Goal: Task Accomplishment & Management: Manage account settings

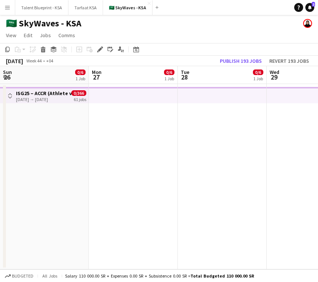
scroll to position [0, 254]
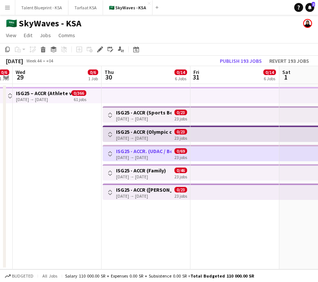
click at [10, 8] on app-icon "Menu" at bounding box center [7, 7] width 6 height 6
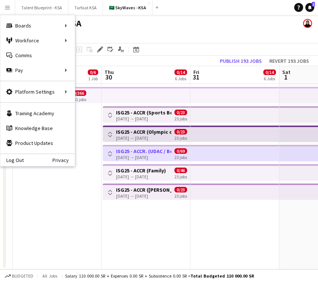
click at [140, 98] on app-top-bar at bounding box center [146, 95] width 89 height 16
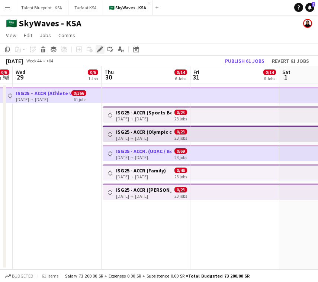
click at [99, 49] on icon at bounding box center [100, 50] width 4 height 4
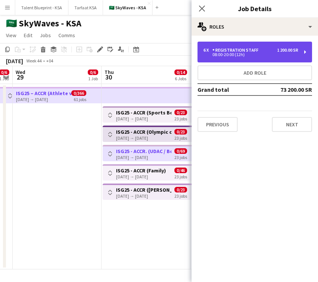
click at [253, 48] on div "Registration Staff" at bounding box center [236, 50] width 49 height 5
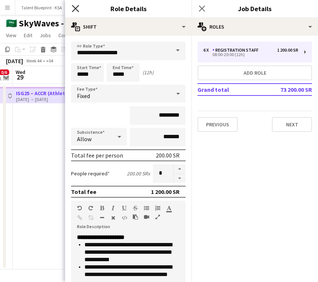
click at [78, 8] on icon "Close pop-in" at bounding box center [75, 8] width 7 height 7
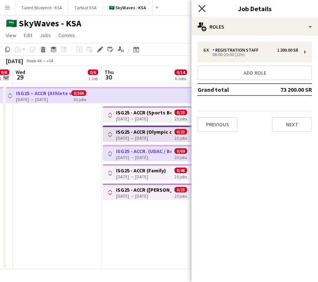
click at [204, 7] on icon "Close pop-in" at bounding box center [201, 8] width 7 height 7
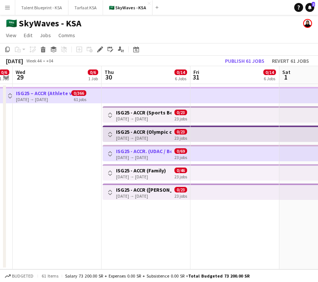
click at [104, 99] on app-top-bar at bounding box center [146, 95] width 89 height 16
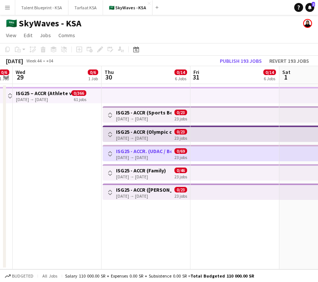
click at [104, 98] on app-top-bar at bounding box center [146, 95] width 89 height 16
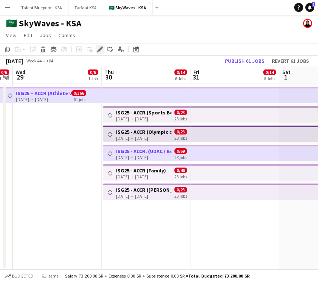
click at [101, 51] on icon "Edit" at bounding box center [100, 49] width 6 height 6
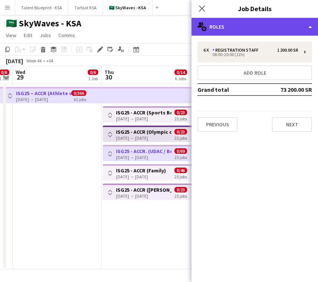
click at [268, 24] on div "multiple-users-add Roles" at bounding box center [254, 27] width 126 height 18
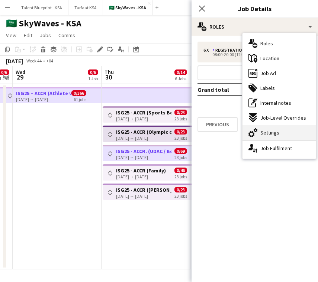
click at [287, 137] on div "cog-double-3 Settings" at bounding box center [279, 132] width 74 height 15
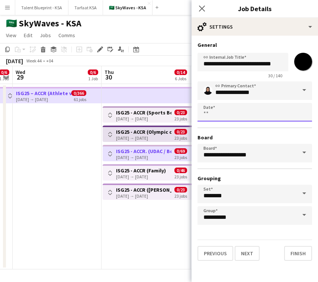
click at [244, 115] on body "Menu Boards Boards Boards All jobs Status Workforce Workforce My Workforce Recr…" at bounding box center [159, 141] width 318 height 282
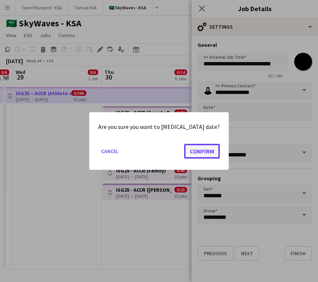
click at [194, 152] on button "Confirm" at bounding box center [202, 151] width 36 height 15
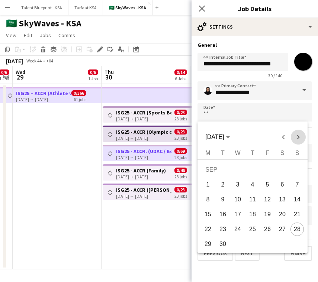
click at [296, 136] on span "Next month" at bounding box center [298, 137] width 15 height 15
click at [279, 137] on span "Previous month" at bounding box center [283, 137] width 15 height 15
click at [299, 136] on span "Next month" at bounding box center [298, 137] width 15 height 15
click at [279, 135] on span "Previous month" at bounding box center [283, 137] width 15 height 15
click at [297, 135] on span "Next month" at bounding box center [298, 137] width 15 height 15
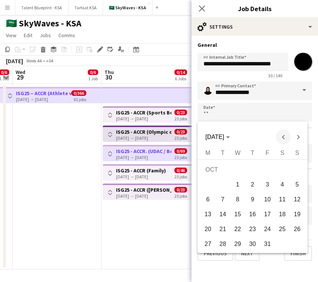
click at [286, 135] on span "Previous month" at bounding box center [283, 137] width 15 height 15
click at [296, 225] on span "28" at bounding box center [296, 229] width 13 height 13
type input "**********"
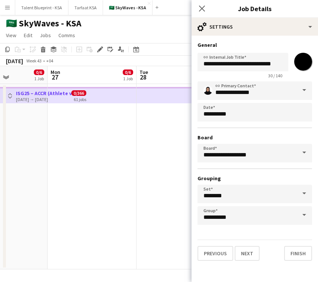
scroll to position [0, 203]
click at [199, 7] on icon "Close pop-in" at bounding box center [201, 8] width 7 height 7
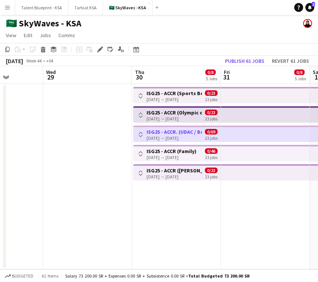
scroll to position [0, 225]
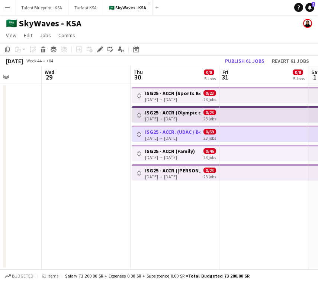
click at [206, 96] on div "23 jobs" at bounding box center [209, 99] width 13 height 6
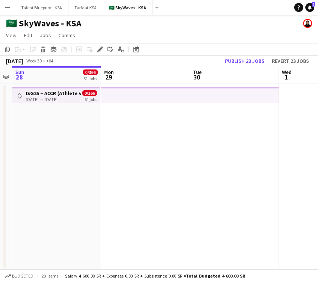
scroll to position [0, 254]
click at [51, 99] on div "28-09-2025 → 28-09-2025" at bounding box center [53, 100] width 55 height 6
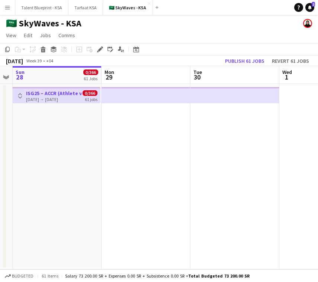
click at [83, 133] on app-date-cell "Toggle View ISG25 – ACCR (Athlete village) 28-09-2025 → 28-09-2025 0/366 61 jobs" at bounding box center [57, 177] width 89 height 186
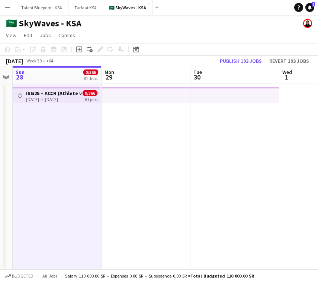
click at [56, 94] on h3 "ISG25 – ACCR (Athlete village)" at bounding box center [53, 93] width 55 height 7
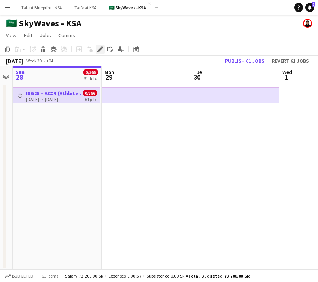
click at [99, 48] on icon "Edit" at bounding box center [100, 49] width 6 height 6
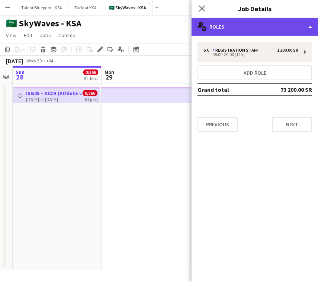
click at [276, 22] on div "multiple-users-add Roles" at bounding box center [254, 27] width 126 height 18
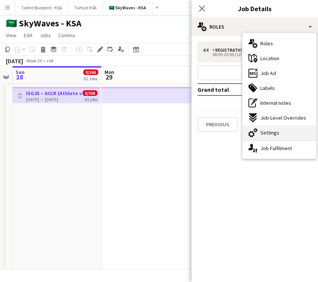
click at [279, 136] on div "cog-double-3 Settings" at bounding box center [279, 132] width 74 height 15
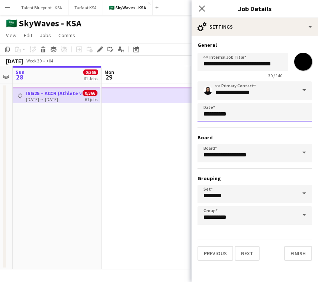
click at [278, 116] on body "Menu Boards Boards Boards All jobs Status Workforce Workforce My Workforce Recr…" at bounding box center [159, 141] width 318 height 282
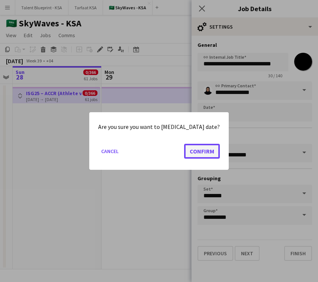
click at [201, 150] on button "Confirm" at bounding box center [202, 151] width 36 height 15
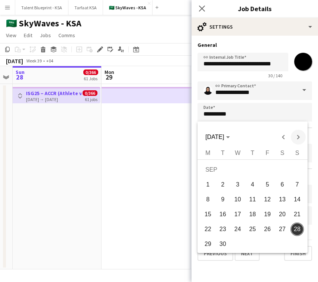
click at [299, 136] on span "Next month" at bounding box center [298, 137] width 15 height 15
click at [234, 184] on span "1" at bounding box center [237, 184] width 13 height 13
type input "**********"
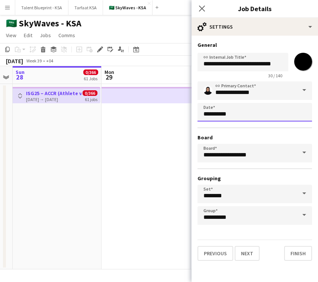
click at [262, 108] on body "Menu Boards Boards Boards All jobs Status Workforce Workforce My Workforce Recr…" at bounding box center [159, 141] width 318 height 282
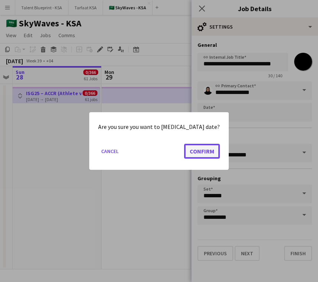
click at [189, 152] on button "Confirm" at bounding box center [202, 151] width 36 height 15
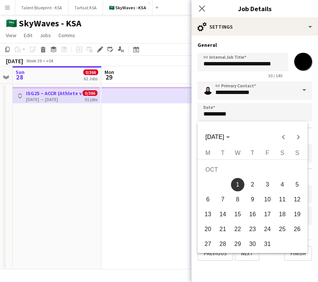
click at [119, 146] on div at bounding box center [159, 141] width 318 height 282
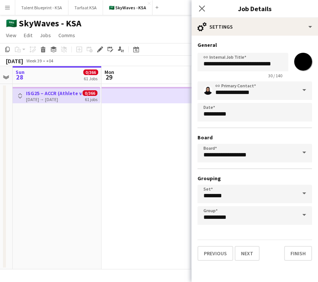
click at [207, 6] on div "Close pop-in" at bounding box center [201, 8] width 21 height 17
click at [202, 9] on icon "Close pop-in" at bounding box center [201, 8] width 7 height 7
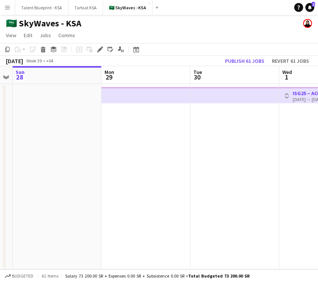
click at [180, 90] on app-top-bar at bounding box center [146, 95] width 89 height 16
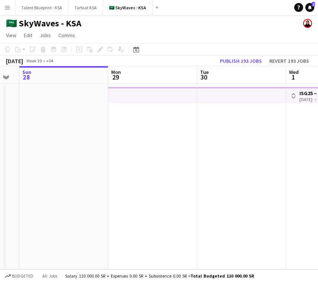
scroll to position [0, 232]
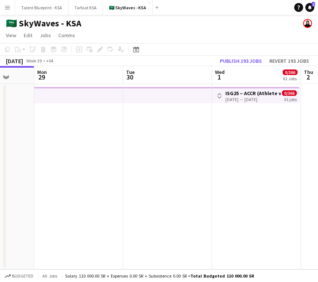
click at [154, 102] on app-top-bar at bounding box center [167, 95] width 89 height 16
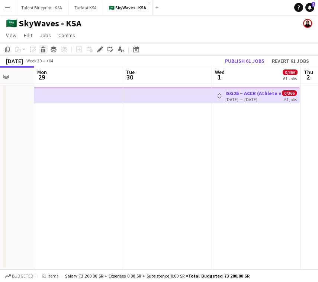
click at [43, 52] on icon at bounding box center [43, 51] width 4 height 4
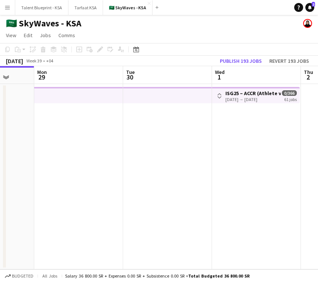
click at [107, 99] on app-top-bar at bounding box center [78, 95] width 89 height 16
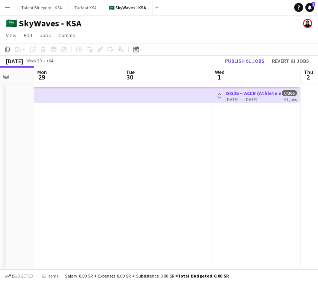
click at [101, 122] on app-date-cell at bounding box center [78, 177] width 89 height 186
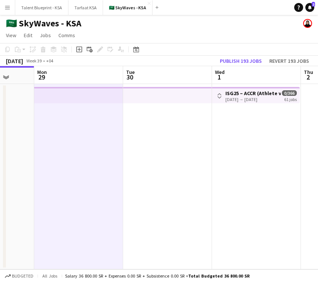
click at [173, 96] on app-top-bar at bounding box center [167, 95] width 89 height 16
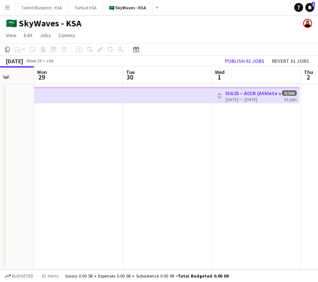
click at [155, 96] on app-top-bar at bounding box center [167, 95] width 89 height 16
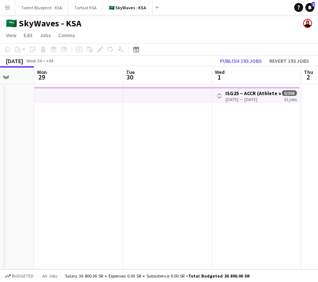
click at [155, 96] on app-top-bar at bounding box center [167, 95] width 89 height 16
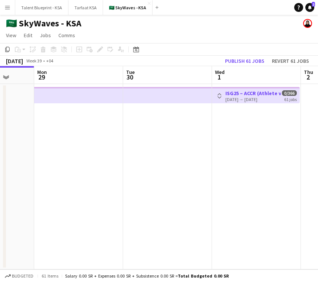
click at [219, 96] on app-icon "Toggle View" at bounding box center [219, 95] width 5 height 5
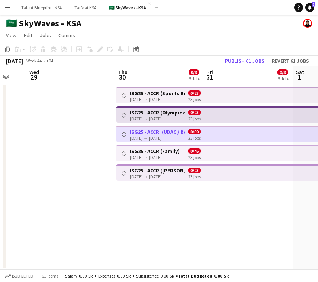
scroll to position [0, 150]
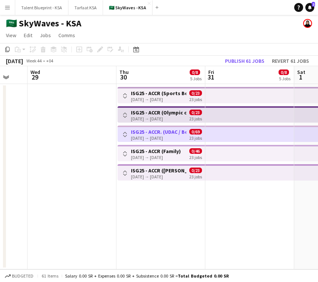
click at [123, 95] on app-icon "Toggle View" at bounding box center [124, 95] width 5 height 5
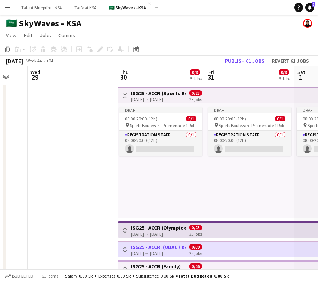
click at [123, 95] on app-icon "Toggle View" at bounding box center [124, 95] width 5 height 5
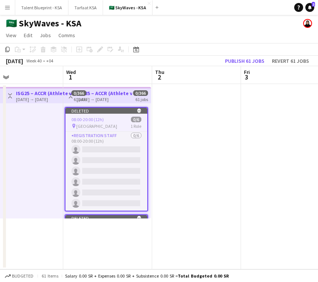
scroll to position [0, 229]
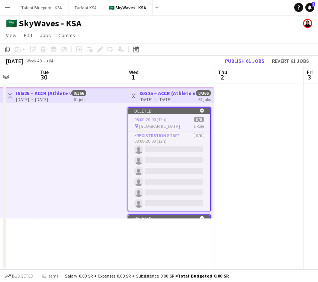
click at [167, 92] on h3 "ISG25 – ACCR (Athlete village)" at bounding box center [166, 93] width 55 height 7
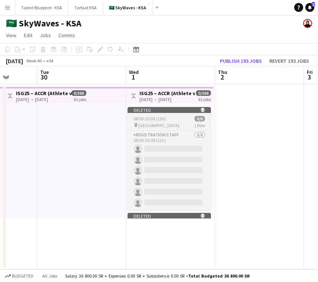
click at [171, 110] on div "Deleted skull" at bounding box center [169, 110] width 83 height 6
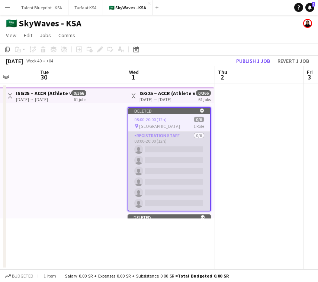
click at [175, 184] on app-card-role "Registration Staff 0/6 08:00-20:00 (12h) single-neutral-actions single-neutral-…" at bounding box center [169, 171] width 82 height 79
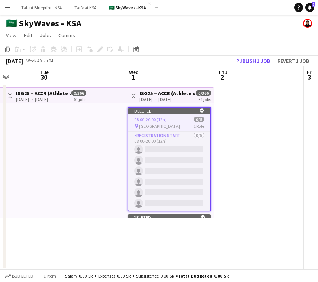
click at [174, 88] on app-top-bar "Toggle View ISG25 – ACCR (Athlete village) 01-10-2025 → 01-10-2025 0/366 61 jobs" at bounding box center [170, 95] width 88 height 16
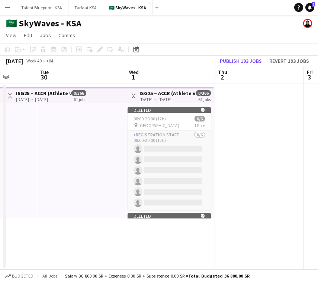
click at [174, 88] on app-top-bar "Toggle View ISG25 – ACCR (Athlete village) 01-10-2025 → 01-10-2025 0/366 61 jobs" at bounding box center [170, 95] width 88 height 16
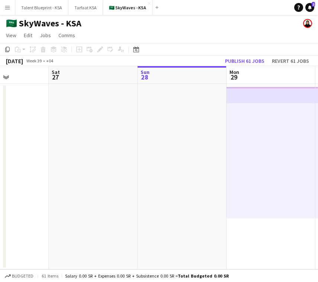
scroll to position [0, 205]
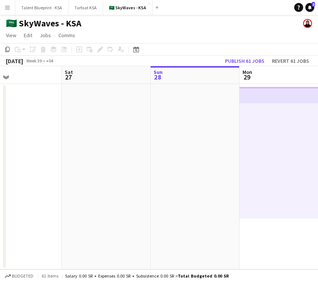
click at [250, 90] on app-top-bar at bounding box center [283, 95] width 89 height 16
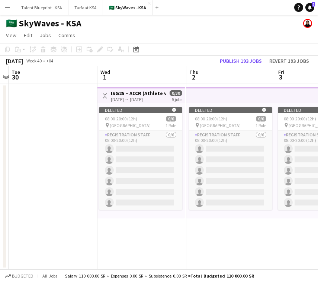
scroll to position [0, 259]
click at [119, 97] on div "[DATE] → [DATE]" at bounding box center [137, 100] width 55 height 6
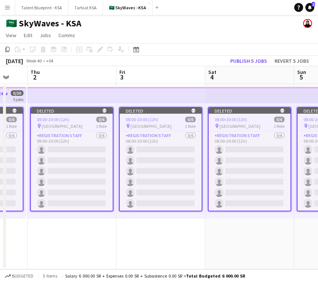
scroll to position [0, 293]
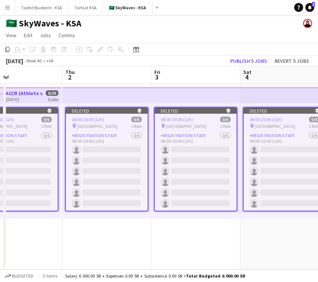
click at [183, 244] on app-date-cell "Deleted skull 08:00-20:00 (12h) 0/6 pin Athlete village 1 Role Registration Sta…" at bounding box center [195, 177] width 89 height 186
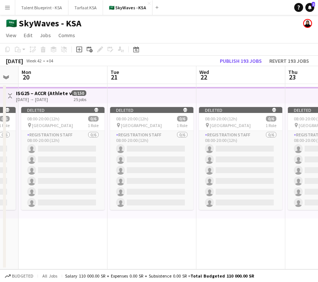
scroll to position [0, 248]
click at [100, 104] on div "Deleted skull 08:00-20:00 (12h) 0/6 pin Athlete village 1 Role Registration Sta…" at bounding box center [62, 160] width 89 height 115
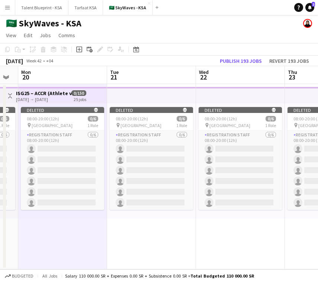
click at [133, 102] on app-top-bar at bounding box center [151, 95] width 89 height 16
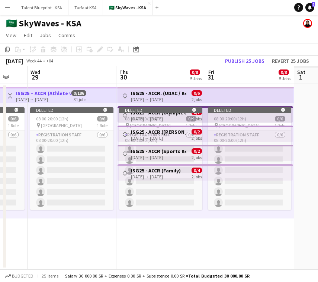
scroll to position [0, 261]
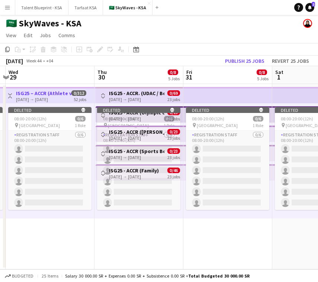
click at [207, 227] on app-date-cell "Deleted skull 08:00-20:00 (12h) 0/6 pin Athlete village 1 Role Registration Sta…" at bounding box center [227, 177] width 89 height 186
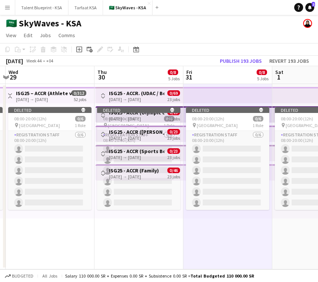
click at [128, 169] on h3 "ISG25 - ACCR (Family)" at bounding box center [134, 170] width 50 height 7
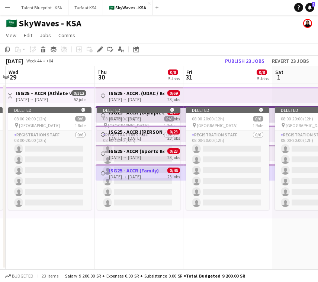
scroll to position [0, 220]
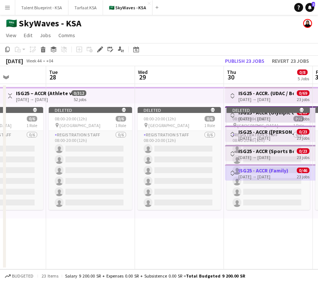
click at [12, 96] on app-icon "Toggle View" at bounding box center [9, 95] width 5 height 5
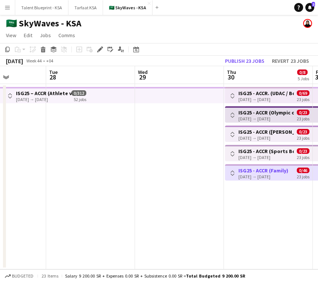
click at [125, 187] on app-date-cell at bounding box center [90, 177] width 89 height 186
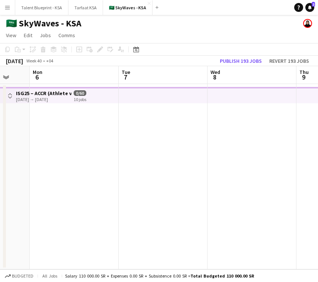
scroll to position [0, 327]
click at [141, 98] on app-top-bar at bounding box center [161, 95] width 89 height 16
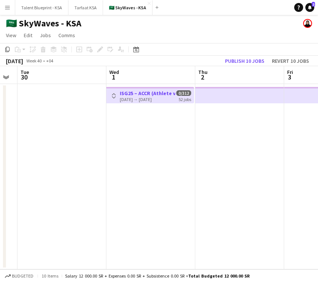
scroll to position [0, 158]
click at [138, 107] on app-date-cell "Toggle View ISG25 – ACCR ([GEOGRAPHIC_DATA]) [DATE] → [DATE] 0/312 52 jobs" at bounding box center [153, 177] width 89 height 186
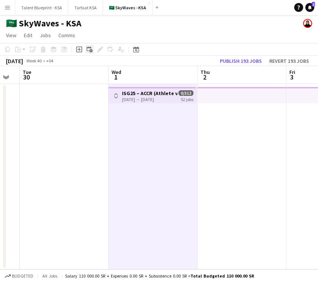
click at [87, 48] on icon "Add linked Job" at bounding box center [90, 49] width 6 height 6
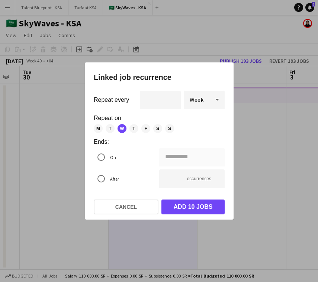
click at [133, 130] on span "T" at bounding box center [133, 128] width 9 height 9
click at [145, 129] on span "F" at bounding box center [145, 128] width 9 height 9
click at [152, 129] on div "M T W T F S S" at bounding box center [156, 128] width 125 height 9
click at [155, 129] on span "S" at bounding box center [157, 128] width 9 height 9
click at [171, 129] on span "S" at bounding box center [169, 128] width 9 height 9
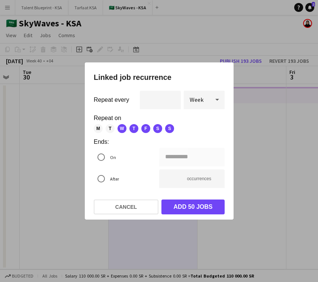
click at [97, 129] on span "M" at bounding box center [98, 128] width 9 height 9
click at [106, 129] on span "T" at bounding box center [110, 128] width 9 height 9
click at [172, 157] on div "**********" at bounding box center [159, 141] width 318 height 282
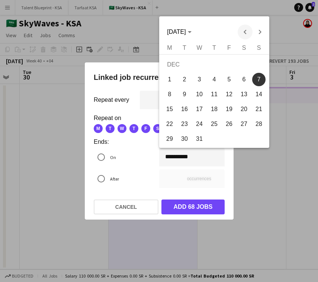
click at [248, 34] on span "Previous month" at bounding box center [244, 32] width 15 height 15
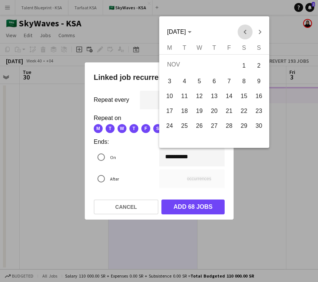
click at [248, 34] on span "Previous month" at bounding box center [244, 32] width 15 height 15
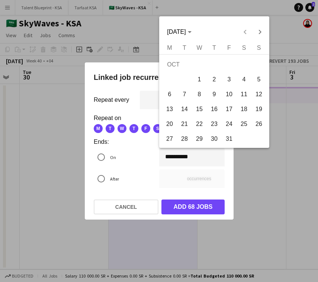
click at [231, 136] on span "31" at bounding box center [228, 138] width 13 height 13
type input "**********"
type input "*"
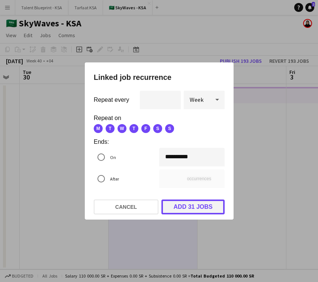
click at [200, 207] on button "Add 31 jobs" at bounding box center [192, 207] width 63 height 15
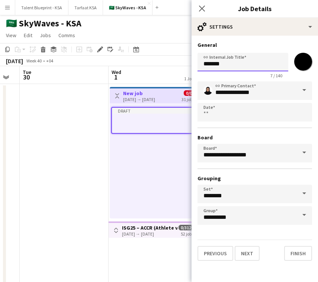
click at [247, 67] on input "*******" at bounding box center [242, 62] width 91 height 19
drag, startPoint x: 258, startPoint y: 64, endPoint x: 239, endPoint y: 65, distance: 19.4
click at [239, 65] on input "**********" at bounding box center [242, 62] width 91 height 19
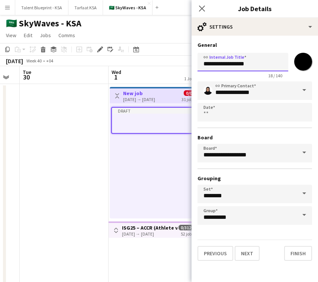
paste input "**********"
type input "**********"
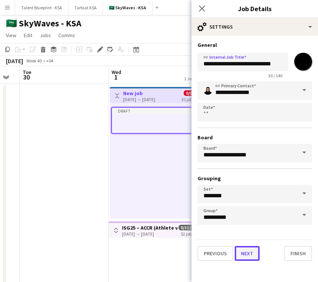
click at [249, 253] on button "Next" at bounding box center [247, 253] width 25 height 15
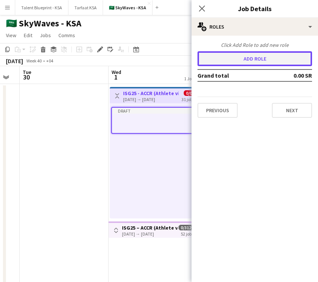
click at [296, 59] on button "Add role" at bounding box center [254, 58] width 115 height 15
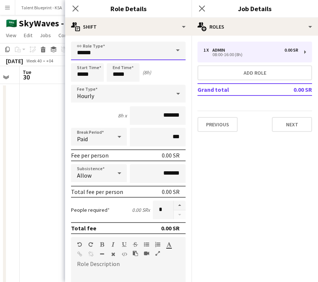
click at [137, 48] on input "*****" at bounding box center [128, 51] width 115 height 19
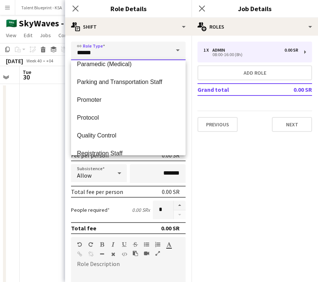
scroll to position [255, 0]
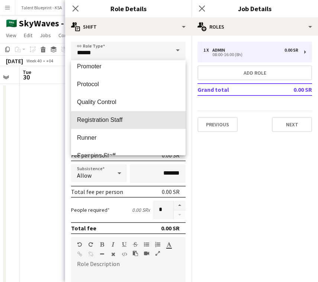
click at [129, 118] on span "Registration Staff" at bounding box center [128, 119] width 103 height 7
type input "**********"
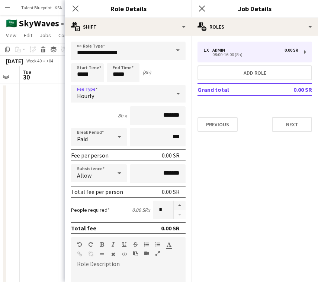
click at [111, 91] on div "Hourly" at bounding box center [121, 94] width 100 height 18
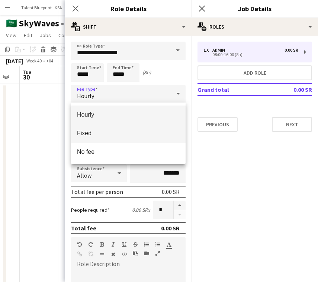
click at [118, 136] on span "Fixed" at bounding box center [128, 133] width 103 height 7
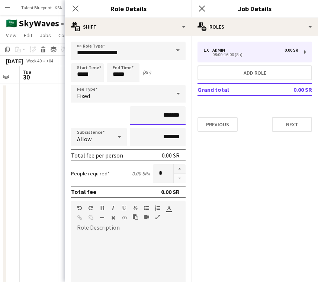
click at [158, 114] on input "*******" at bounding box center [158, 115] width 56 height 19
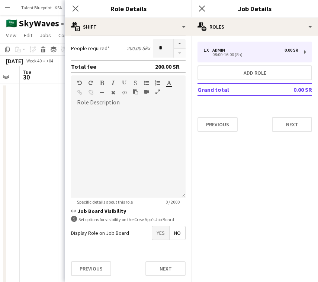
type input "*********"
click at [164, 231] on span "Yes" at bounding box center [160, 232] width 17 height 13
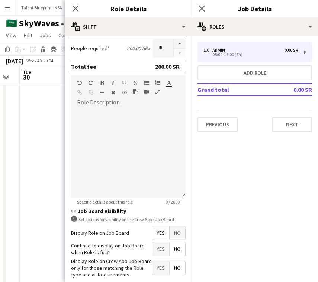
scroll to position [163, 0]
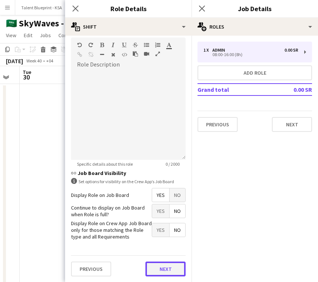
click at [162, 267] on button "Next" at bounding box center [165, 269] width 40 height 15
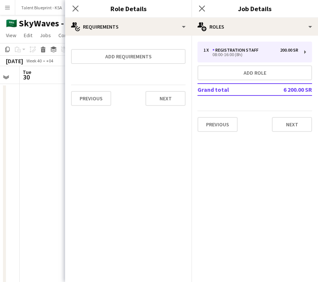
scroll to position [0, 0]
click at [51, 132] on app-date-cell at bounding box center [64, 201] width 89 height 234
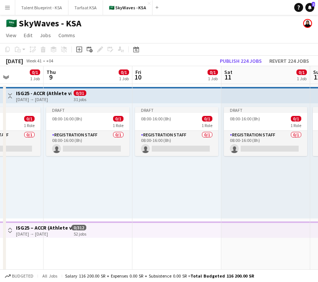
scroll to position [0, 233]
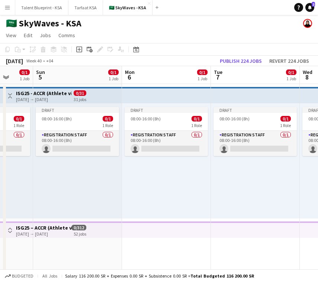
click at [136, 225] on app-top-bar at bounding box center [166, 230] width 89 height 16
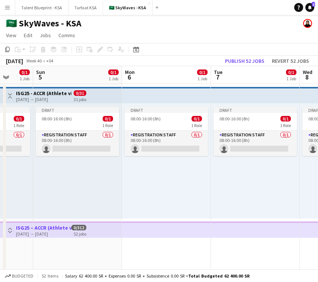
click at [40, 228] on h3 "ISG25 – ACCR (Athlete village)" at bounding box center [43, 228] width 55 height 7
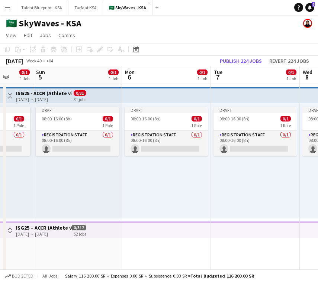
click at [73, 230] on span "0/312" at bounding box center [78, 228] width 15 height 6
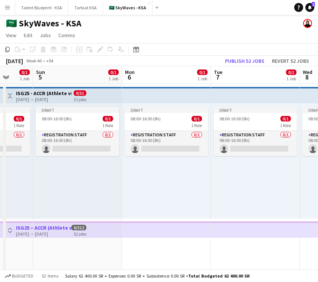
scroll to position [0, 0]
click at [10, 226] on button "Toggle View" at bounding box center [10, 230] width 9 height 9
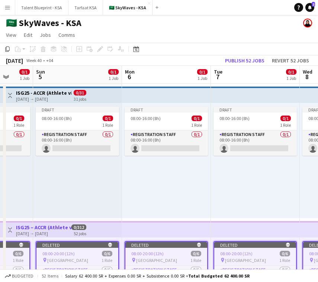
click at [10, 226] on button "Toggle View" at bounding box center [10, 230] width 9 height 9
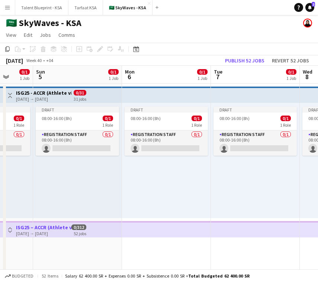
click at [10, 226] on button "Toggle View" at bounding box center [10, 230] width 9 height 9
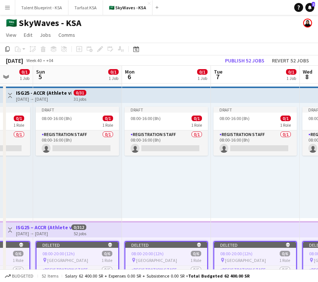
click at [69, 259] on span "[GEOGRAPHIC_DATA]" at bounding box center [67, 261] width 41 height 6
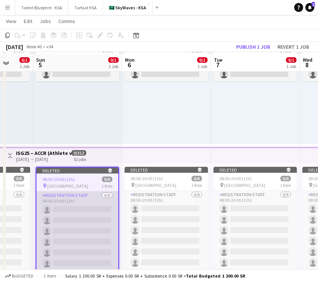
scroll to position [76, 0]
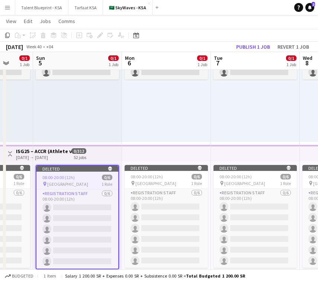
click at [11, 154] on app-icon "Toggle View" at bounding box center [9, 153] width 5 height 5
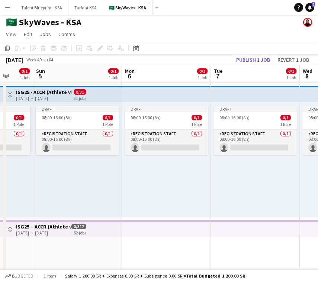
scroll to position [0, 0]
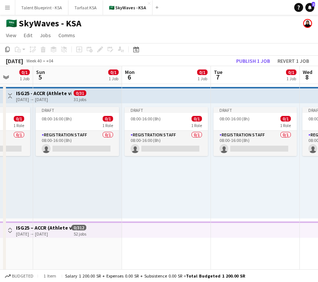
click at [84, 90] on span "0/31" at bounding box center [80, 93] width 13 height 6
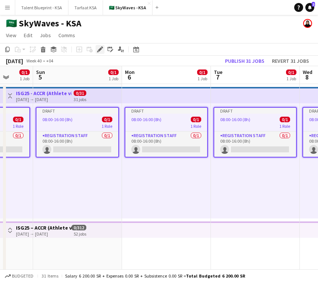
click at [101, 47] on icon "Edit" at bounding box center [100, 49] width 6 height 6
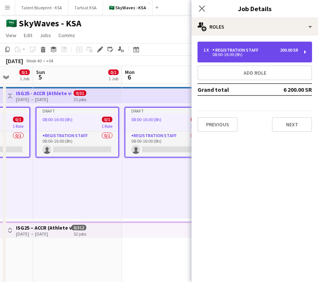
click at [267, 50] on div "1 x Registration Staff 200.00 SR" at bounding box center [250, 50] width 95 height 5
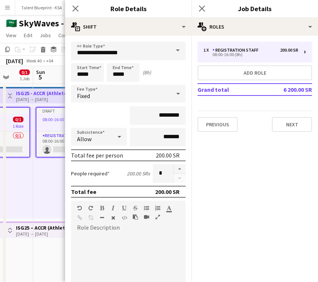
click at [36, 242] on app-date-cell "Draft 08:00-16:00 (8h) 0/1 1 Role Registration Staff 0/1 08:00-16:00 (8h) singl…" at bounding box center [77, 201] width 89 height 234
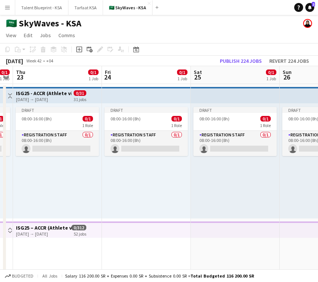
scroll to position [0, 287]
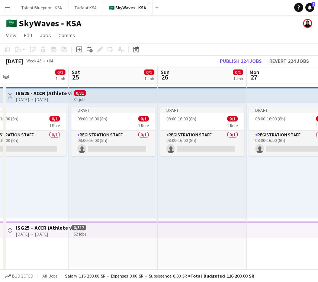
click at [159, 192] on div "Draft 08:00-16:00 (8h) 0/1 1 Role Registration Staff 0/1 08:00-16:00 (8h) singl…" at bounding box center [202, 160] width 89 height 115
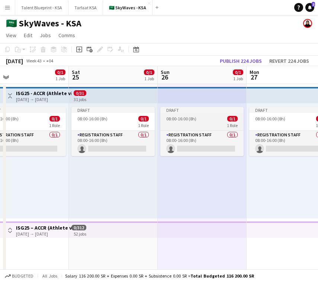
click at [200, 116] on div "08:00-16:00 (8h) 0/1" at bounding box center [201, 119] width 83 height 6
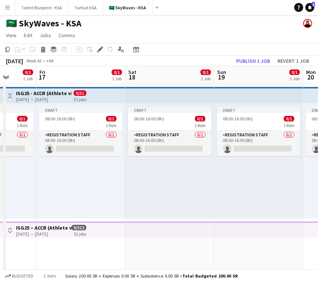
scroll to position [0, 201]
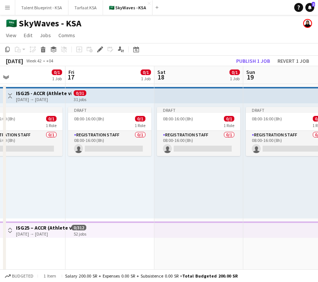
click at [151, 99] on app-top-bar at bounding box center [109, 95] width 89 height 16
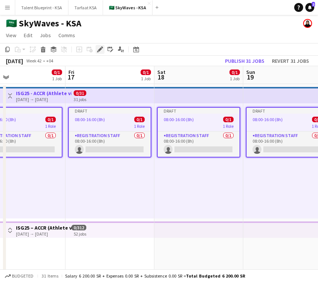
click at [100, 50] on icon at bounding box center [100, 50] width 4 height 4
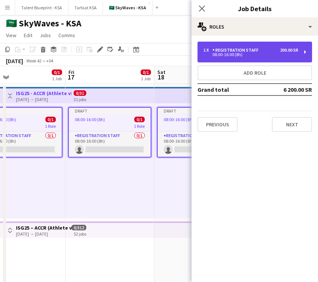
click at [265, 52] on div "1 x Registration Staff 200.00 SR" at bounding box center [250, 50] width 95 height 5
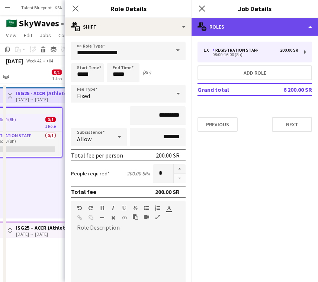
click at [265, 27] on div "multiple-users-add Roles" at bounding box center [254, 27] width 126 height 18
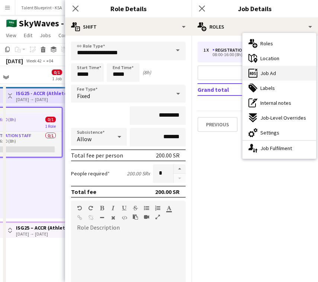
click at [281, 74] on div "ads-window Job Ad" at bounding box center [279, 73] width 74 height 15
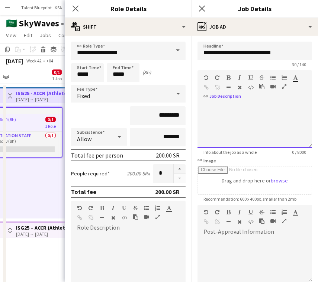
click at [248, 106] on div at bounding box center [254, 125] width 115 height 45
paste div
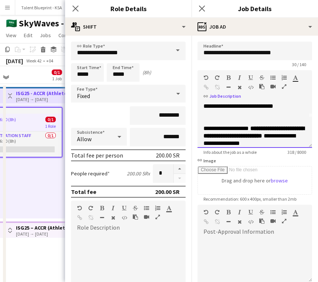
scroll to position [36, 0]
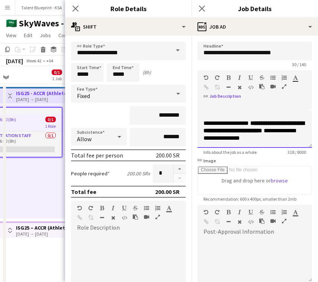
click at [264, 114] on p "**********" at bounding box center [254, 94] width 103 height 52
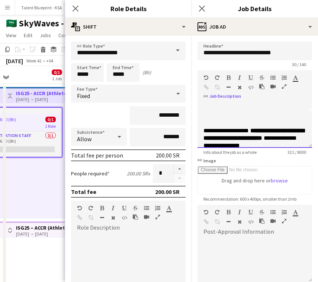
scroll to position [43, 0]
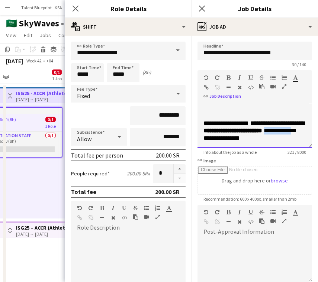
drag, startPoint x: 255, startPoint y: 139, endPoint x: 222, endPoint y: 140, distance: 33.1
click at [222, 140] on p "**********" at bounding box center [254, 131] width 103 height 22
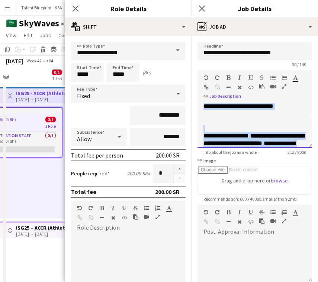
scroll to position [0, 0]
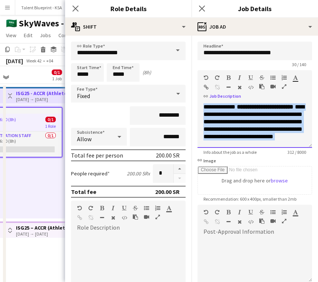
drag, startPoint x: 287, startPoint y: 138, endPoint x: 200, endPoint y: 100, distance: 94.3
click at [200, 100] on div "**********" at bounding box center [254, 123] width 115 height 50
copy div "**********"
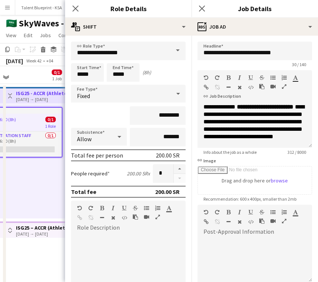
click at [191, 149] on form "**********" at bounding box center [254, 202] width 126 height 320
click at [293, 110] on span at bounding box center [293, 107] width 1 height 6
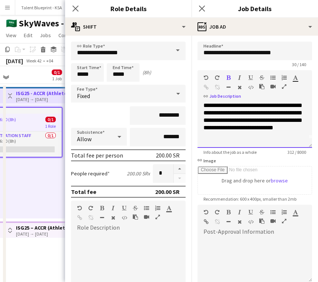
scroll to position [9, 0]
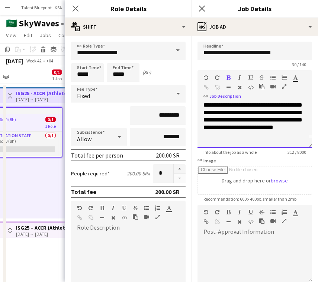
click at [229, 113] on p "**********" at bounding box center [254, 120] width 103 height 52
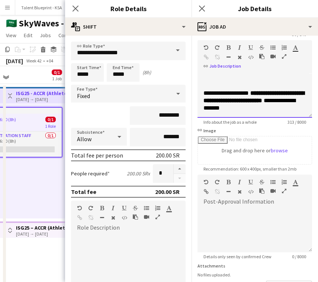
scroll to position [86, 0]
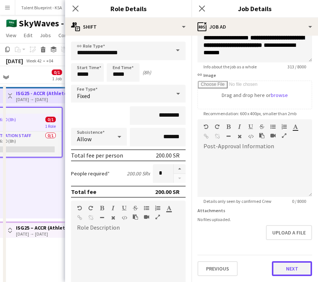
click at [278, 269] on button "Next" at bounding box center [292, 268] width 40 height 15
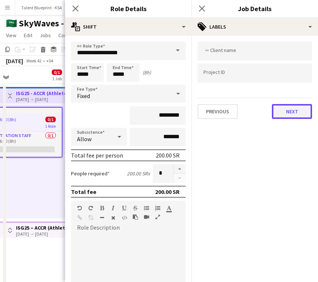
click at [301, 114] on button "Next" at bounding box center [292, 111] width 40 height 15
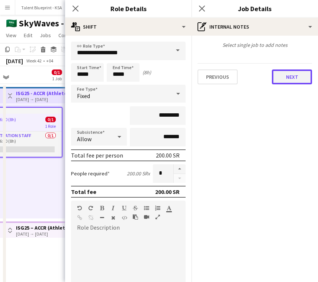
click at [302, 83] on button "Next" at bounding box center [292, 77] width 40 height 15
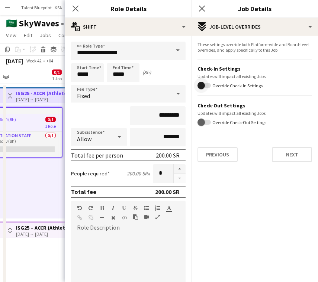
click at [201, 87] on span "button" at bounding box center [200, 85] width 7 height 7
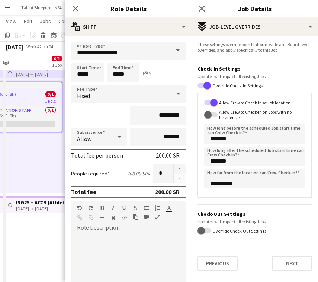
scroll to position [25, 0]
click at [207, 229] on span "button" at bounding box center [201, 230] width 15 height 15
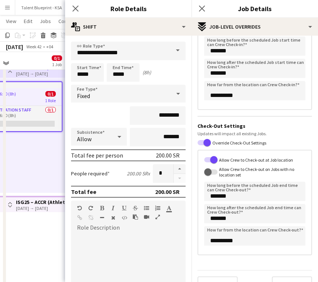
scroll to position [104, 0]
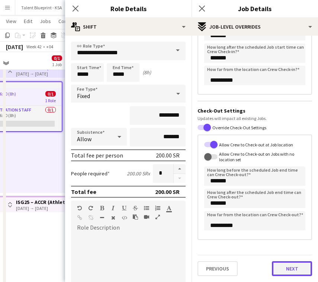
click at [288, 274] on button "Next" at bounding box center [292, 268] width 40 height 15
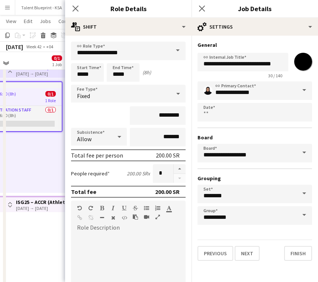
click at [302, 64] on input "*******" at bounding box center [303, 61] width 27 height 27
type input "*******"
click at [267, 50] on div "**********" at bounding box center [254, 64] width 115 height 29
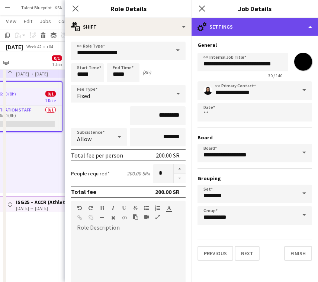
click at [252, 24] on div "cog-double-3 Settings" at bounding box center [254, 27] width 126 height 18
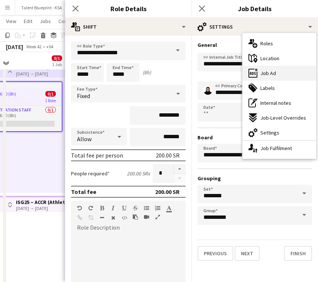
click at [281, 72] on div "ads-window Job Ad" at bounding box center [279, 73] width 74 height 15
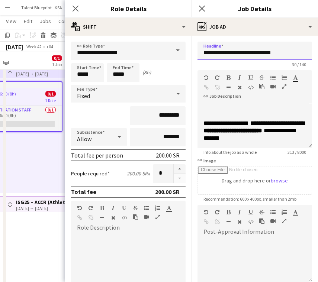
drag, startPoint x: 277, startPoint y: 54, endPoint x: 219, endPoint y: 54, distance: 58.0
click at [219, 54] on input "**********" at bounding box center [254, 51] width 115 height 19
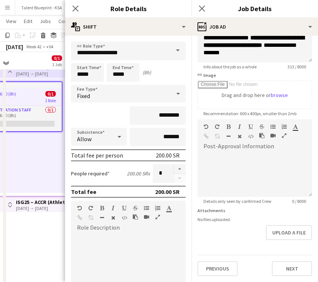
type input "*****"
click at [127, 69] on input "*****" at bounding box center [123, 72] width 33 height 19
click at [117, 58] on div at bounding box center [115, 59] width 15 height 7
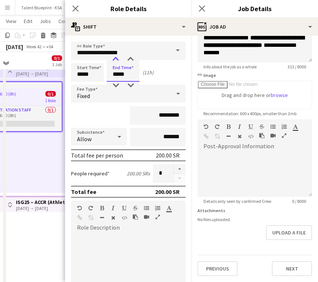
type input "*****"
click at [117, 58] on div at bounding box center [115, 59] width 15 height 7
click at [119, 111] on div "*********" at bounding box center [128, 115] width 115 height 19
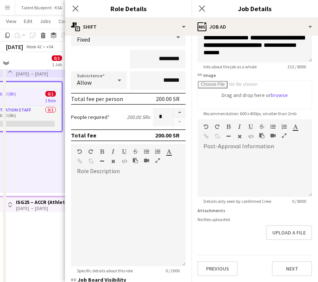
scroll to position [83, 0]
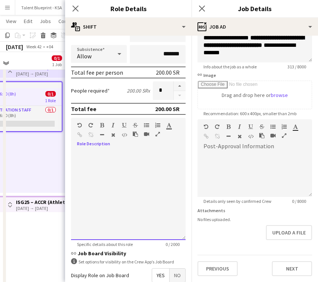
click at [150, 160] on div at bounding box center [128, 195] width 115 height 89
click at [55, 236] on app-date-cell "Toggle View ISG25 - ACCR (Athlete village) 01-10-2025 → 31-10-2025 0/31 31 jobs…" at bounding box center [21, 175] width 89 height 234
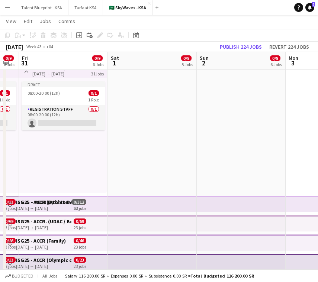
scroll to position [0, 277]
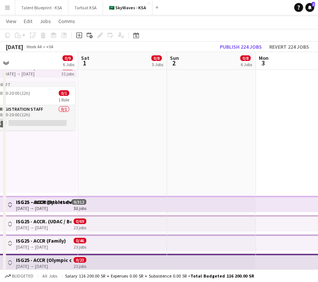
click at [131, 217] on app-top-bar at bounding box center [122, 223] width 89 height 16
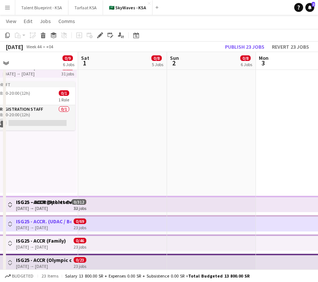
click at [134, 208] on app-top-bar at bounding box center [122, 204] width 89 height 16
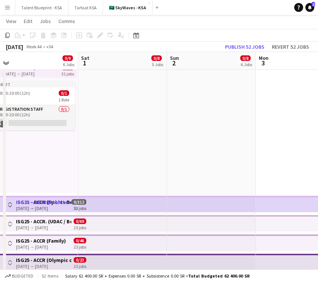
click at [132, 220] on app-top-bar at bounding box center [122, 223] width 89 height 16
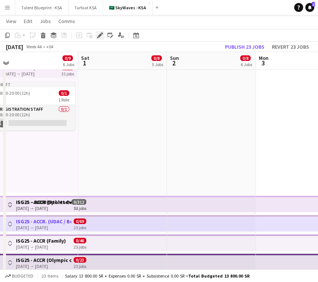
click at [100, 34] on icon at bounding box center [100, 35] width 4 height 4
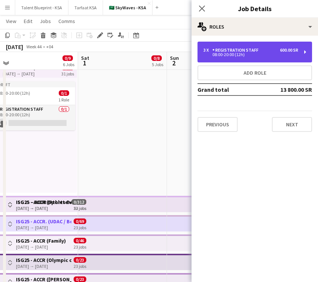
click at [228, 47] on div "3 x Registration Staff 600.00 SR 08:00-20:00 (12h)" at bounding box center [254, 52] width 115 height 21
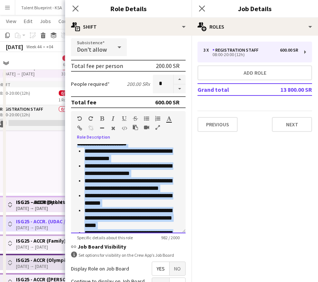
scroll to position [177, 0]
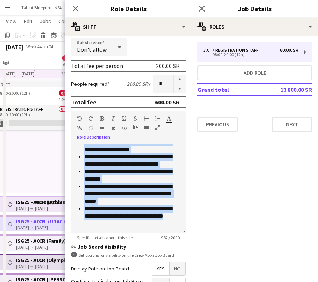
drag, startPoint x: 76, startPoint y: 148, endPoint x: 180, endPoint y: 232, distance: 132.7
click at [180, 232] on div "**********" at bounding box center [128, 188] width 115 height 89
copy div "**********"
click at [74, 7] on icon at bounding box center [75, 8] width 7 height 7
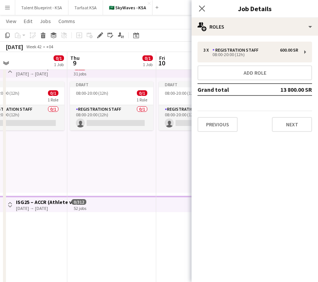
scroll to position [0, 174]
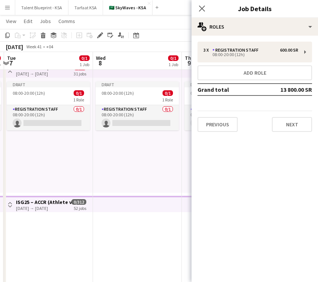
click at [107, 74] on app-top-bar at bounding box center [137, 69] width 89 height 16
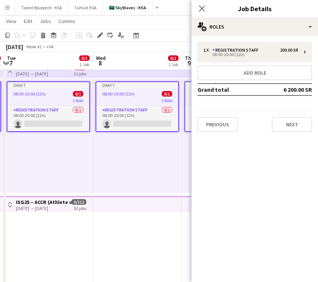
scroll to position [0, 0]
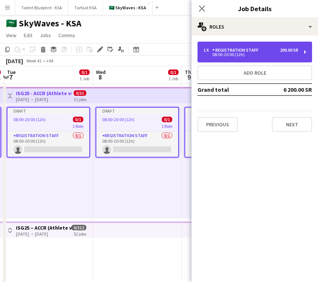
click at [242, 60] on div "1 x Registration Staff 200.00 SR 08:00-20:00 (12h)" at bounding box center [254, 52] width 115 height 21
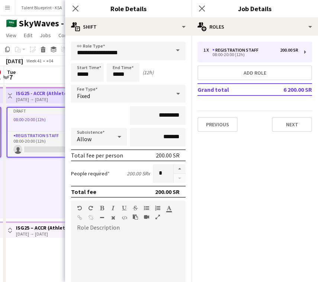
click at [122, 231] on div at bounding box center [128, 276] width 115 height 94
paste div
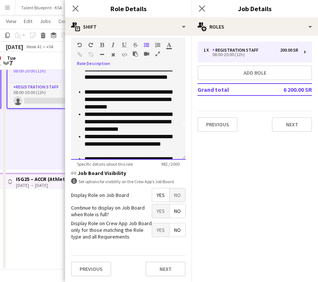
scroll to position [32, 0]
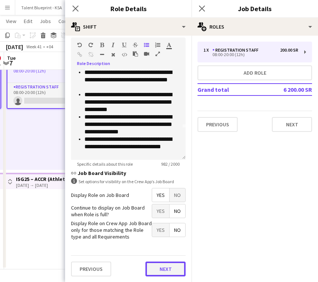
click at [165, 263] on button "Next" at bounding box center [165, 269] width 40 height 15
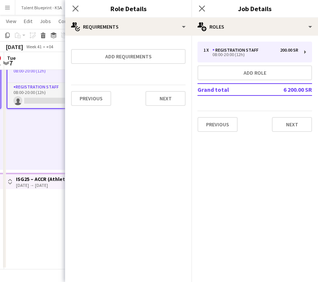
scroll to position [0, 0]
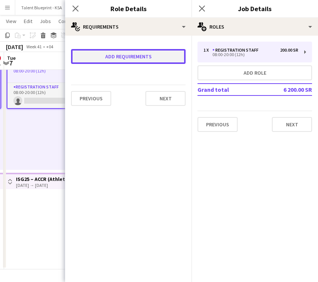
click at [163, 51] on button "Add requirements" at bounding box center [128, 56] width 115 height 15
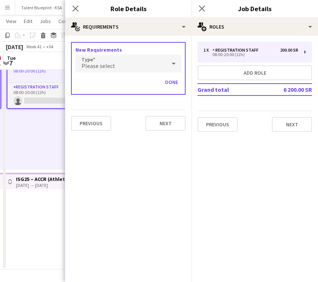
click at [152, 61] on div "Please select" at bounding box center [120, 64] width 91 height 18
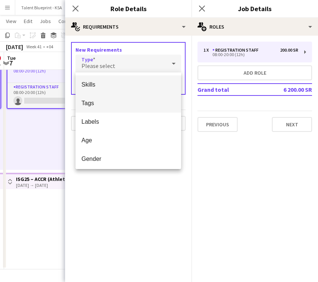
click at [132, 95] on mat-option "Tags" at bounding box center [128, 103] width 106 height 19
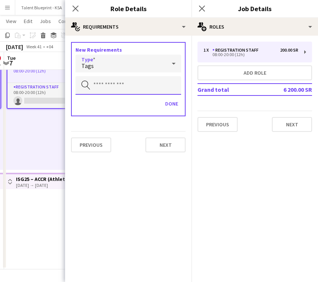
click at [147, 83] on input "text" at bounding box center [128, 85] width 106 height 19
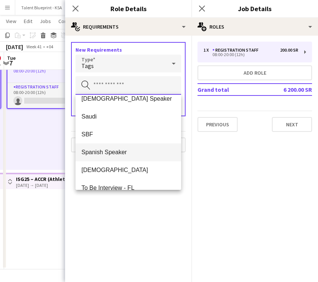
scroll to position [418, 0]
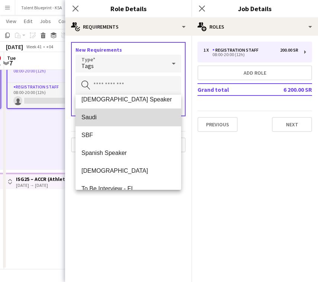
click at [151, 121] on mat-option "Saudi" at bounding box center [128, 118] width 106 height 18
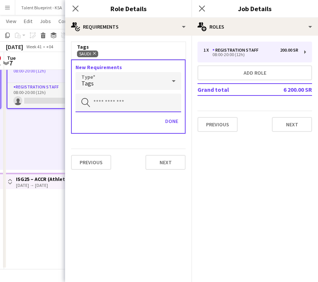
click at [146, 101] on input "text" at bounding box center [128, 103] width 106 height 19
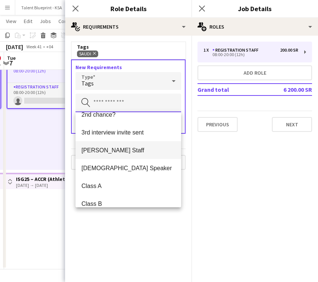
scroll to position [42, 0]
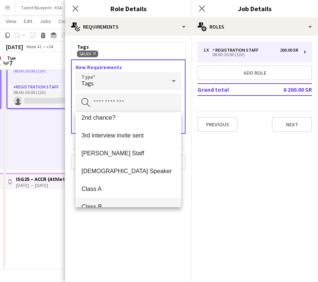
click at [127, 202] on mat-option "Class B" at bounding box center [128, 207] width 106 height 18
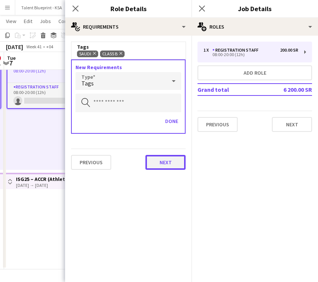
click at [167, 159] on button "Next" at bounding box center [165, 162] width 40 height 15
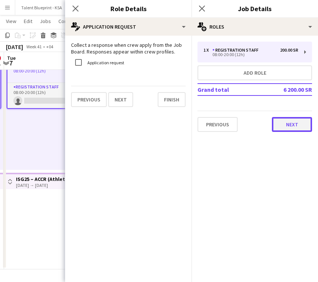
click at [288, 126] on button "Next" at bounding box center [292, 124] width 40 height 15
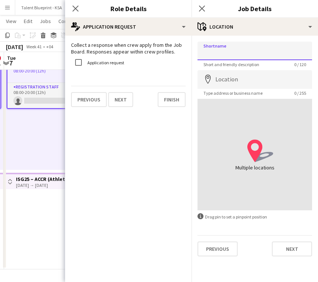
click at [269, 55] on input "Shortname" at bounding box center [254, 51] width 115 height 19
type input "**********"
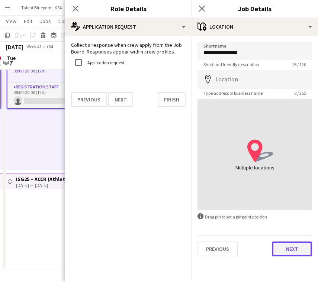
click at [300, 245] on button "Next" at bounding box center [292, 249] width 40 height 15
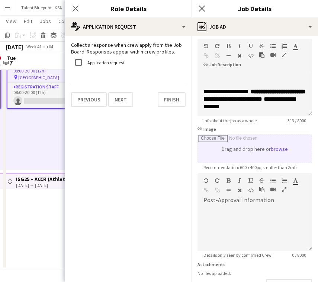
scroll to position [86, 0]
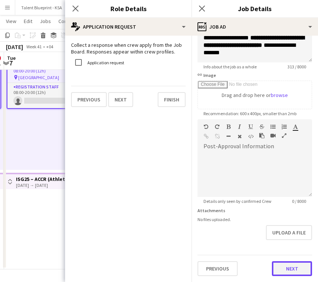
click at [300, 265] on button "Next" at bounding box center [292, 268] width 40 height 15
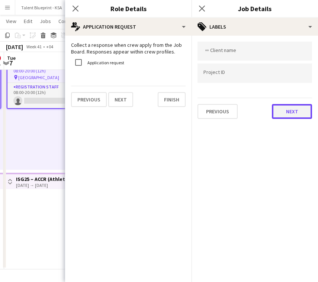
click at [290, 113] on button "Next" at bounding box center [292, 111] width 40 height 15
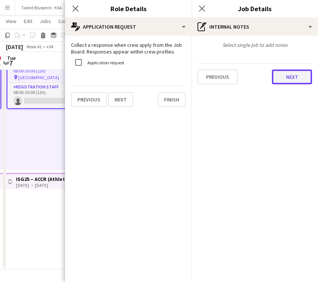
click at [283, 82] on button "Next" at bounding box center [292, 77] width 40 height 15
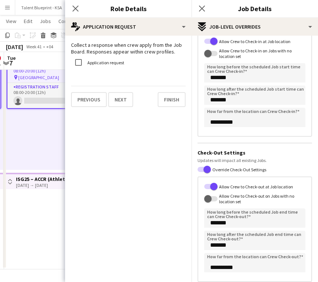
scroll to position [104, 0]
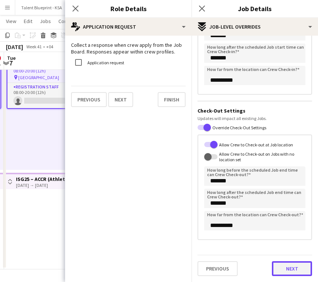
click at [298, 270] on button "Next" at bounding box center [292, 268] width 40 height 15
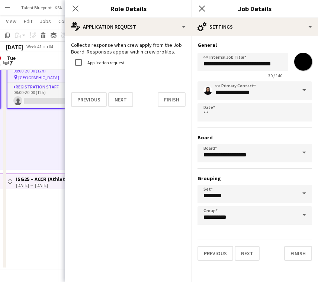
scroll to position [0, 0]
click at [76, 8] on icon "Close pop-in" at bounding box center [75, 8] width 7 height 7
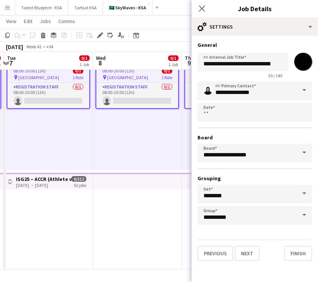
click at [154, 216] on app-date-cell "Draft 08:00-20:00 (12h) 0/1 pin Athlete village 1 Role Registration Staff 0/1 0…" at bounding box center [137, 152] width 89 height 234
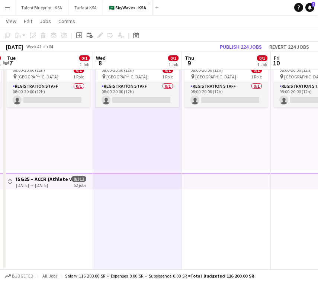
click at [168, 183] on app-top-bar at bounding box center [137, 181] width 89 height 16
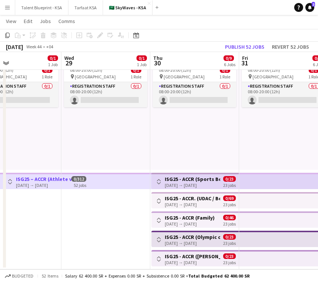
scroll to position [0, 192]
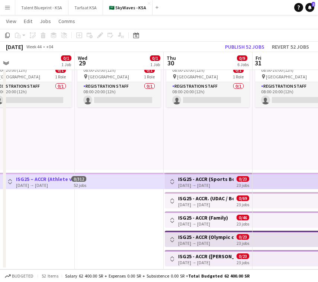
click at [227, 185] on div "[DATE] → [DATE]" at bounding box center [205, 186] width 55 height 6
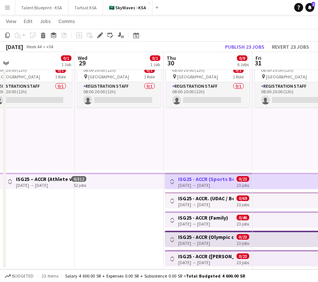
click at [225, 181] on h3 "ISG25 - ACCR (Sports Boulevard Promenade)" at bounding box center [205, 179] width 55 height 7
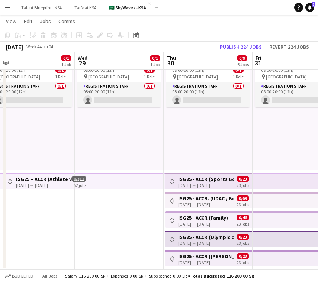
click at [223, 179] on h3 "ISG25 - ACCR (Sports Boulevard Promenade)" at bounding box center [205, 179] width 55 height 7
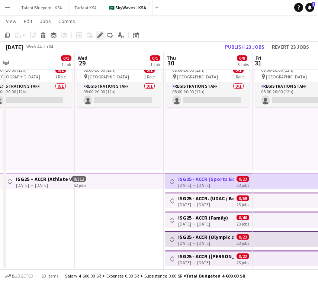
click at [103, 39] on div "Edit" at bounding box center [100, 35] width 9 height 9
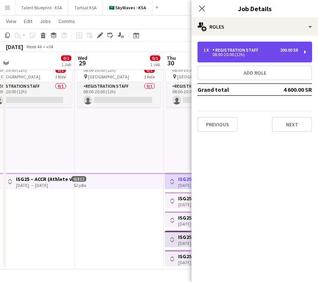
click at [237, 58] on div "1 x Registration Staff 200.00 SR 08:00-20:00 (12h)" at bounding box center [254, 52] width 115 height 21
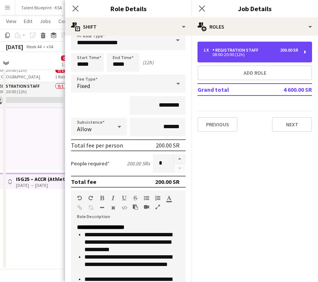
scroll to position [13, 0]
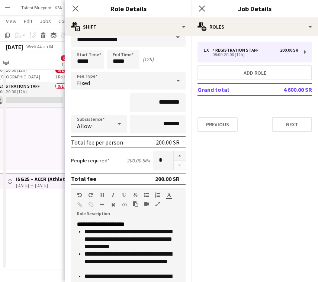
click at [293, 154] on mat-expansion-panel "pencil3 General details 1 x Registration Staff 200.00 SR 08:00-20:00 (12h) Add …" at bounding box center [254, 159] width 126 height 247
click at [291, 126] on button "Next" at bounding box center [292, 124] width 40 height 15
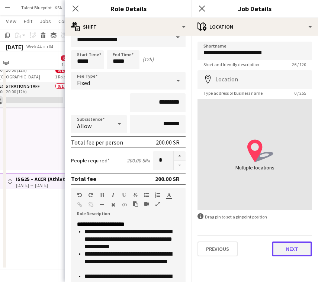
click at [285, 248] on button "Next" at bounding box center [292, 249] width 40 height 15
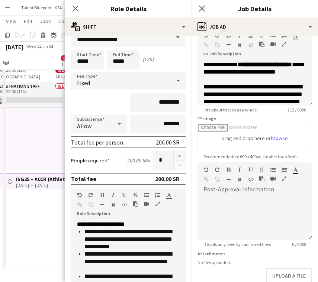
scroll to position [86, 0]
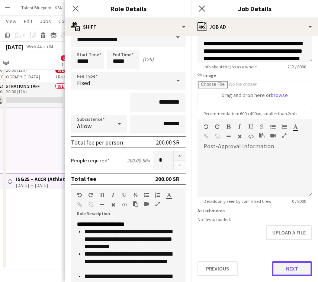
click at [294, 264] on button "Next" at bounding box center [292, 268] width 40 height 15
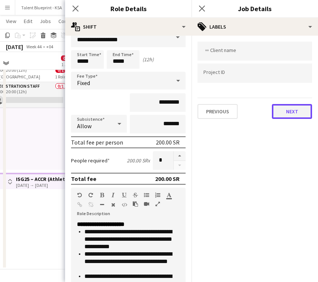
click at [294, 110] on button "Next" at bounding box center [292, 111] width 40 height 15
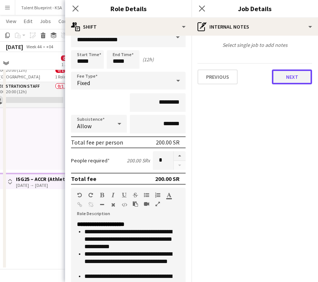
click at [298, 74] on button "Next" at bounding box center [292, 77] width 40 height 15
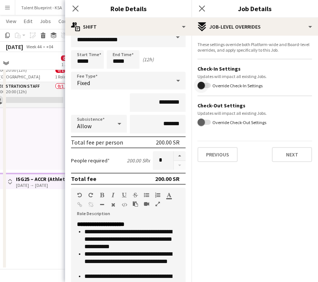
click at [205, 86] on span "button" at bounding box center [201, 85] width 15 height 15
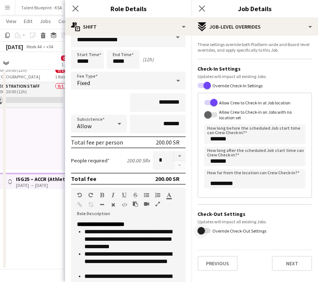
click at [203, 228] on span "button" at bounding box center [200, 230] width 7 height 7
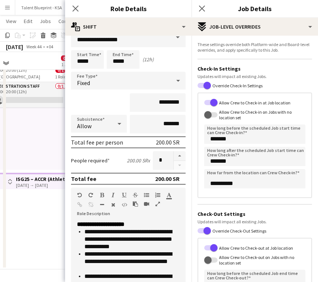
scroll to position [104, 0]
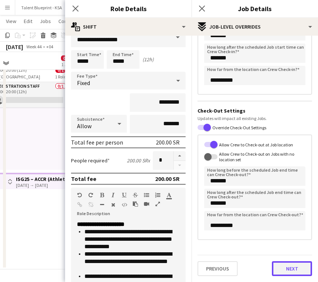
click at [293, 273] on button "Next" at bounding box center [292, 268] width 40 height 15
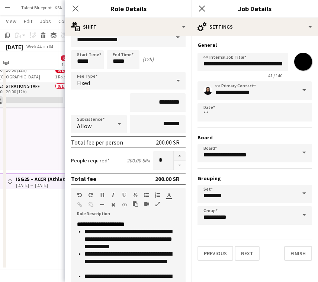
scroll to position [0, 0]
click at [249, 252] on button "Next" at bounding box center [247, 253] width 25 height 15
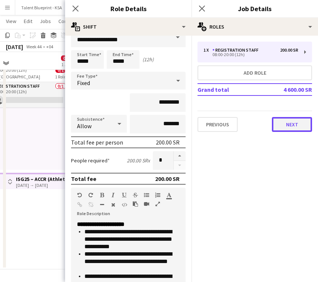
click at [291, 128] on button "Next" at bounding box center [292, 124] width 40 height 15
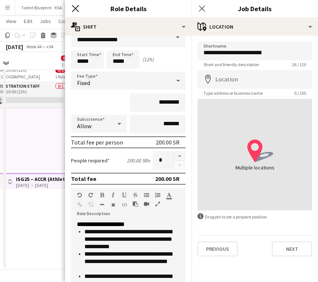
click at [72, 9] on icon "Close pop-in" at bounding box center [75, 8] width 7 height 7
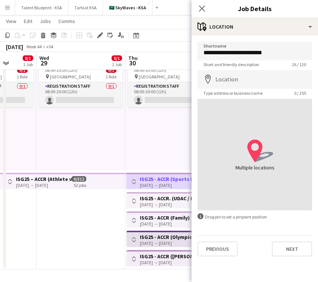
scroll to position [0, 251]
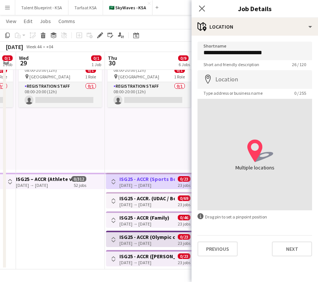
click at [163, 201] on h3 "ISG25 - ACCR. (UDAC / Boulevard)" at bounding box center [146, 198] width 55 height 7
type input "**********"
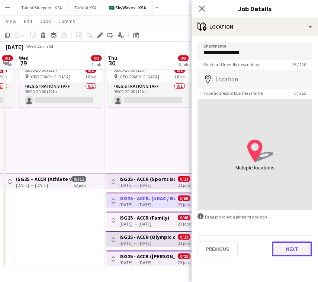
click at [290, 249] on button "Next" at bounding box center [292, 249] width 40 height 15
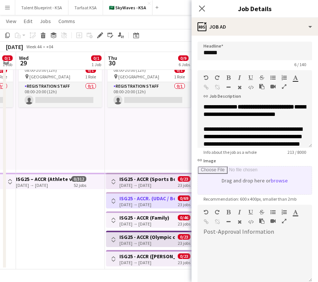
scroll to position [86, 0]
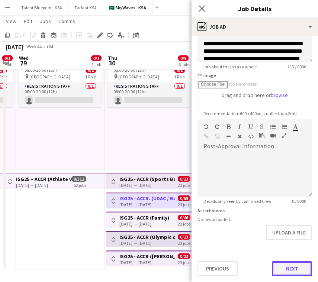
click at [297, 271] on button "Next" at bounding box center [292, 268] width 40 height 15
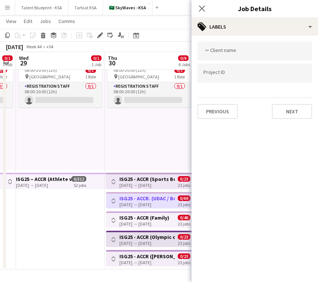
scroll to position [0, 0]
click at [284, 109] on button "Next" at bounding box center [292, 111] width 40 height 15
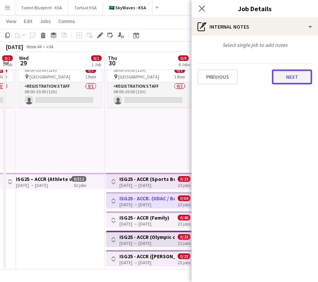
click at [290, 82] on button "Next" at bounding box center [292, 77] width 40 height 15
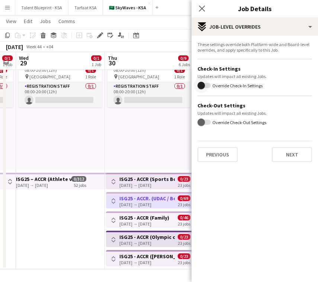
click at [208, 85] on span "button" at bounding box center [201, 85] width 15 height 15
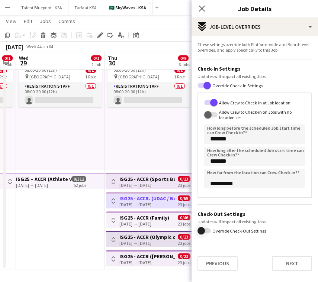
click at [208, 232] on span "button" at bounding box center [201, 230] width 15 height 15
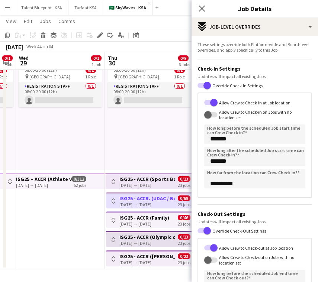
scroll to position [104, 0]
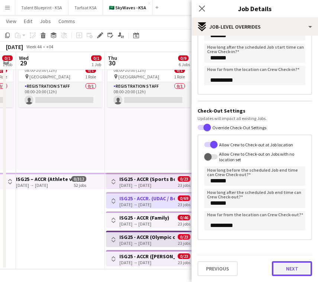
click at [278, 267] on button "Next" at bounding box center [292, 268] width 40 height 15
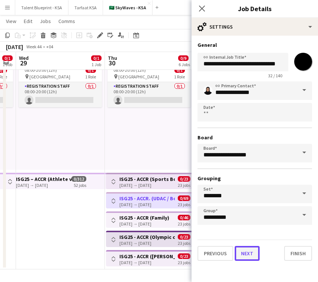
click at [254, 255] on button "Next" at bounding box center [247, 253] width 25 height 15
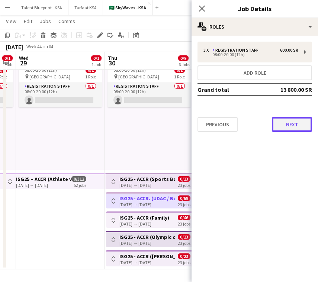
click at [290, 129] on button "Next" at bounding box center [292, 124] width 40 height 15
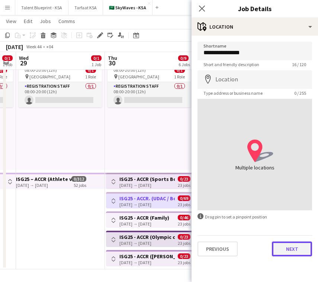
click at [291, 252] on button "Next" at bounding box center [292, 249] width 40 height 15
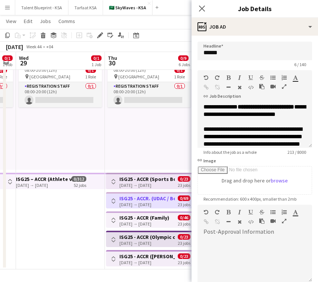
scroll to position [86, 0]
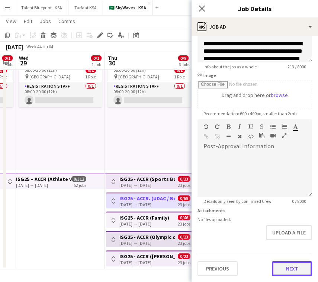
click at [286, 262] on button "Next" at bounding box center [292, 268] width 40 height 15
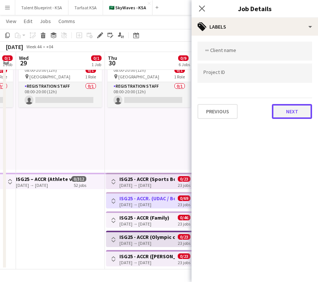
click at [280, 109] on button "Next" at bounding box center [292, 111] width 40 height 15
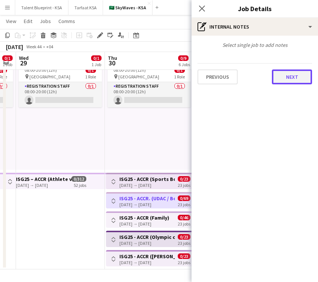
click at [292, 76] on button "Next" at bounding box center [292, 77] width 40 height 15
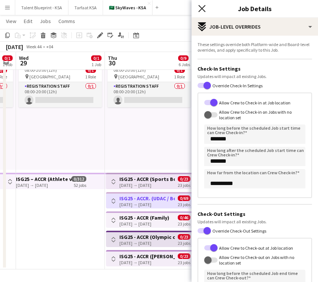
click at [201, 6] on icon "Close pop-in" at bounding box center [201, 8] width 7 height 7
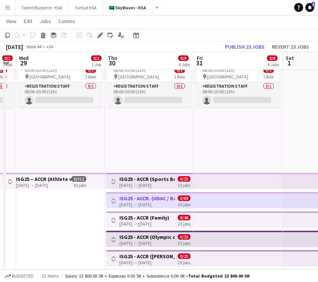
click at [206, 219] on app-top-bar at bounding box center [238, 220] width 89 height 16
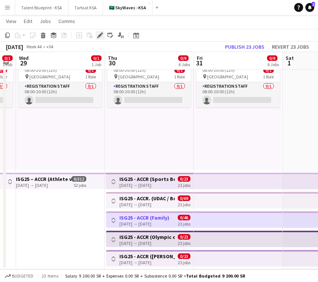
click at [102, 36] on icon "Edit" at bounding box center [100, 35] width 6 height 6
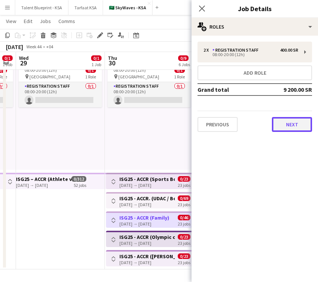
click at [282, 128] on button "Next" at bounding box center [292, 124] width 40 height 15
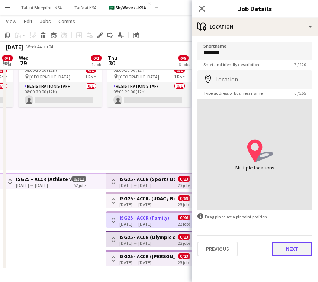
click at [299, 251] on button "Next" at bounding box center [292, 249] width 40 height 15
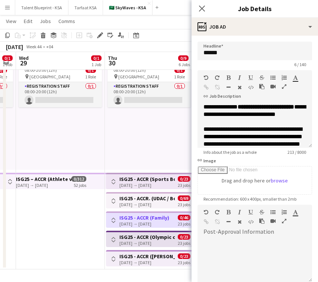
scroll to position [86, 0]
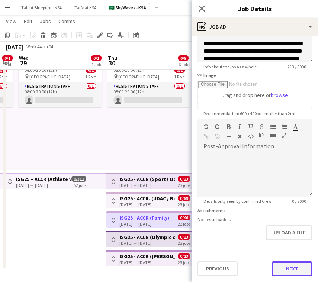
click at [295, 264] on button "Next" at bounding box center [292, 268] width 40 height 15
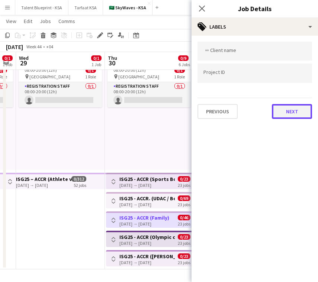
click at [300, 107] on button "Next" at bounding box center [292, 111] width 40 height 15
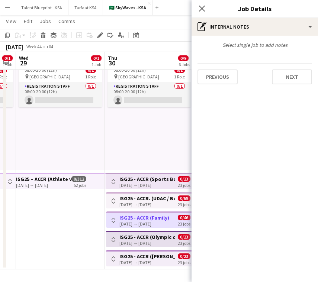
click at [267, 199] on mat-expansion-panel "pen-write Internal notes Select single job to add notes Previous Next" at bounding box center [254, 159] width 126 height 247
click at [297, 77] on button "Next" at bounding box center [292, 77] width 40 height 15
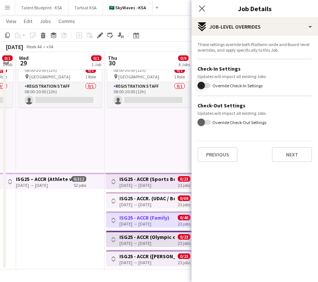
click at [204, 84] on span "button" at bounding box center [201, 85] width 15 height 15
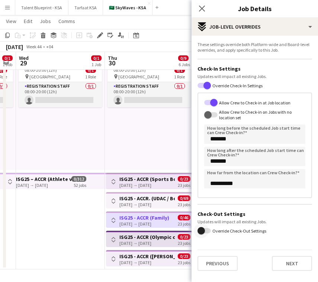
click at [204, 230] on span "button" at bounding box center [200, 230] width 7 height 7
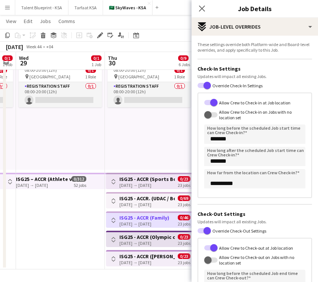
scroll to position [104, 0]
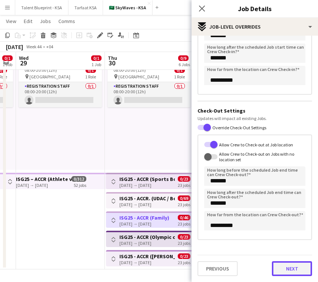
click at [295, 274] on button "Next" at bounding box center [292, 268] width 40 height 15
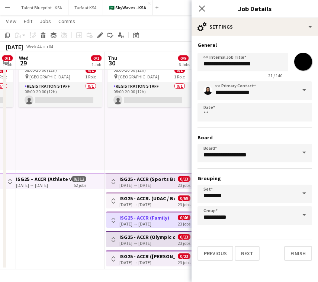
scroll to position [0, 0]
click at [250, 257] on button "Next" at bounding box center [247, 253] width 25 height 15
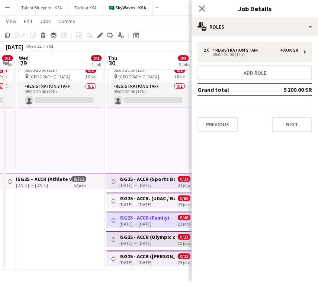
click at [164, 237] on h3 "ISG25 - ACCR (Olympic complex)" at bounding box center [146, 237] width 55 height 7
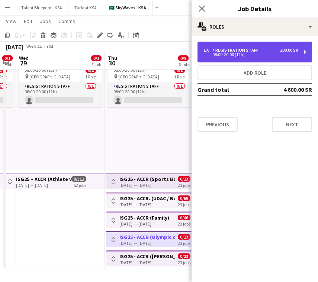
click at [262, 55] on div "08:00-20:00 (12h)" at bounding box center [250, 55] width 95 height 4
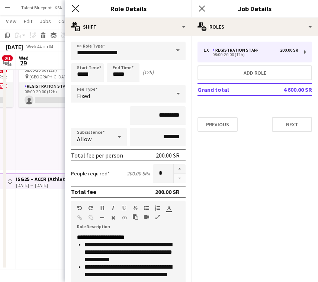
click at [74, 10] on icon at bounding box center [75, 8] width 7 height 7
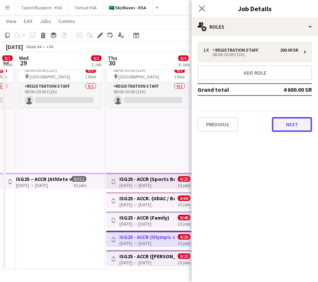
click at [288, 122] on button "Next" at bounding box center [292, 124] width 40 height 15
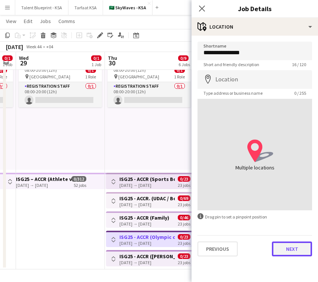
click at [280, 249] on button "Next" at bounding box center [292, 249] width 40 height 15
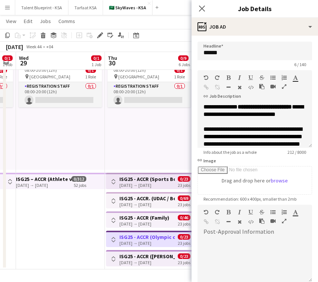
scroll to position [86, 0]
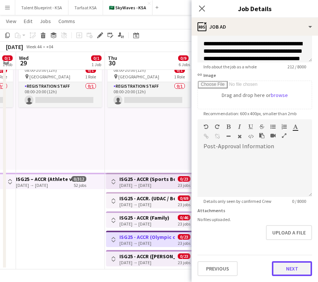
click at [291, 271] on button "Next" at bounding box center [292, 268] width 40 height 15
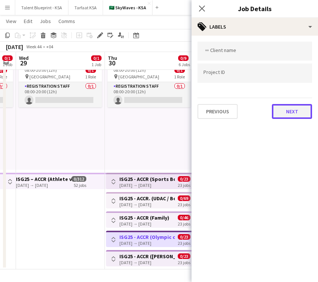
click at [293, 114] on button "Next" at bounding box center [292, 111] width 40 height 15
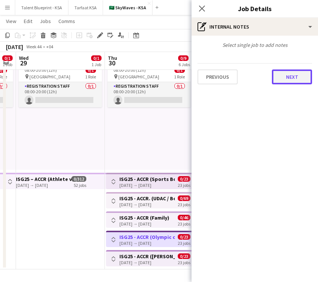
click at [289, 75] on button "Next" at bounding box center [292, 77] width 40 height 15
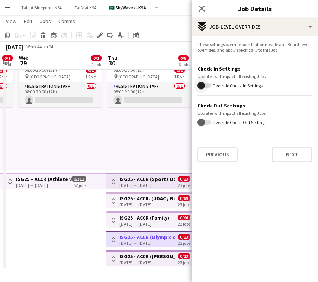
click at [208, 86] on span "button" at bounding box center [201, 85] width 15 height 15
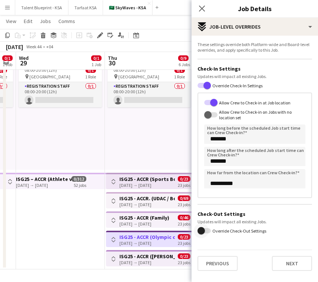
click at [203, 235] on span "button" at bounding box center [201, 230] width 15 height 15
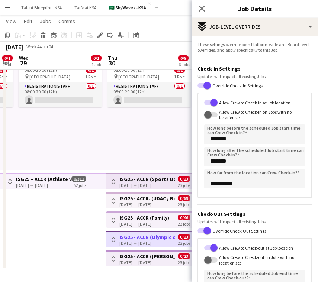
scroll to position [104, 0]
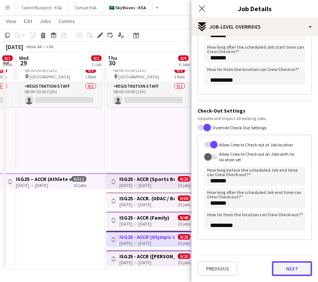
click at [288, 270] on button "Next" at bounding box center [292, 268] width 40 height 15
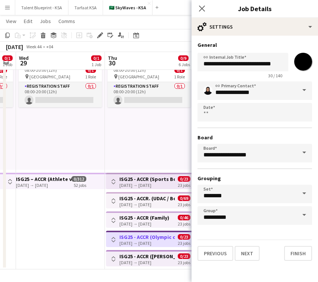
scroll to position [0, 0]
click at [303, 66] on input "*******" at bounding box center [303, 61] width 27 height 27
type input "*******"
click at [259, 131] on div "**********" at bounding box center [254, 153] width 115 height 144
click at [243, 258] on button "Next" at bounding box center [247, 253] width 25 height 15
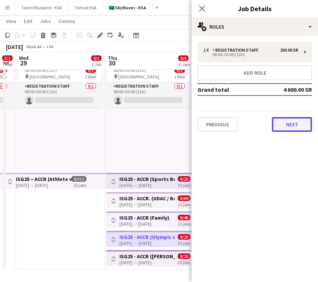
click at [301, 125] on button "Next" at bounding box center [292, 124] width 40 height 15
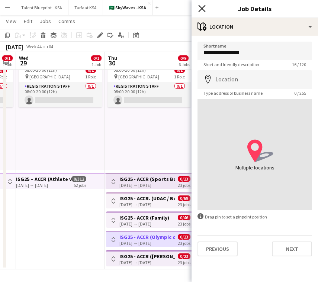
click at [201, 5] on icon "Close pop-in" at bounding box center [201, 8] width 7 height 7
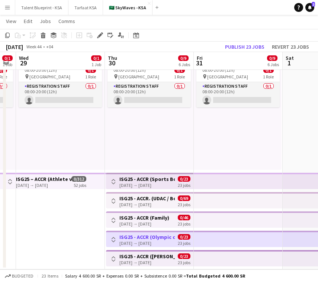
click at [170, 256] on h3 "ISG25 - ACCR ([PERSON_NAME][GEOGRAPHIC_DATA])" at bounding box center [146, 256] width 55 height 7
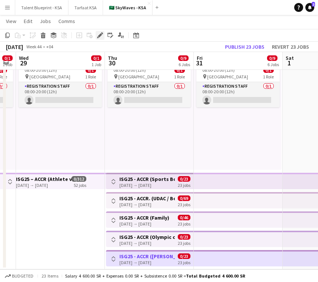
click at [102, 38] on div "Edit" at bounding box center [100, 35] width 9 height 9
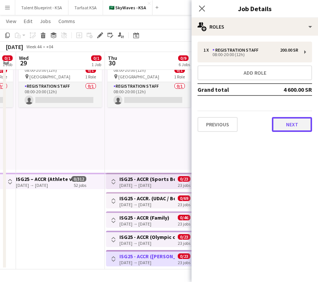
click at [289, 122] on button "Next" at bounding box center [292, 124] width 40 height 15
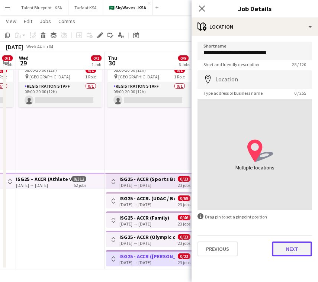
click at [289, 254] on button "Next" at bounding box center [292, 249] width 40 height 15
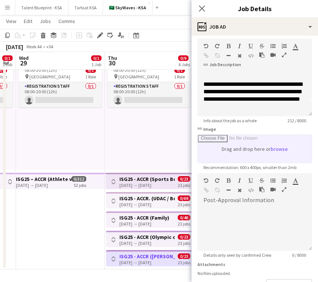
scroll to position [86, 0]
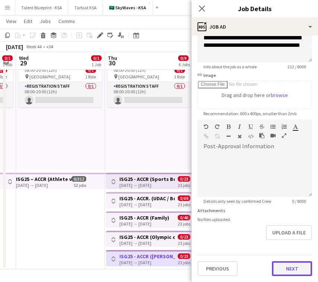
click at [299, 272] on button "Next" at bounding box center [292, 268] width 40 height 15
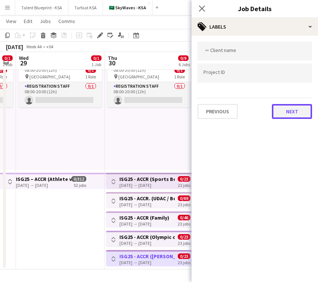
click at [303, 116] on button "Next" at bounding box center [292, 111] width 40 height 15
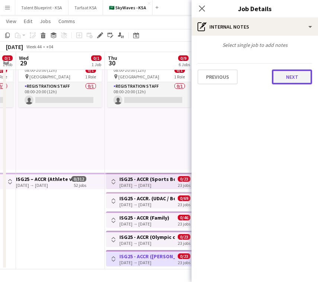
click at [290, 81] on button "Next" at bounding box center [292, 77] width 40 height 15
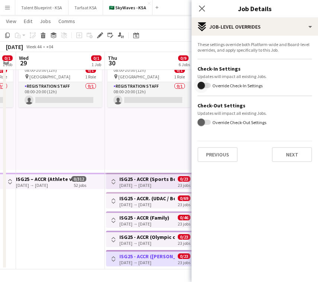
click at [207, 86] on span "button" at bounding box center [201, 85] width 15 height 15
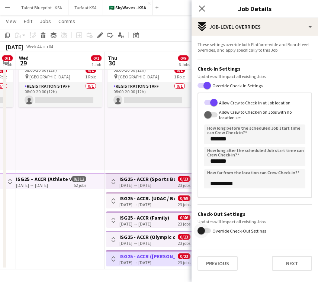
click at [205, 233] on span "button" at bounding box center [201, 230] width 15 height 15
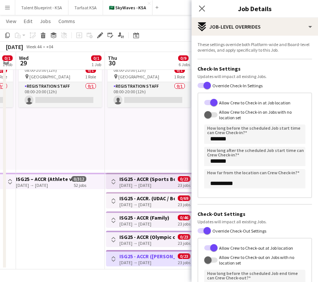
scroll to position [104, 0]
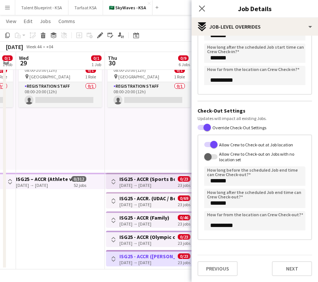
click at [294, 277] on div "**********" at bounding box center [254, 107] width 126 height 350
click at [295, 271] on button "Next" at bounding box center [292, 268] width 40 height 15
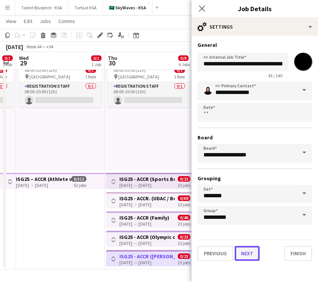
click at [255, 257] on button "Next" at bounding box center [247, 253] width 25 height 15
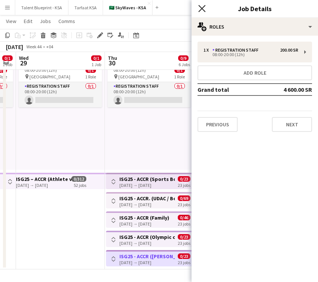
click at [201, 6] on icon "Close pop-in" at bounding box center [201, 8] width 7 height 7
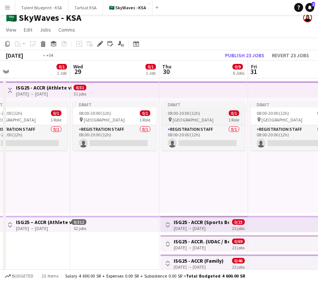
scroll to position [0, 218]
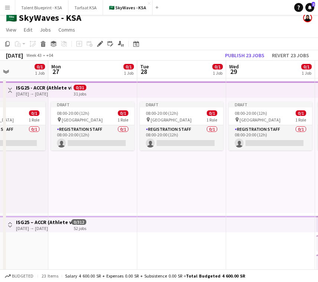
click at [10, 89] on app-icon "Toggle View" at bounding box center [9, 90] width 5 height 5
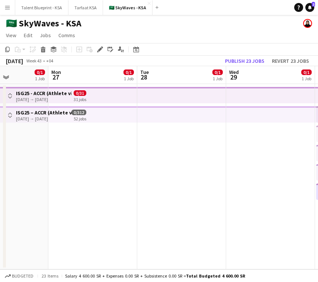
click at [89, 116] on app-top-bar at bounding box center [92, 114] width 89 height 16
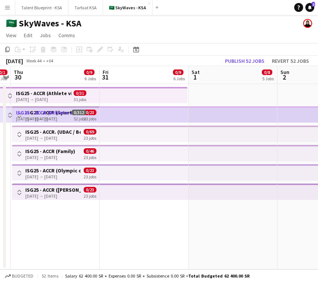
scroll to position [0, 165]
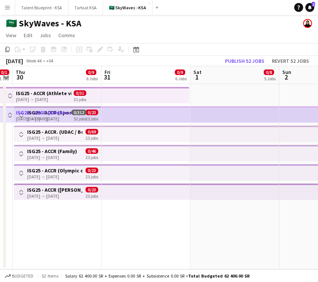
click at [211, 94] on app-date-cell at bounding box center [234, 177] width 89 height 186
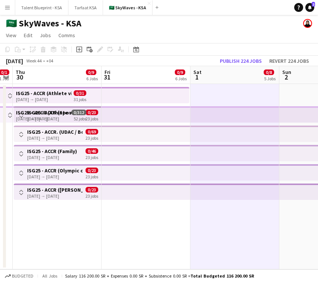
click at [157, 96] on app-top-bar at bounding box center [146, 95] width 88 height 16
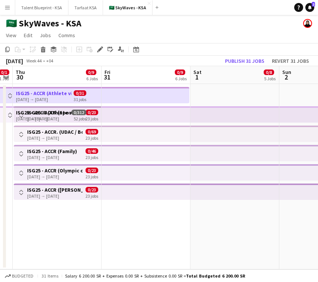
click at [7, 49] on icon "Copy" at bounding box center [7, 49] width 6 height 6
click at [212, 97] on app-date-cell at bounding box center [234, 177] width 89 height 186
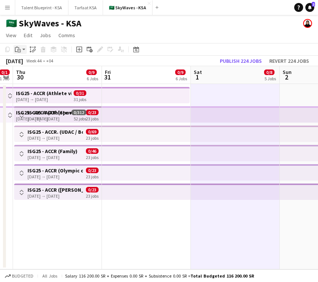
click at [20, 49] on icon "Paste" at bounding box center [18, 49] width 6 height 6
click at [30, 58] on div "Paste Command V Paste with crew Command Shift V" at bounding box center [48, 70] width 71 height 32
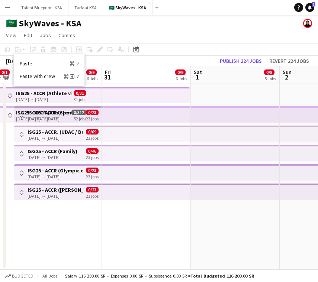
click at [245, 95] on app-date-cell at bounding box center [235, 177] width 89 height 186
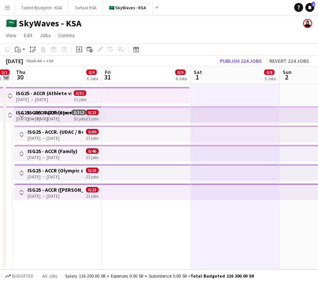
click at [148, 91] on app-top-bar at bounding box center [146, 95] width 88 height 16
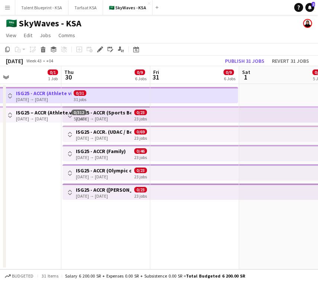
scroll to position [0, 310]
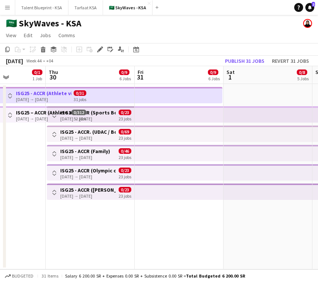
click at [157, 96] on app-top-bar at bounding box center [179, 95] width 88 height 16
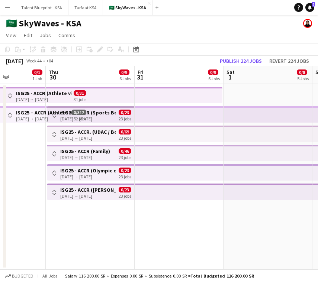
click at [243, 96] on app-date-cell at bounding box center [267, 177] width 89 height 186
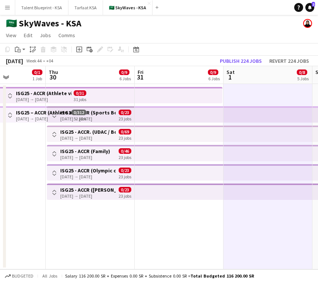
click at [186, 97] on app-top-bar at bounding box center [179, 95] width 88 height 16
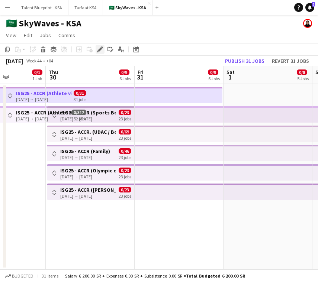
click at [100, 52] on icon "Edit" at bounding box center [100, 49] width 6 height 6
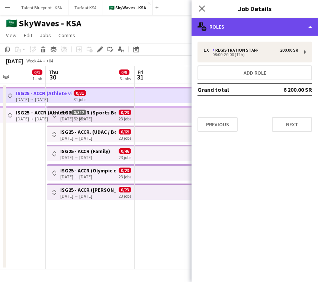
click at [285, 30] on div "multiple-users-add Roles" at bounding box center [254, 27] width 126 height 18
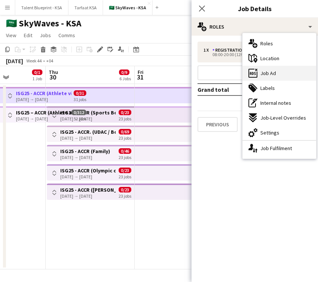
click at [281, 76] on div "ads-window Job Ad" at bounding box center [279, 73] width 74 height 15
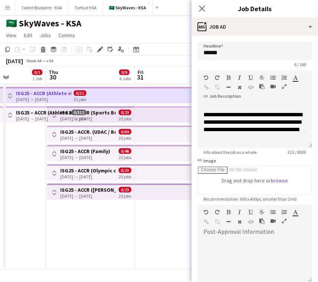
scroll to position [0, 0]
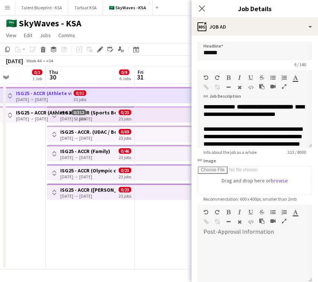
click at [143, 225] on app-date-cell at bounding box center [179, 177] width 89 height 186
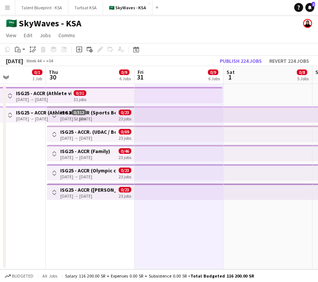
click at [249, 97] on app-date-cell at bounding box center [267, 177] width 89 height 186
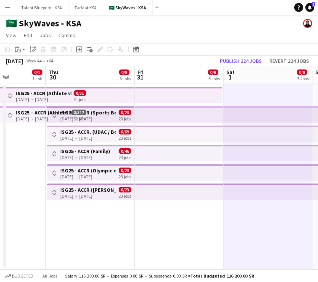
click at [249, 97] on app-date-cell at bounding box center [267, 177] width 89 height 186
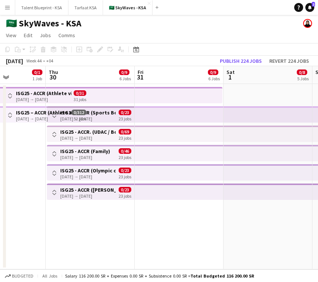
click at [247, 92] on app-date-cell at bounding box center [267, 177] width 89 height 186
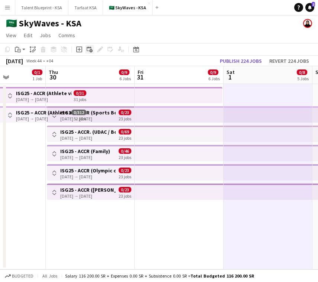
click at [92, 48] on icon "Add linked Job" at bounding box center [90, 49] width 6 height 6
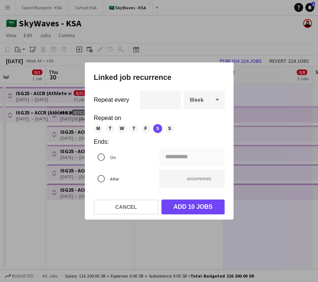
click at [167, 126] on span "S" at bounding box center [169, 128] width 9 height 9
click at [96, 127] on span "M" at bounding box center [98, 128] width 9 height 9
click at [109, 128] on span "T" at bounding box center [110, 128] width 9 height 9
click at [120, 128] on span "W" at bounding box center [121, 128] width 9 height 9
click at [131, 128] on span "T" at bounding box center [133, 128] width 9 height 9
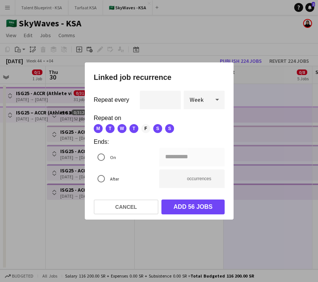
click at [142, 128] on span "F" at bounding box center [145, 128] width 9 height 9
click at [170, 157] on div "**********" at bounding box center [159, 141] width 318 height 282
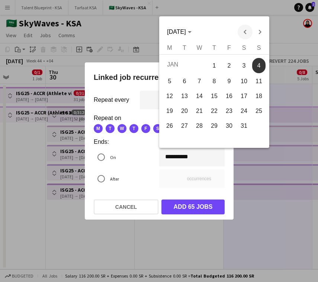
click at [247, 30] on span "Previous month" at bounding box center [244, 32] width 15 height 15
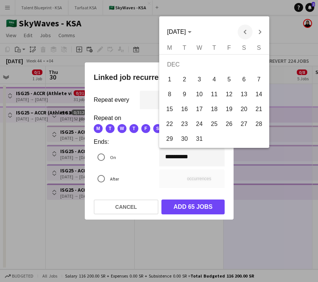
click at [247, 30] on span "Previous month" at bounding box center [244, 32] width 15 height 15
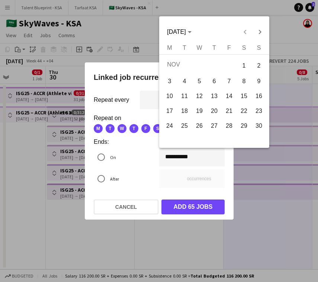
click at [247, 30] on div "NOV 2025 NOV 2025" at bounding box center [214, 32] width 106 height 15
click at [110, 229] on div at bounding box center [159, 141] width 318 height 282
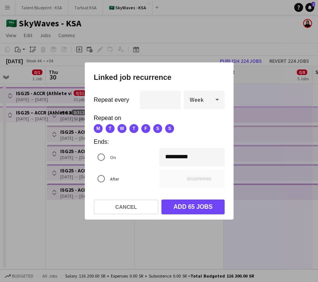
click at [188, 161] on div "**********" at bounding box center [159, 141] width 318 height 282
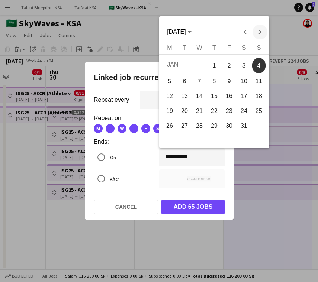
click at [260, 32] on span "Next month" at bounding box center [259, 32] width 15 height 15
click at [242, 32] on span "Previous month" at bounding box center [244, 32] width 15 height 15
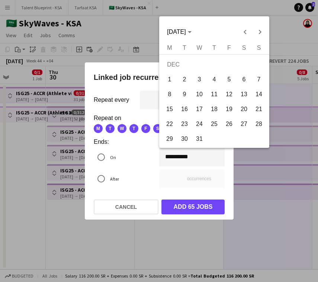
click at [189, 138] on span "30" at bounding box center [184, 138] width 13 height 13
type input "**********"
type input "*"
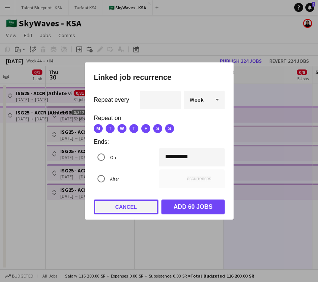
click at [142, 207] on button "Cancel" at bounding box center [126, 207] width 65 height 15
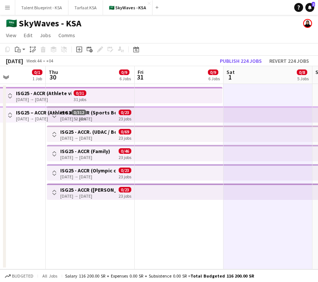
click at [243, 94] on app-date-cell at bounding box center [267, 177] width 89 height 186
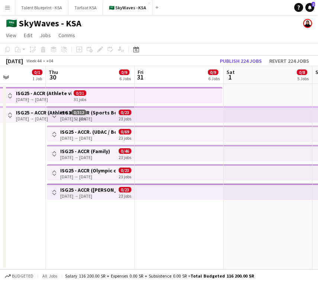
click at [245, 93] on app-date-cell at bounding box center [267, 177] width 89 height 186
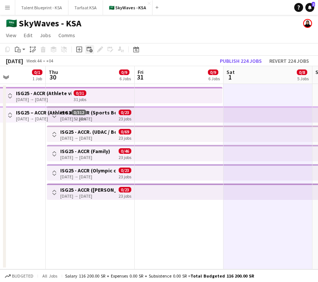
click at [89, 51] on icon at bounding box center [89, 48] width 4 height 4
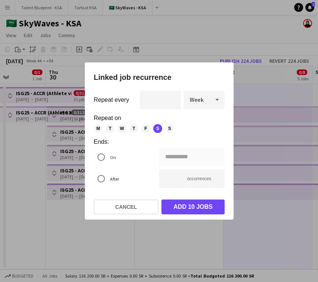
drag, startPoint x: 167, startPoint y: 129, endPoint x: 131, endPoint y: 129, distance: 36.1
click at [166, 129] on span "S" at bounding box center [169, 128] width 9 height 9
click at [98, 129] on span "M" at bounding box center [98, 128] width 9 height 9
click at [107, 129] on span "T" at bounding box center [110, 128] width 9 height 9
click at [121, 129] on span "W" at bounding box center [121, 128] width 9 height 9
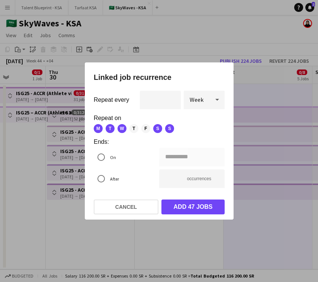
click at [136, 129] on span "T" at bounding box center [133, 128] width 9 height 9
click at [141, 129] on span "F" at bounding box center [145, 128] width 9 height 9
click at [168, 157] on div "**********" at bounding box center [159, 141] width 318 height 282
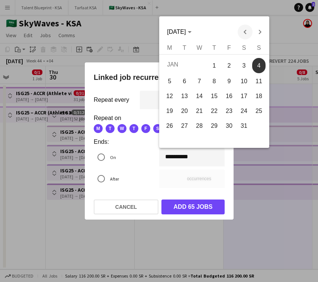
click at [240, 32] on span "Previous month" at bounding box center [244, 32] width 15 height 15
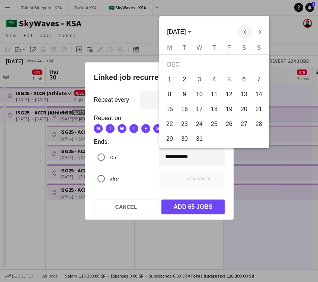
click at [240, 32] on span "Previous month" at bounding box center [244, 32] width 15 height 15
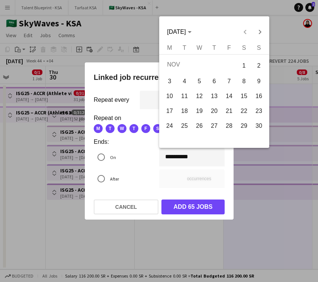
click at [259, 131] on span "30" at bounding box center [258, 125] width 13 height 13
type input "**********"
type input "*"
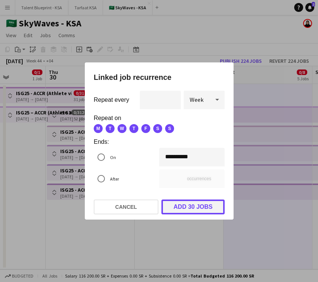
click at [191, 211] on button "Add 30 jobs" at bounding box center [192, 207] width 63 height 15
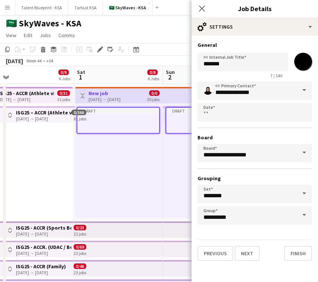
scroll to position [0, 276]
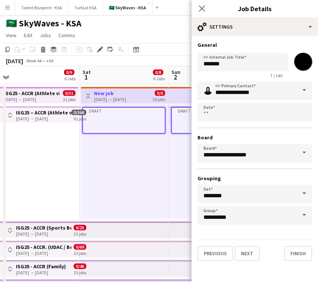
click at [309, 64] on input "*******" at bounding box center [303, 61] width 27 height 27
type input "*******"
click at [306, 45] on h3 "General" at bounding box center [254, 45] width 115 height 7
click at [251, 254] on button "Next" at bounding box center [247, 253] width 25 height 15
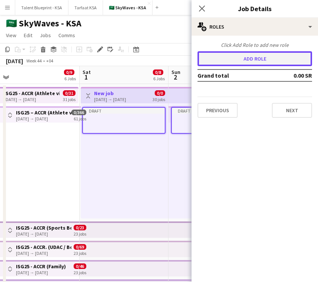
click at [288, 60] on button "Add role" at bounding box center [254, 58] width 115 height 15
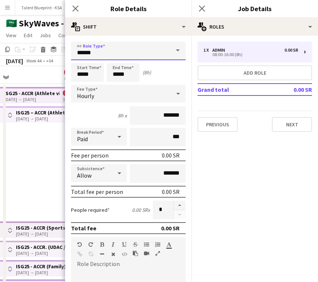
click at [142, 57] on input "*****" at bounding box center [128, 51] width 115 height 19
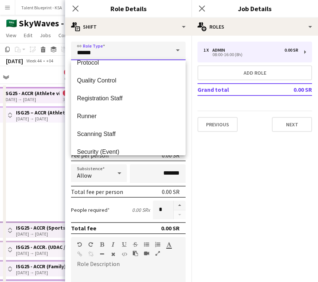
scroll to position [277, 0]
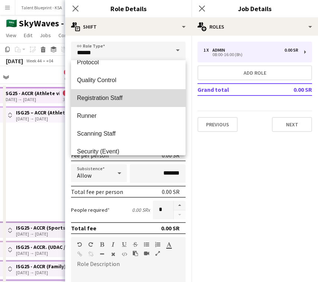
click at [129, 94] on mat-option "Registration Staff" at bounding box center [128, 98] width 115 height 18
type input "**********"
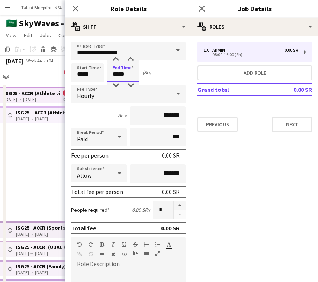
click at [115, 74] on input "*****" at bounding box center [123, 72] width 33 height 19
click at [117, 58] on div at bounding box center [115, 59] width 15 height 7
type input "*****"
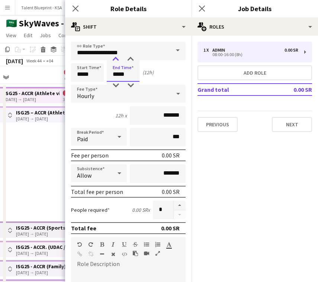
click at [117, 58] on div at bounding box center [115, 59] width 15 height 7
click at [115, 112] on div "12h x *******" at bounding box center [128, 115] width 115 height 19
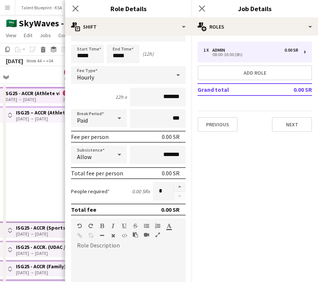
scroll to position [19, 0]
click at [96, 73] on div "Hourly" at bounding box center [121, 75] width 100 height 18
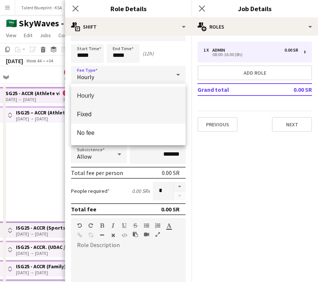
click at [133, 116] on span "Fixed" at bounding box center [128, 114] width 103 height 7
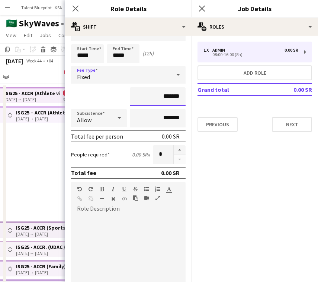
click at [160, 97] on input "*******" at bounding box center [158, 96] width 56 height 19
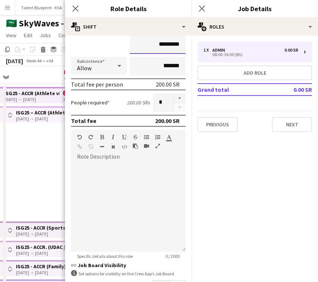
scroll to position [87, 0]
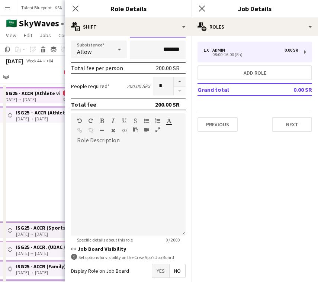
type input "*********"
click at [44, 198] on app-date-cell "Toggle View ISG25 - ACCR (Athlete village) 01-10-2025 → 31-10-2025 0/31 31 jobs…" at bounding box center [35, 211] width 89 height 254
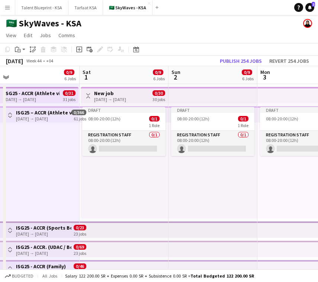
click at [67, 95] on span "0/31" at bounding box center [69, 93] width 13 height 6
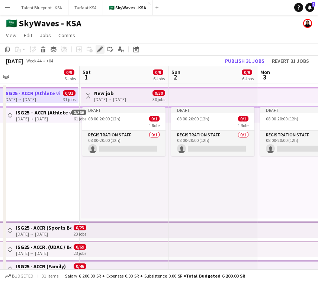
click at [98, 50] on icon at bounding box center [100, 50] width 4 height 4
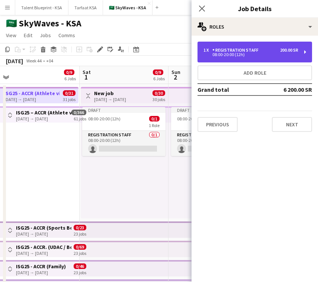
click at [250, 48] on div "Registration Staff" at bounding box center [236, 50] width 49 height 5
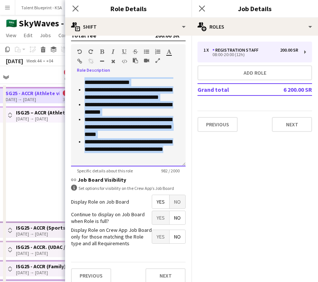
scroll to position [163, 0]
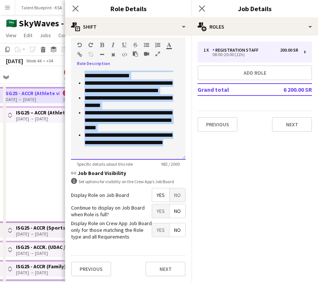
drag, startPoint x: 79, startPoint y: 238, endPoint x: 151, endPoint y: 296, distance: 92.8
click at [151, 282] on html "Menu Boards Boards Boards All jobs Status Workforce Workforce My Workforce Recr…" at bounding box center [159, 175] width 318 height 350
copy div "**********"
click at [36, 204] on app-date-cell "Toggle View ISG25 - ACCR (Athlete village) 01-10-2025 → 31-10-2025 0/31 31 jobs…" at bounding box center [35, 211] width 89 height 254
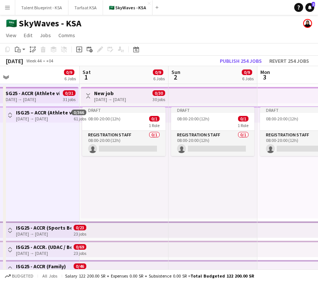
click at [144, 97] on div "Toggle View New job 01-11-2025 → 30-11-2025 0/30 30 jobs" at bounding box center [124, 96] width 81 height 13
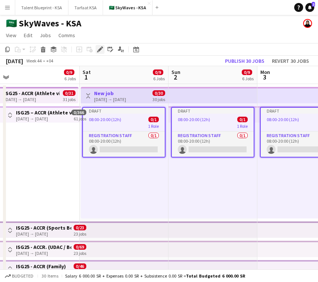
click at [102, 49] on icon "Edit" at bounding box center [100, 49] width 6 height 6
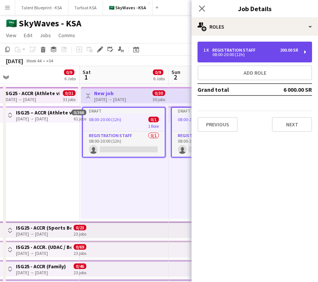
click at [265, 54] on div "08:00-20:00 (12h)" at bounding box center [250, 55] width 95 height 4
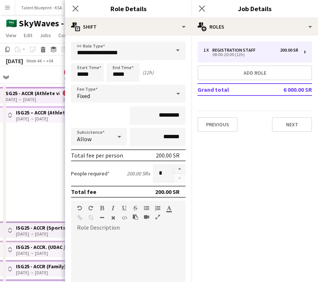
click at [93, 224] on div "default Heading 1 Heading 2 Heading 3 Heading 4 Heading 5 Heading 6 Heading 7 P…" at bounding box center [128, 215] width 115 height 28
paste div
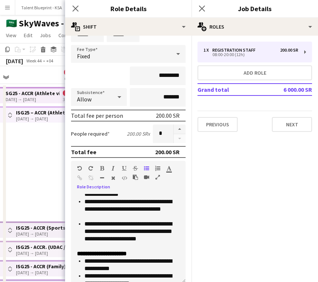
scroll to position [97, 0]
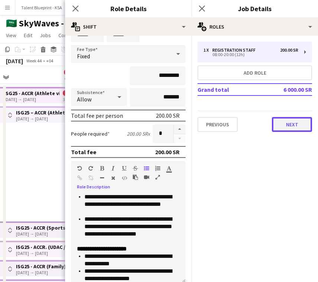
click at [286, 125] on button "Next" at bounding box center [292, 124] width 40 height 15
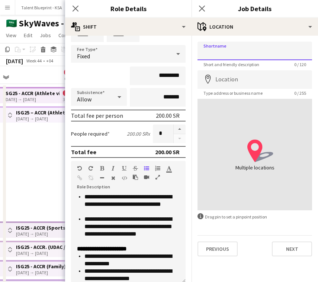
click at [247, 51] on input "Shortname" at bounding box center [254, 51] width 115 height 19
type input "**********"
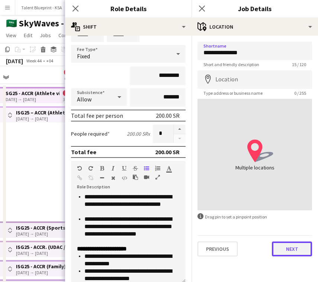
click at [294, 246] on button "Next" at bounding box center [292, 249] width 40 height 15
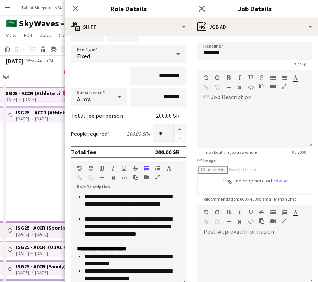
click at [43, 164] on app-date-cell "Toggle View ISG25 - ACCR (Athlete village) 01-10-2025 → 31-10-2025 0/31 31 jobs…" at bounding box center [35, 211] width 89 height 254
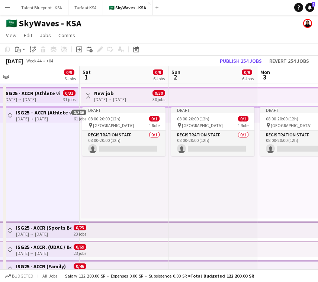
click at [171, 97] on app-top-bar at bounding box center [212, 95] width 89 height 16
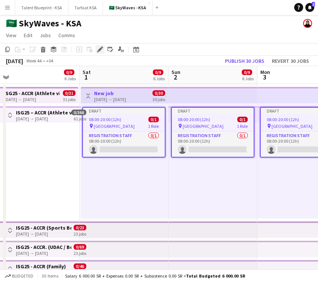
click at [100, 49] on icon at bounding box center [100, 50] width 4 height 4
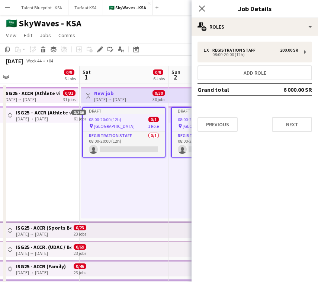
click at [54, 90] on h3 "ISG25 - ACCR (Athlete village)" at bounding box center [31, 93] width 55 height 7
type input "*****"
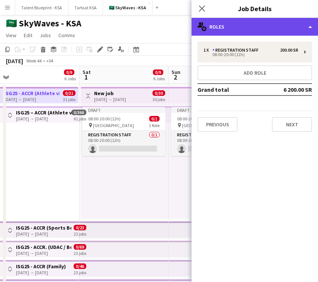
click at [248, 24] on div "multiple-users-add Roles" at bounding box center [254, 27] width 126 height 18
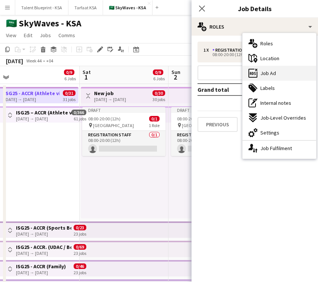
click at [287, 75] on div "ads-window Job Ad" at bounding box center [279, 73] width 74 height 15
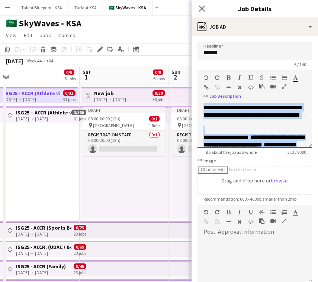
scroll to position [43, 0]
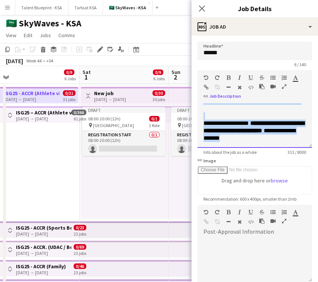
drag, startPoint x: 204, startPoint y: 106, endPoint x: 279, endPoint y: 154, distance: 88.9
click at [279, 154] on app-form-group "**********" at bounding box center [254, 112] width 115 height 85
copy div "**********"
click at [99, 183] on div "Draft 08:00-20:00 (12h) 0/1 pin Athlete village 1 Role Registration Staff 0/1 0…" at bounding box center [124, 160] width 87 height 115
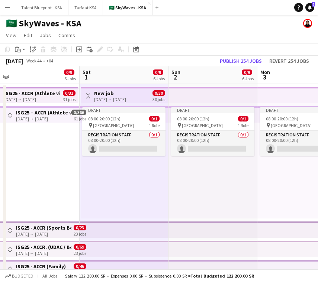
click at [126, 99] on div "[DATE] → [DATE]" at bounding box center [110, 100] width 32 height 6
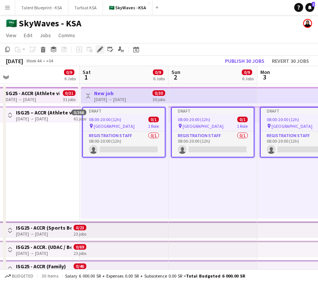
click at [99, 51] on icon at bounding box center [100, 50] width 4 height 4
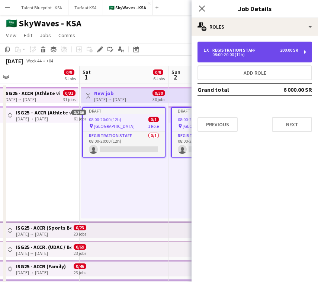
click at [264, 48] on div "1 x Registration Staff 200.00 SR" at bounding box center [250, 50] width 95 height 5
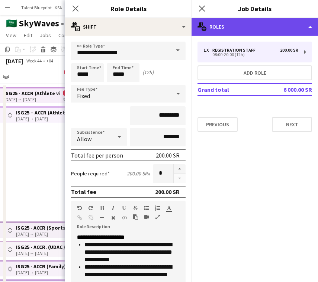
click at [272, 31] on div "multiple-users-add Roles" at bounding box center [254, 27] width 126 height 18
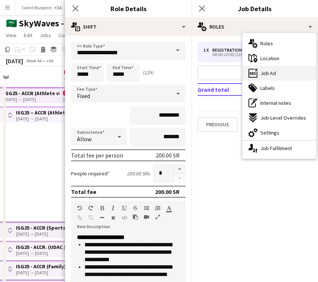
click at [278, 75] on div "ads-window Job Ad" at bounding box center [279, 73] width 74 height 15
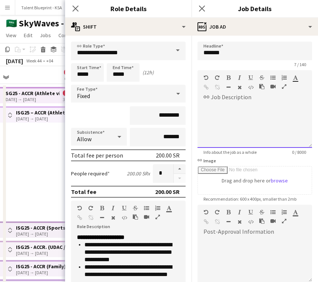
click at [252, 102] on div at bounding box center [254, 123] width 115 height 50
paste div
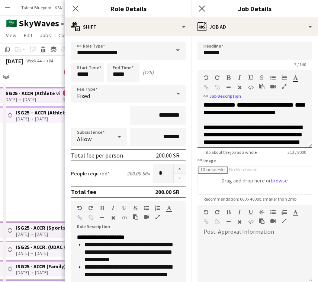
scroll to position [0, 0]
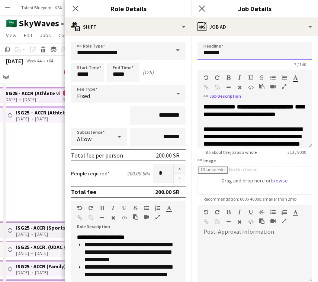
click at [262, 46] on input "*******" at bounding box center [254, 51] width 115 height 19
type input "*****"
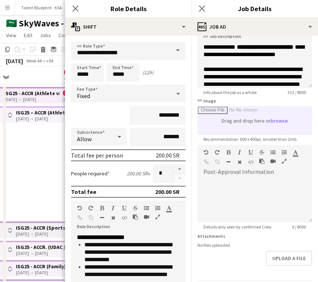
scroll to position [59, 0]
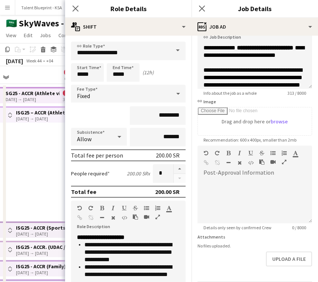
click at [35, 168] on app-date-cell "Toggle View ISG25 - ACCR (Athlete village) 01-10-2025 → 31-10-2025 0/31 31 jobs…" at bounding box center [35, 211] width 89 height 254
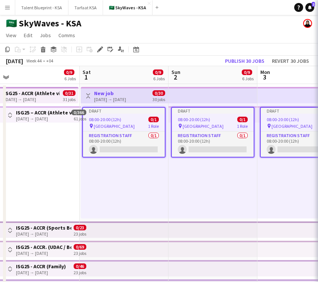
scroll to position [0, 276]
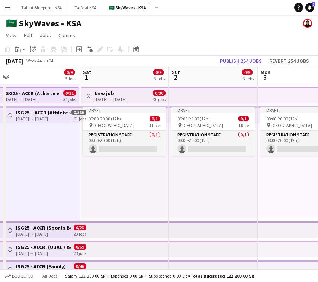
click at [206, 102] on app-top-bar at bounding box center [213, 95] width 89 height 16
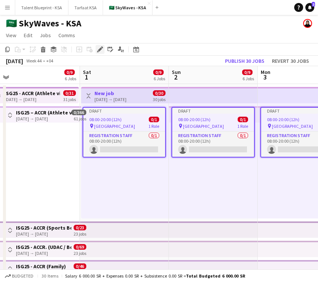
click at [103, 46] on div "Edit" at bounding box center [100, 49] width 9 height 9
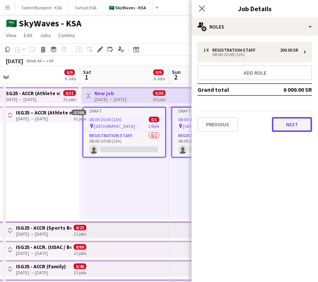
click at [293, 122] on button "Next" at bounding box center [292, 124] width 40 height 15
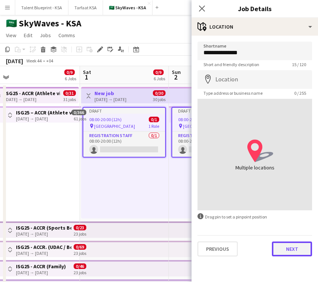
click at [295, 244] on button "Next" at bounding box center [292, 249] width 40 height 15
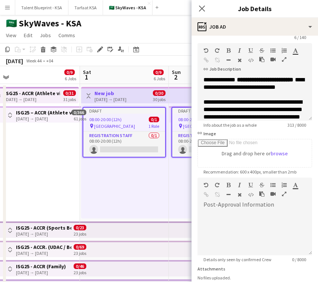
scroll to position [29, 0]
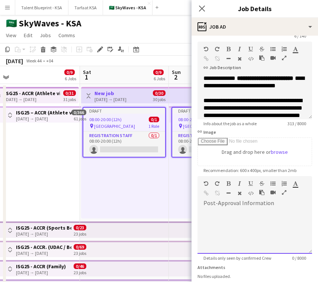
click at [211, 228] on div at bounding box center [254, 231] width 115 height 45
paste div
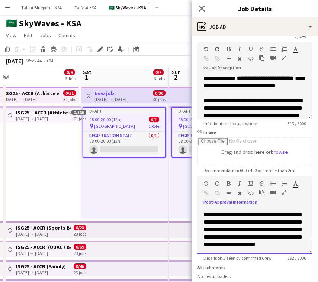
scroll to position [22, 0]
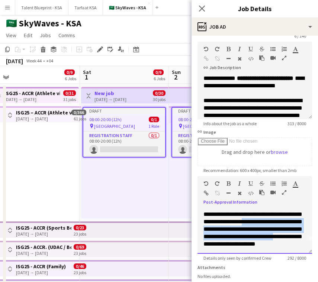
drag, startPoint x: 249, startPoint y: 233, endPoint x: 207, endPoint y: 222, distance: 42.8
click at [207, 222] on span "**********" at bounding box center [252, 225] width 99 height 43
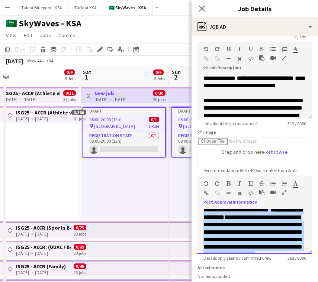
scroll to position [0, 0]
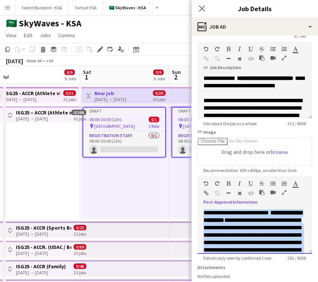
drag, startPoint x: 239, startPoint y: 243, endPoint x: 202, endPoint y: 210, distance: 48.7
click at [202, 210] on div "**********" at bounding box center [254, 231] width 115 height 45
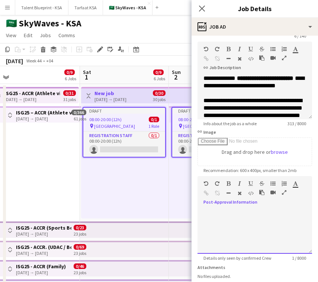
click at [208, 225] on div at bounding box center [254, 231] width 115 height 45
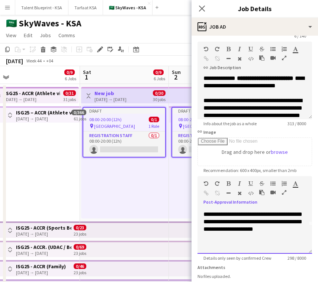
scroll to position [32, 0]
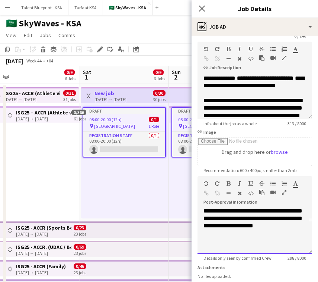
click at [210, 239] on p at bounding box center [254, 240] width 103 height 7
click at [238, 249] on p at bounding box center [254, 248] width 103 height 7
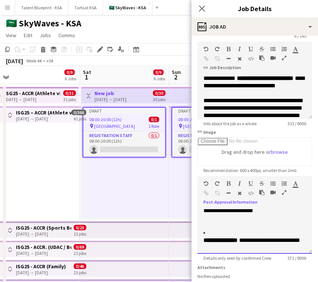
scroll to position [48, 0]
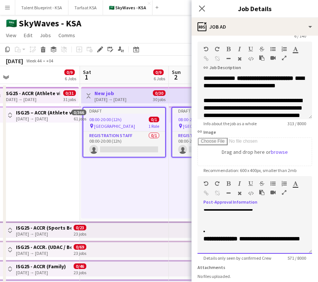
click at [204, 239] on strong "**********" at bounding box center [220, 239] width 34 height 6
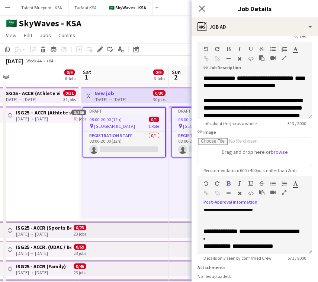
click at [271, 183] on icon "button" at bounding box center [272, 183] width 5 height 5
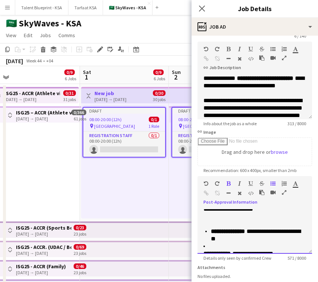
scroll to position [56, 0]
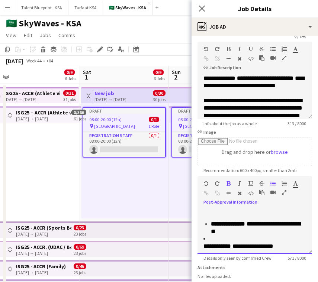
click at [203, 247] on div "**********" at bounding box center [254, 231] width 115 height 45
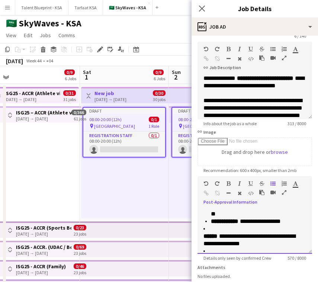
scroll to position [74, 0]
click at [202, 238] on div "**********" at bounding box center [254, 231] width 115 height 45
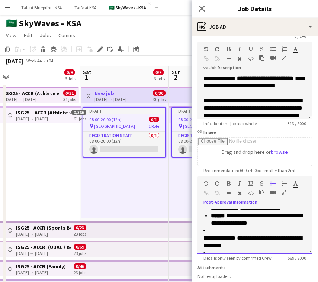
scroll to position [88, 0]
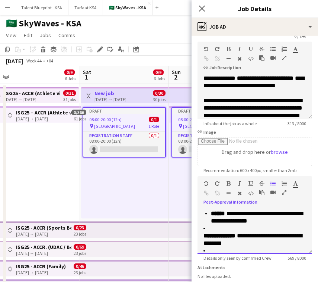
click at [204, 236] on strong "**********" at bounding box center [219, 236] width 32 height 6
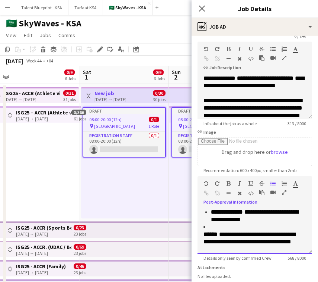
scroll to position [106, 0]
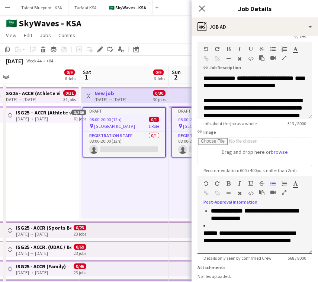
click at [206, 234] on strong "******" at bounding box center [210, 234] width 14 height 6
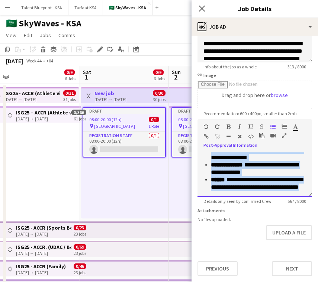
scroll to position [103, 0]
drag, startPoint x: 205, startPoint y: 174, endPoint x: 279, endPoint y: 204, distance: 80.1
click at [280, 201] on app-form-group "**********" at bounding box center [254, 161] width 115 height 85
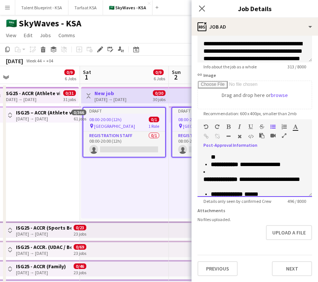
scroll to position [72, 0]
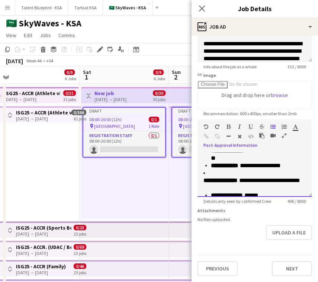
click at [203, 182] on div "**********" at bounding box center [254, 174] width 115 height 45
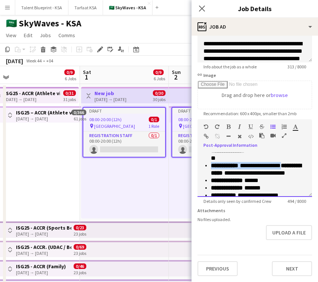
drag, startPoint x: 288, startPoint y: 167, endPoint x: 207, endPoint y: 167, distance: 80.3
click at [211, 167] on li "**********" at bounding box center [258, 169] width 95 height 15
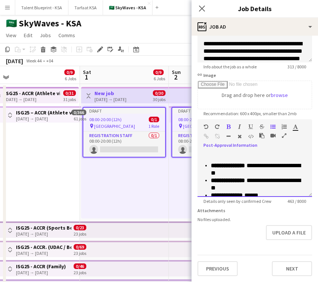
scroll to position [57, 0]
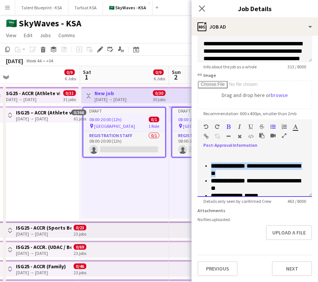
drag, startPoint x: 226, startPoint y: 174, endPoint x: 202, endPoint y: 165, distance: 25.3
click at [202, 164] on div "**********" at bounding box center [254, 174] width 115 height 45
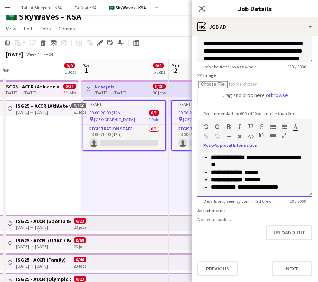
scroll to position [8, 0]
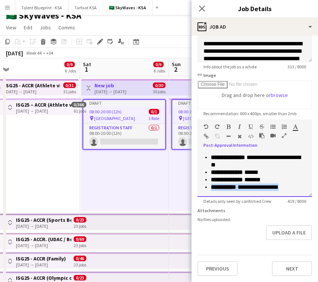
drag, startPoint x: 302, startPoint y: 186, endPoint x: 210, endPoint y: 187, distance: 91.8
click at [210, 187] on ul "**********" at bounding box center [254, 180] width 103 height 22
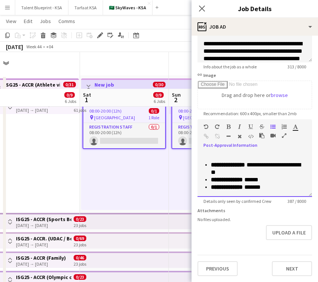
scroll to position [67, 0]
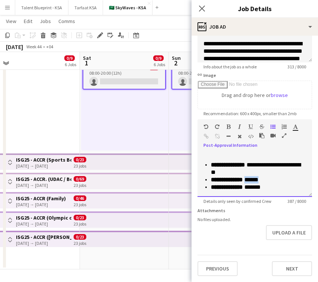
drag, startPoint x: 273, startPoint y: 179, endPoint x: 251, endPoint y: 180, distance: 22.7
click at [251, 180] on p "**********" at bounding box center [258, 179] width 95 height 7
drag, startPoint x: 247, startPoint y: 174, endPoint x: 252, endPoint y: 163, distance: 11.7
click at [252, 163] on li "**********" at bounding box center [258, 168] width 95 height 15
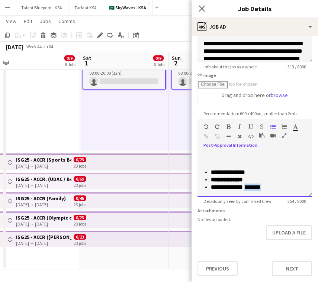
drag, startPoint x: 274, startPoint y: 188, endPoint x: 251, endPoint y: 188, distance: 23.1
click at [251, 188] on p "**********" at bounding box center [258, 187] width 95 height 7
drag, startPoint x: 258, startPoint y: 189, endPoint x: 201, endPoint y: 180, distance: 57.9
click at [201, 180] on div "**********" at bounding box center [254, 174] width 115 height 45
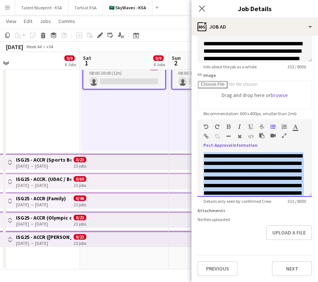
scroll to position [36, 0]
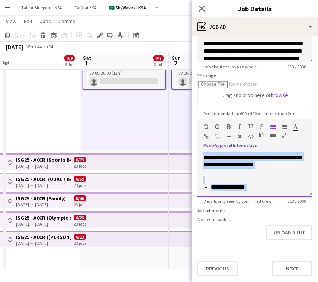
drag, startPoint x: 204, startPoint y: 155, endPoint x: 325, endPoint y: 216, distance: 136.2
click at [318, 216] on html "Menu Boards Boards Boards All jobs Status Workforce Workforce My Workforce Recr…" at bounding box center [159, 107] width 318 height 349
copy div "**********"
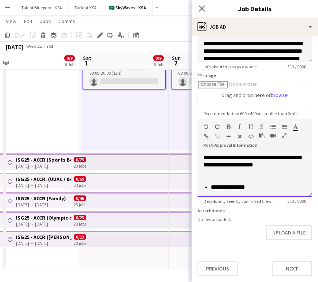
click at [209, 193] on div "**********" at bounding box center [254, 174] width 115 height 45
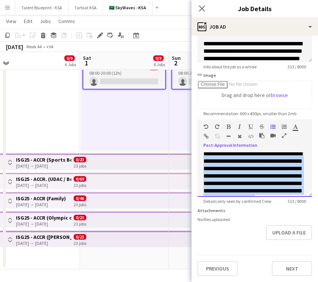
scroll to position [0, 0]
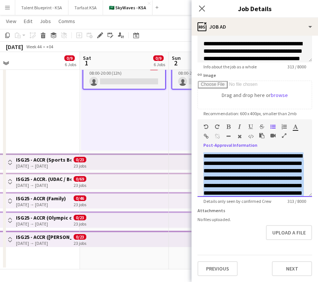
drag, startPoint x: 260, startPoint y: 184, endPoint x: 201, endPoint y: 139, distance: 74.8
click at [201, 139] on div "**********" at bounding box center [254, 158] width 115 height 78
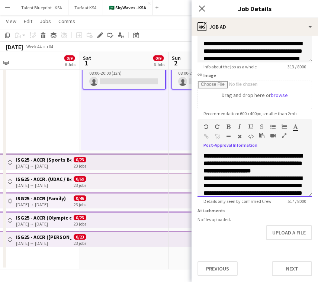
click at [296, 172] on p "**********" at bounding box center [254, 178] width 103 height 52
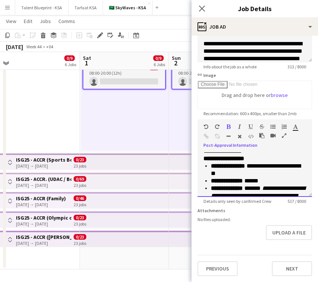
scroll to position [88, 0]
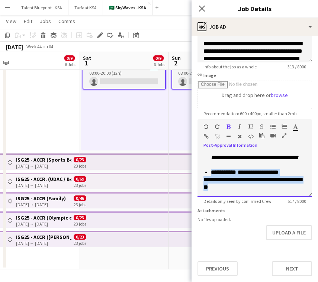
drag, startPoint x: 202, startPoint y: 174, endPoint x: 248, endPoint y: 194, distance: 49.9
click at [248, 194] on div "**********" at bounding box center [254, 174] width 115 height 45
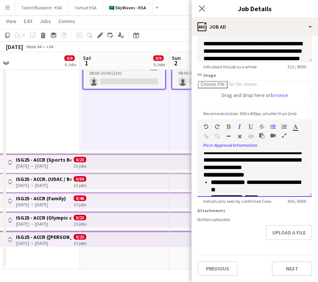
scroll to position [29, 0]
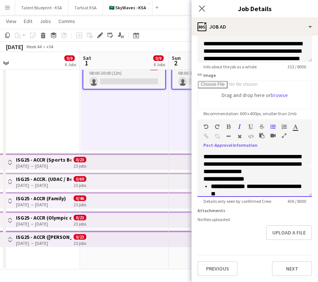
click at [300, 168] on p "**********" at bounding box center [254, 149] width 103 height 52
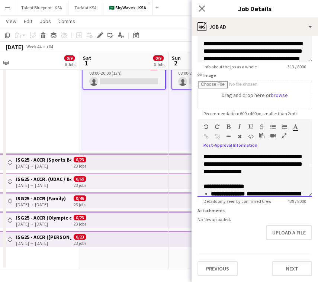
scroll to position [35, 0]
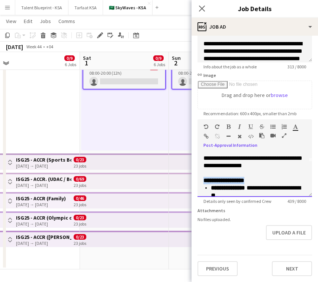
drag, startPoint x: 257, startPoint y: 180, endPoint x: 197, endPoint y: 181, distance: 60.2
click at [197, 181] on form "**********" at bounding box center [254, 116] width 126 height 320
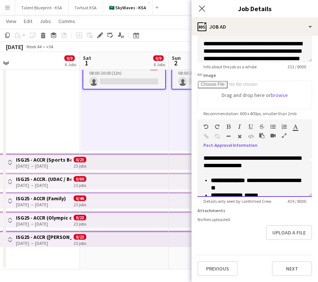
scroll to position [0, 0]
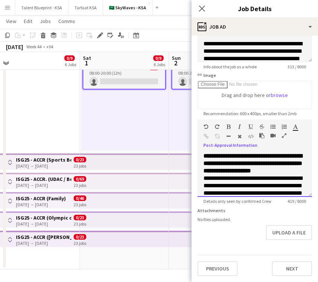
click at [278, 155] on strong "**********" at bounding box center [252, 163] width 99 height 20
click at [202, 156] on div "**********" at bounding box center [254, 174] width 115 height 45
click at [201, 167] on div "**********" at bounding box center [254, 174] width 115 height 45
click at [203, 156] on div "**********" at bounding box center [254, 174] width 115 height 45
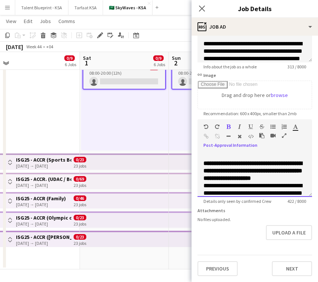
click at [206, 153] on p at bounding box center [254, 155] width 103 height 7
drag, startPoint x: 268, startPoint y: 157, endPoint x: 199, endPoint y: 157, distance: 68.4
click at [199, 157] on div "**********" at bounding box center [254, 174] width 115 height 45
click at [210, 157] on p at bounding box center [254, 155] width 103 height 7
drag, startPoint x: 273, startPoint y: 155, endPoint x: 195, endPoint y: 155, distance: 78.4
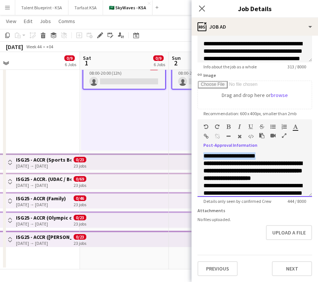
click at [195, 155] on form "**********" at bounding box center [254, 116] width 126 height 320
click at [226, 128] on icon "button" at bounding box center [228, 126] width 4 height 5
click at [291, 155] on p "**********" at bounding box center [254, 155] width 103 height 7
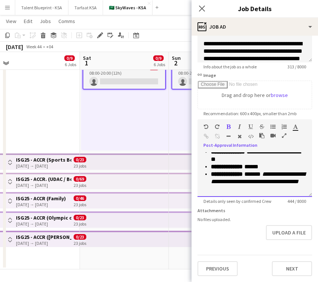
scroll to position [73, 0]
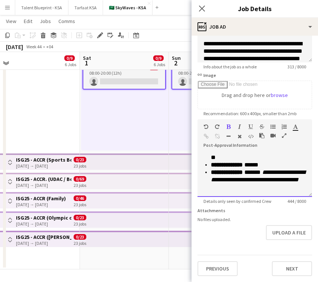
click at [209, 174] on ul "**********" at bounding box center [254, 168] width 103 height 45
drag, startPoint x: 277, startPoint y: 166, endPoint x: 211, endPoint y: 162, distance: 66.3
click at [211, 162] on p "**********" at bounding box center [258, 164] width 95 height 7
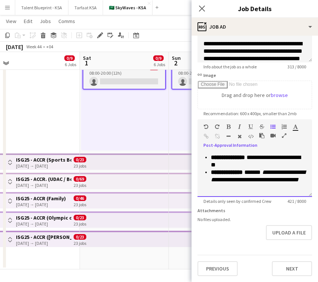
click at [273, 189] on p "**********" at bounding box center [258, 180] width 95 height 22
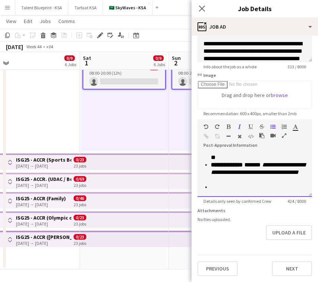
click at [211, 158] on p "**********" at bounding box center [258, 153] width 95 height 15
click at [279, 183] on p "**********" at bounding box center [258, 172] width 95 height 22
click at [280, 187] on p at bounding box center [258, 187] width 95 height 7
drag, startPoint x: 307, startPoint y: 187, endPoint x: 265, endPoint y: 189, distance: 41.7
click at [265, 189] on div "**********" at bounding box center [254, 174] width 115 height 45
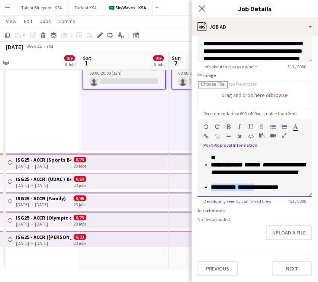
click at [265, 189] on span "**********" at bounding box center [257, 187] width 42 height 6
drag, startPoint x: 245, startPoint y: 189, endPoint x: 308, endPoint y: 195, distance: 63.9
click at [308, 195] on div "**********" at bounding box center [254, 174] width 115 height 45
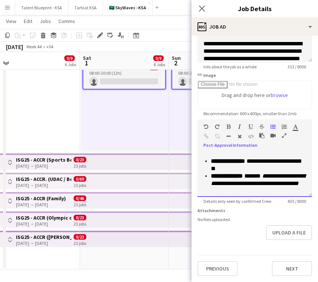
scroll to position [59, 0]
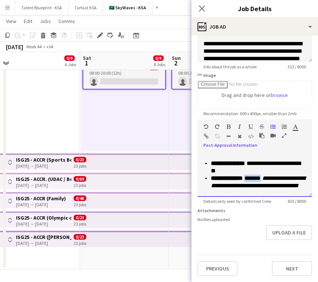
drag, startPoint x: 270, startPoint y: 178, endPoint x: 251, endPoint y: 179, distance: 19.4
click at [251, 179] on p "**********" at bounding box center [258, 186] width 95 height 22
click at [262, 180] on span at bounding box center [261, 178] width 1 height 6
click at [285, 179] on em "**********" at bounding box center [257, 181] width 93 height 13
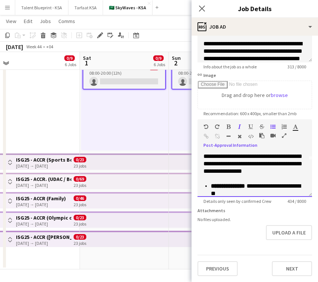
scroll to position [40, 0]
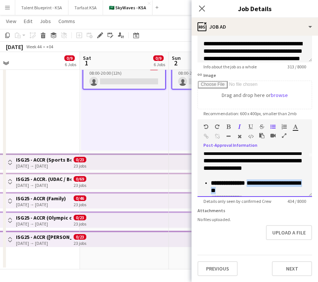
drag, startPoint x: 251, startPoint y: 185, endPoint x: 255, endPoint y: 188, distance: 5.1
click at [255, 188] on p "**********" at bounding box center [258, 187] width 95 height 15
click at [290, 183] on p "**********" at bounding box center [258, 187] width 95 height 15
drag, startPoint x: 252, startPoint y: 184, endPoint x: 254, endPoint y: 189, distance: 5.2
click at [254, 189] on p "**********" at bounding box center [258, 187] width 95 height 15
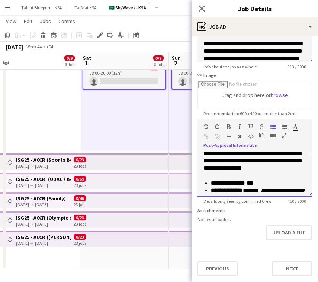
click at [289, 183] on p "**********" at bounding box center [258, 183] width 95 height 7
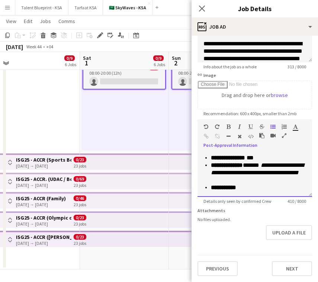
scroll to position [65, 0]
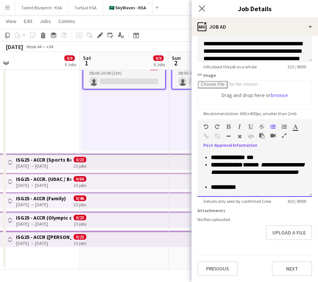
click at [279, 155] on p "**********" at bounding box center [258, 157] width 95 height 7
drag, startPoint x: 293, startPoint y: 157, endPoint x: 268, endPoint y: 157, distance: 25.7
click at [268, 157] on p "**********" at bounding box center [258, 157] width 95 height 7
click at [299, 158] on p "**********" at bounding box center [258, 157] width 95 height 7
click at [11, 8] on button "Menu" at bounding box center [7, 7] width 15 height 15
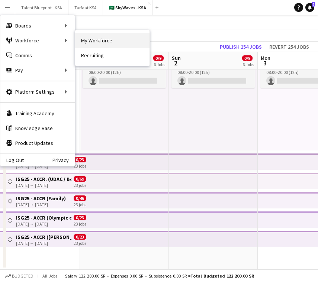
click at [92, 40] on link "My Workforce" at bounding box center [112, 40] width 74 height 15
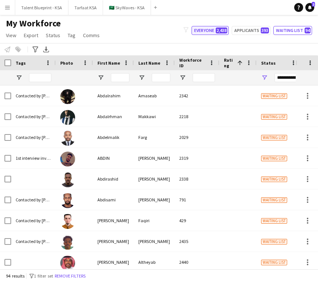
click at [216, 28] on button "Everyone 2,438" at bounding box center [209, 30] width 37 height 9
type input "**********"
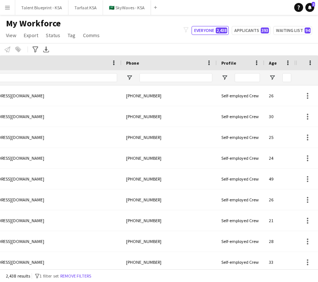
scroll to position [0, 467]
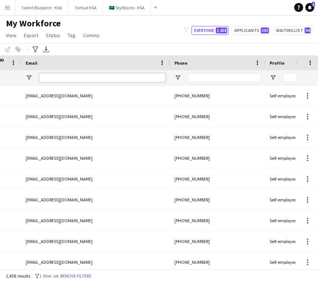
click at [139, 80] on input "Email Filter Input" at bounding box center [102, 77] width 126 height 9
paste input "**********"
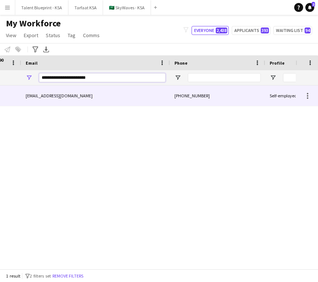
type input "**********"
click at [136, 93] on div "abdurehman098m@gmail.com" at bounding box center [95, 96] width 149 height 20
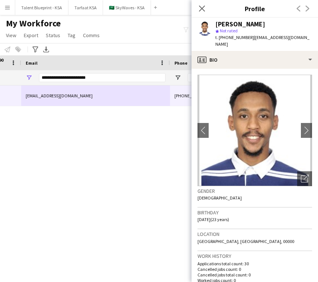
click at [305, 115] on img at bounding box center [254, 131] width 115 height 112
click at [305, 123] on button "chevron-right" at bounding box center [306, 130] width 15 height 15
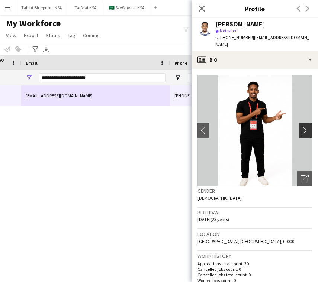
click at [305, 126] on app-icon "chevron-right" at bounding box center [307, 130] width 12 height 8
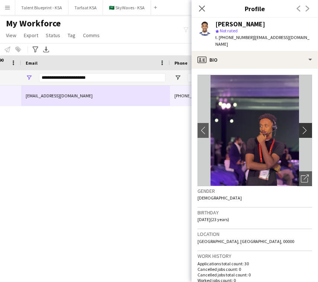
click at [305, 126] on app-icon "chevron-right" at bounding box center [307, 130] width 12 height 8
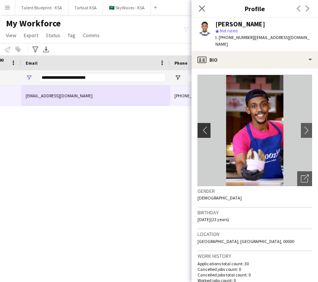
click at [205, 128] on button "chevron-left" at bounding box center [203, 130] width 15 height 15
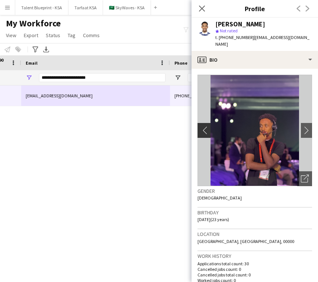
click at [205, 128] on button "chevron-left" at bounding box center [203, 130] width 15 height 15
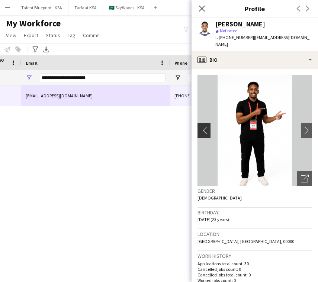
click at [205, 128] on button "chevron-left" at bounding box center [203, 130] width 15 height 15
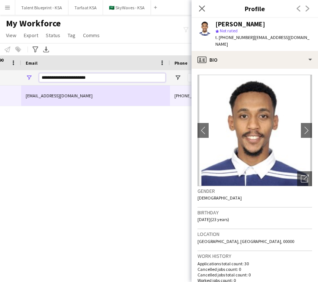
click at [133, 77] on input "**********" at bounding box center [102, 77] width 126 height 9
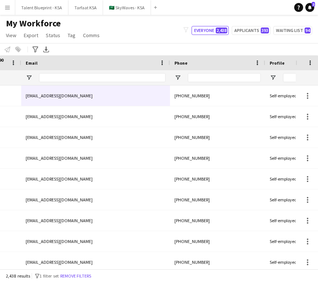
click at [63, 51] on div "Notify workforce Add to tag Select at least one crew to tag him or her. Advance…" at bounding box center [159, 49] width 318 height 12
click at [114, 8] on button "🇸🇦 SkyWaves - KSA Close" at bounding box center [127, 7] width 48 height 15
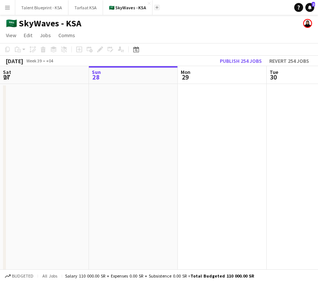
click at [155, 9] on button "Add" at bounding box center [157, 7] width 6 height 6
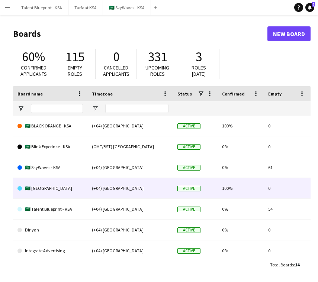
click at [107, 186] on div "(+04) Dubai" at bounding box center [130, 188] width 86 height 20
click at [139, 194] on div "(+04) Dubai" at bounding box center [130, 188] width 86 height 20
click at [58, 190] on link "🇸🇦 [GEOGRAPHIC_DATA]" at bounding box center [49, 188] width 65 height 21
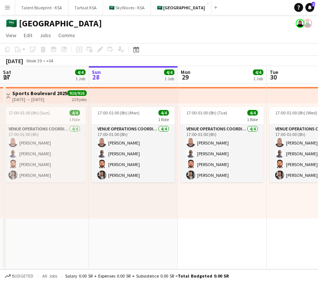
click at [80, 230] on app-date-cell "Toggle View Sports Boulevard 2025 14-09-2025 → 30-04-2026 916/916 229 jobs 17:0…" at bounding box center [44, 177] width 89 height 186
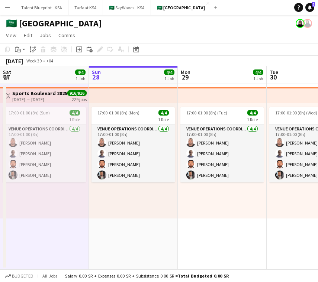
click at [66, 207] on div "17:00-01:00 (8h) (Sun) 4/4 1 Role VENUE OPERATIONS COORDINATOR 4/4 17:00-01:00 …" at bounding box center [44, 160] width 89 height 115
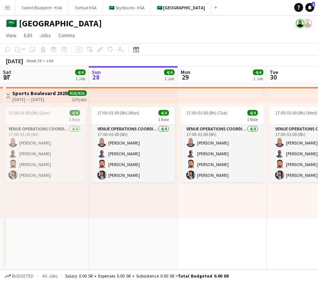
click at [159, 97] on app-top-bar at bounding box center [133, 95] width 89 height 16
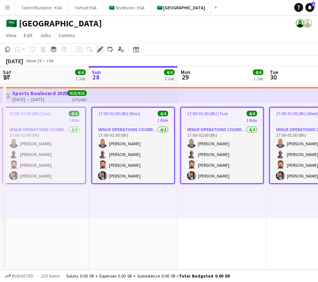
click at [100, 51] on icon "Edit" at bounding box center [100, 49] width 6 height 6
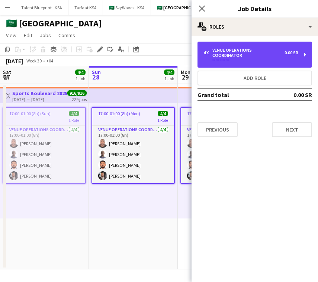
click at [257, 58] on div "--:-- - --:--" at bounding box center [250, 60] width 95 height 4
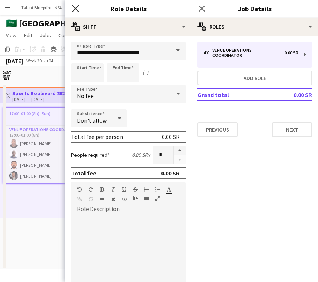
click at [76, 8] on icon at bounding box center [75, 8] width 7 height 7
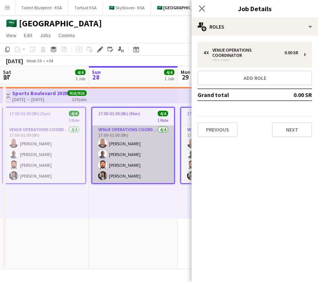
click at [128, 158] on app-card-role "VENUE OPERATIONS COORDINATOR 4/4 17:00-01:00 (8h) Yousif Haroun Abubaker Babata…" at bounding box center [133, 155] width 82 height 58
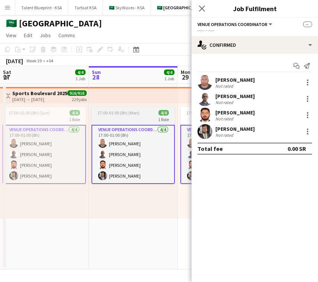
click at [138, 121] on div "1 Role" at bounding box center [132, 119] width 83 height 6
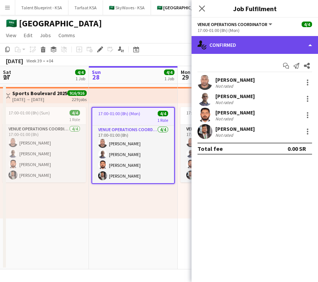
click at [249, 48] on div "single-neutral-actions-check-2 Confirmed" at bounding box center [254, 45] width 126 height 18
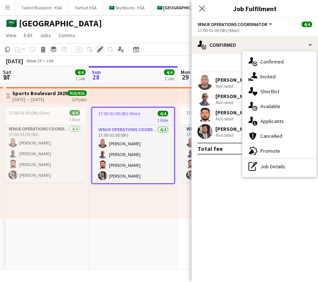
click at [98, 49] on icon "Edit" at bounding box center [100, 49] width 6 height 6
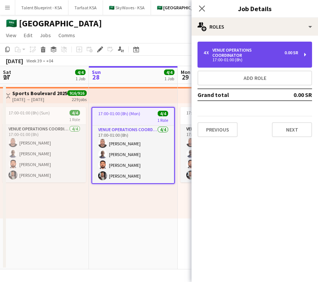
click at [274, 51] on div "VENUE OPERATIONS COORDINATOR" at bounding box center [248, 53] width 72 height 10
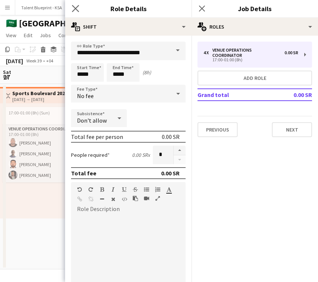
click at [72, 9] on icon "Close pop-in" at bounding box center [75, 8] width 7 height 7
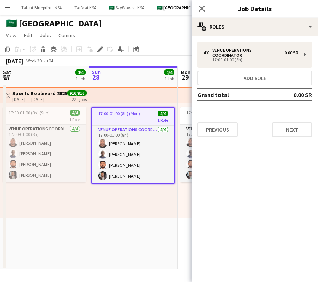
click at [88, 209] on div "17:00-01:00 (8h) (Sun) 4/4 1 Role VENUE OPERATIONS COORDINATOR 4/4 17:00-01:00 …" at bounding box center [44, 160] width 89 height 115
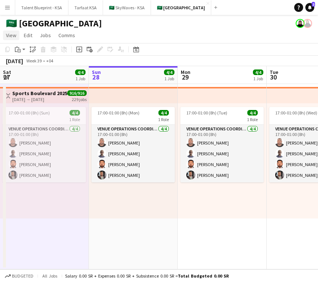
click at [10, 34] on span "View" at bounding box center [11, 35] width 10 height 7
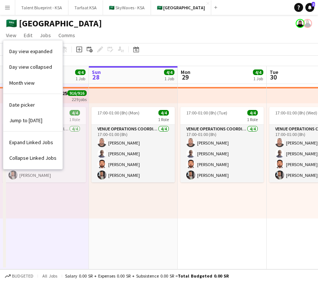
click at [11, 3] on button "Menu" at bounding box center [7, 7] width 15 height 15
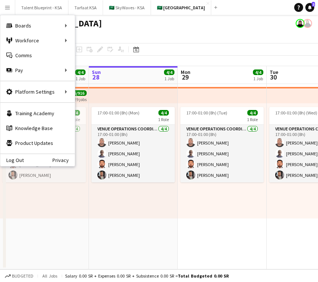
click at [149, 202] on div "17:00-01:00 (8h) (Mon) 4/4 1 Role VENUE OPERATIONS COORDINATOR 4/4 17:00-01:00 …" at bounding box center [133, 160] width 89 height 115
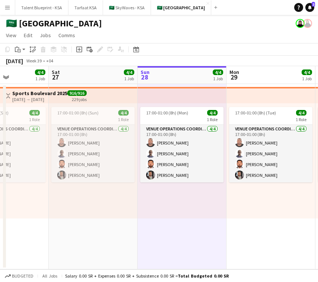
scroll to position [0, 307]
click at [10, 9] on app-icon "Menu" at bounding box center [7, 7] width 6 height 6
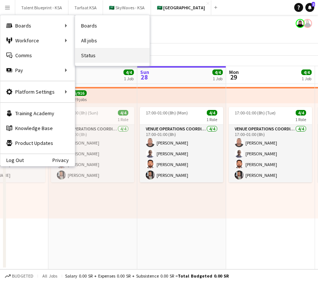
click at [105, 59] on link "Status" at bounding box center [112, 55] width 74 height 15
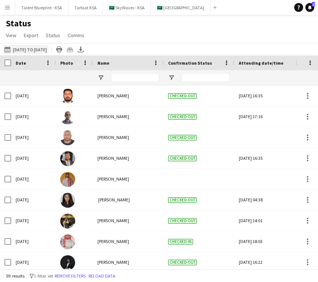
click at [28, 47] on button "This Week 15-09-2025 to 17-09-2025" at bounding box center [25, 49] width 45 height 9
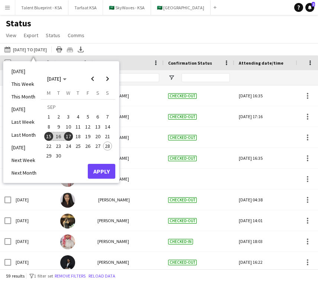
click at [50, 136] on span "15" at bounding box center [48, 136] width 9 height 9
click at [109, 127] on span "14" at bounding box center [107, 126] width 9 height 9
click at [108, 146] on span "28" at bounding box center [107, 146] width 9 height 9
click at [109, 127] on span "14" at bounding box center [107, 126] width 9 height 9
click at [107, 144] on span "28" at bounding box center [107, 146] width 9 height 9
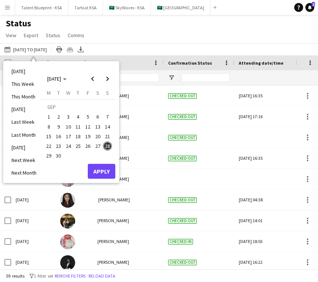
click at [104, 125] on span "14" at bounding box center [107, 126] width 9 height 9
click at [109, 147] on span "28" at bounding box center [107, 146] width 9 height 9
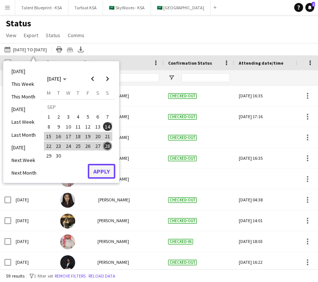
click at [106, 172] on button "Apply" at bounding box center [102, 171] width 28 height 15
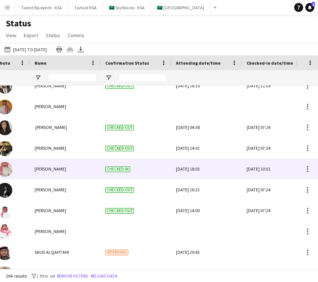
scroll to position [0, 18]
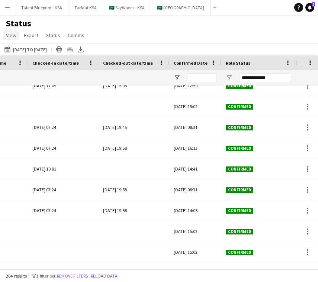
click at [14, 36] on span "View" at bounding box center [11, 35] width 10 height 7
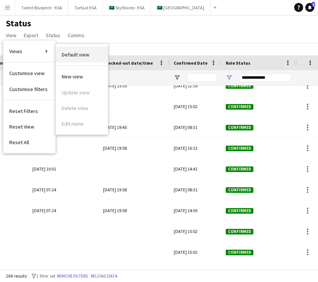
click at [80, 51] on span "Default view" at bounding box center [76, 54] width 28 height 7
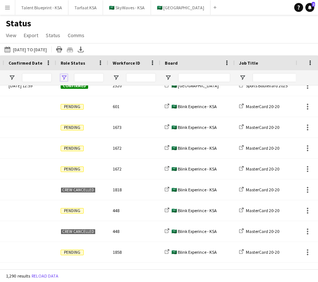
click at [61, 77] on span "Open Filter Menu" at bounding box center [64, 77] width 7 height 7
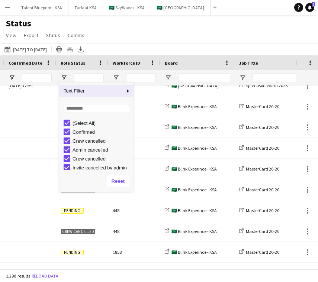
click at [167, 34] on div "Status View Views Default view New view Update view Delete view Edit name Custo…" at bounding box center [159, 30] width 318 height 25
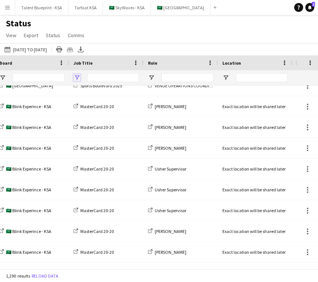
click at [77, 76] on span "Open Filter Menu" at bounding box center [77, 77] width 7 height 7
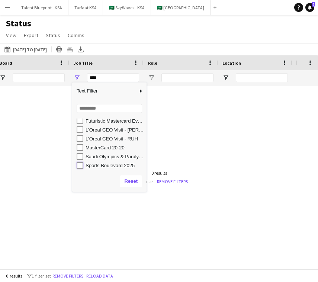
type input "**********"
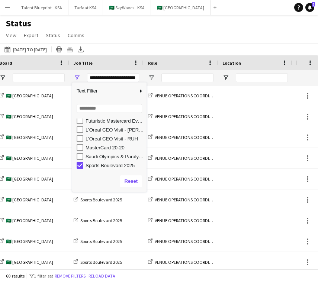
click at [165, 48] on div "This Week 14-09-2025 to 28-09-2025 Today This Week This Month Yesterday Last We…" at bounding box center [159, 49] width 318 height 12
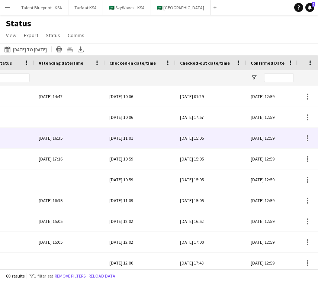
click at [48, 142] on div "Sun, 14 Sep 2025 16:35" at bounding box center [70, 138] width 62 height 20
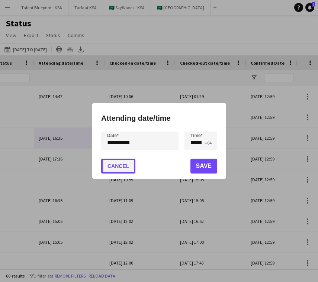
click at [105, 168] on button "Cancel" at bounding box center [118, 166] width 34 height 15
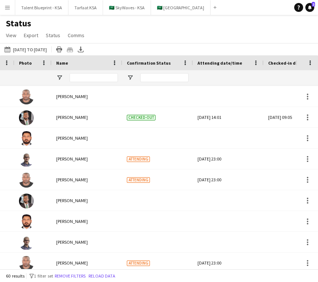
click at [101, 31] on div "Status View Views Default view New view Update view Delete view Edit name Custo…" at bounding box center [159, 30] width 318 height 25
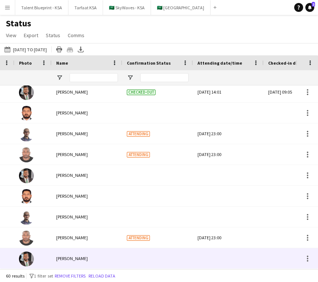
click at [86, 262] on div "Arshad Fahim" at bounding box center [87, 258] width 71 height 20
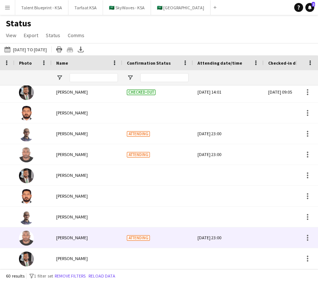
click at [94, 242] on div "Yousif Haroun" at bounding box center [87, 238] width 71 height 20
click at [70, 237] on span "Yousif Haroun" at bounding box center [72, 238] width 32 height 6
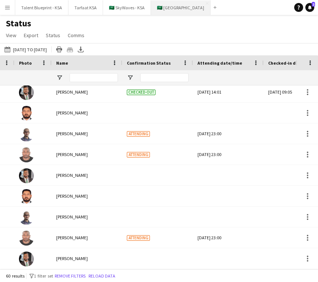
click at [182, 9] on button "🇸🇦 Sports Boulevard Close" at bounding box center [180, 7] width 59 height 15
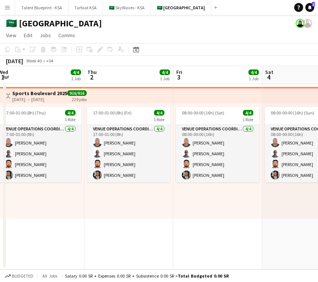
click at [6, 9] on app-icon "Menu" at bounding box center [7, 7] width 6 height 6
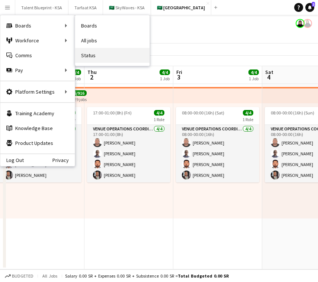
click at [112, 56] on link "Status" at bounding box center [112, 55] width 74 height 15
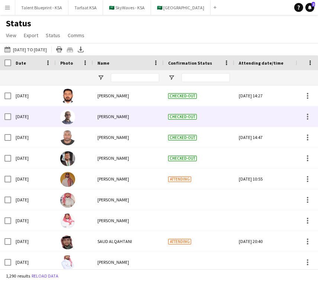
click at [123, 116] on span "Abubaker Babatain" at bounding box center [113, 117] width 32 height 6
click at [214, 124] on div "Checked-out" at bounding box center [199, 116] width 71 height 20
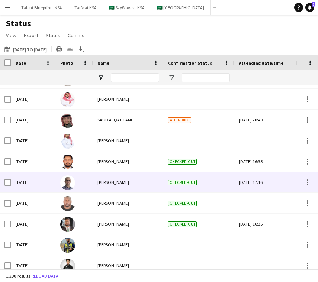
scroll to position [123, 0]
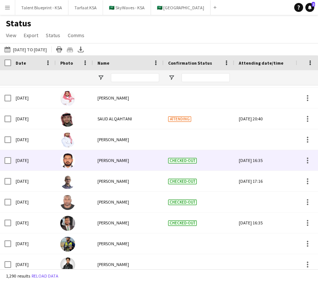
click at [109, 160] on span "Naveen Lal" at bounding box center [113, 161] width 32 height 6
click at [61, 162] on img at bounding box center [67, 161] width 15 height 15
click at [71, 158] on img at bounding box center [67, 161] width 15 height 15
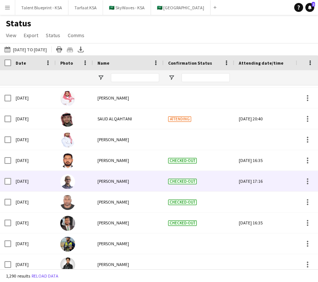
click at [149, 178] on div "Abubaker Babatain" at bounding box center [128, 181] width 71 height 20
click at [125, 179] on span "Abubaker Babatain" at bounding box center [113, 181] width 32 height 6
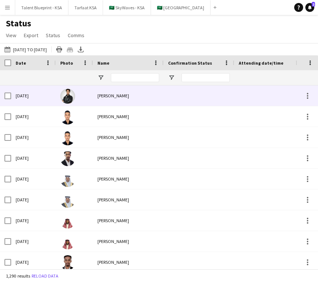
scroll to position [201, 0]
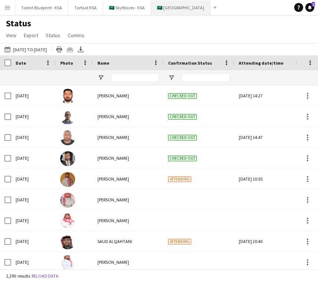
click at [169, 7] on button "🇸🇦 Sports Boulevard Close" at bounding box center [180, 7] width 59 height 15
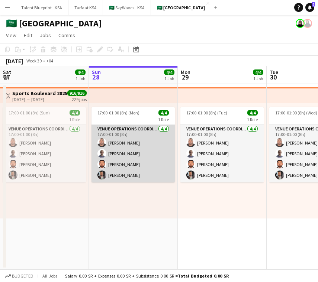
click at [161, 140] on app-card-role "VENUE OPERATIONS COORDINATOR 4/4 17:00-01:00 (8h) Yousif Haroun Abubaker Babata…" at bounding box center [132, 154] width 83 height 58
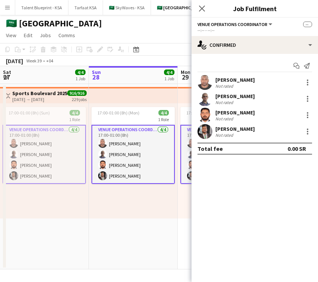
click at [210, 81] on app-user-avatar at bounding box center [204, 82] width 15 height 15
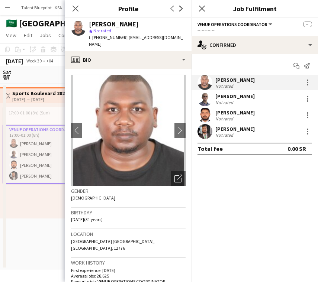
click at [202, 100] on app-user-avatar at bounding box center [204, 98] width 15 height 15
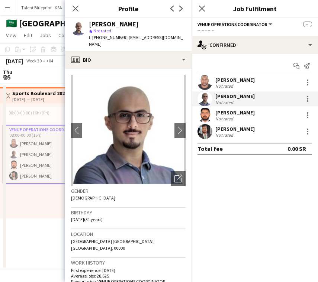
scroll to position [0, 178]
click at [208, 112] on app-user-avatar at bounding box center [204, 115] width 15 height 15
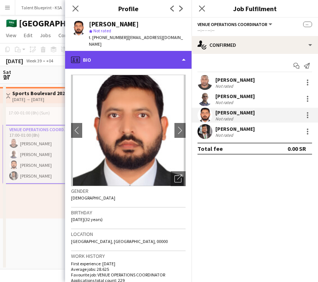
click at [170, 51] on div "profile Bio" at bounding box center [128, 60] width 126 height 18
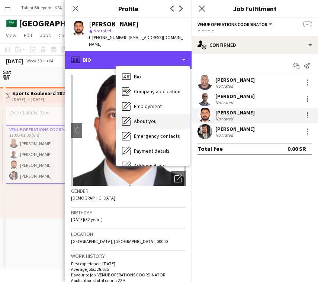
scroll to position [40, 0]
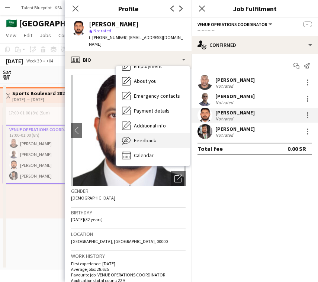
click at [167, 136] on div "Feedback Feedback" at bounding box center [153, 140] width 74 height 15
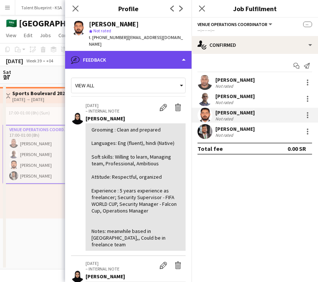
click at [170, 52] on div "bubble-pencil Feedback" at bounding box center [128, 60] width 126 height 18
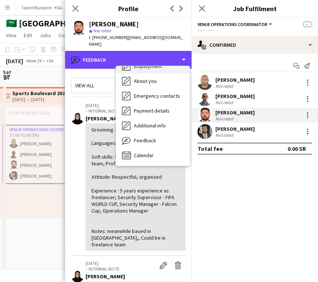
scroll to position [0, 0]
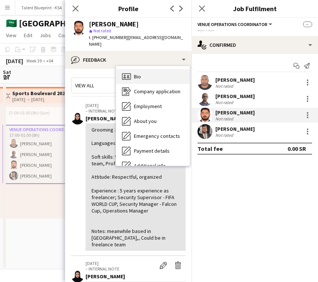
click at [170, 69] on div "Bio Bio" at bounding box center [153, 76] width 74 height 15
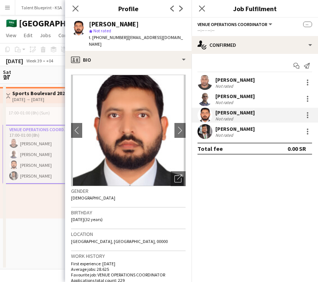
click at [230, 128] on div "Arshad Fahim" at bounding box center [234, 129] width 39 height 7
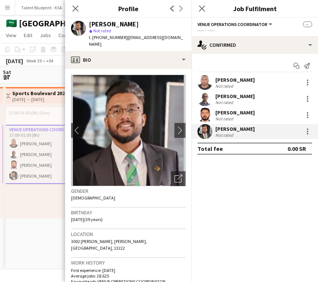
click at [209, 116] on app-user-avatar at bounding box center [204, 115] width 15 height 15
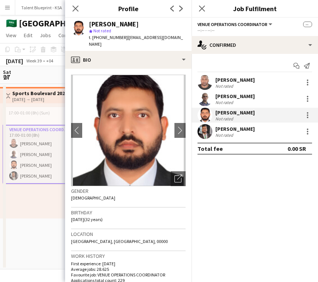
click at [235, 80] on div "Yousif Haroun" at bounding box center [234, 80] width 39 height 7
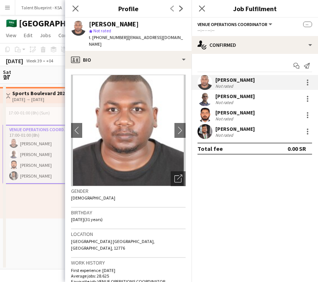
click at [241, 100] on div "Not rated" at bounding box center [234, 103] width 39 height 6
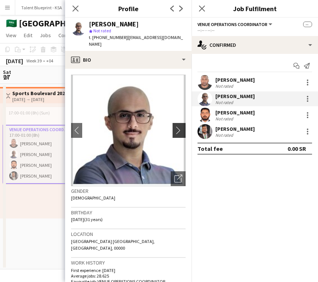
click at [180, 126] on app-icon "chevron-right" at bounding box center [180, 130] width 12 height 8
click at [223, 129] on div "Arshad Fahim" at bounding box center [234, 129] width 39 height 7
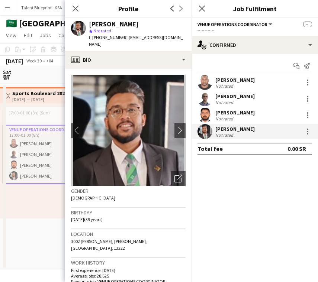
click at [49, 245] on app-date-cell "Toggle View Sports Boulevard 2025 14-09-2025 → 30-04-2026 916/916 229 jobs 17:0…" at bounding box center [44, 177] width 89 height 186
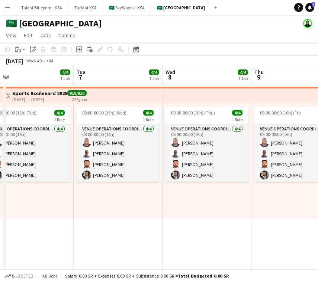
scroll to position [0, 296]
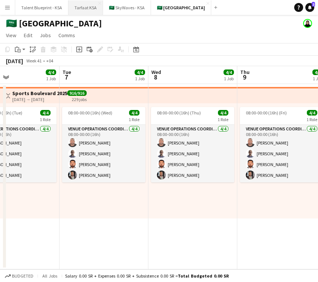
click at [82, 4] on button "Tarfaat KSA Close" at bounding box center [85, 7] width 35 height 15
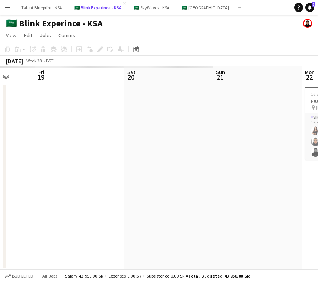
scroll to position [0, 178]
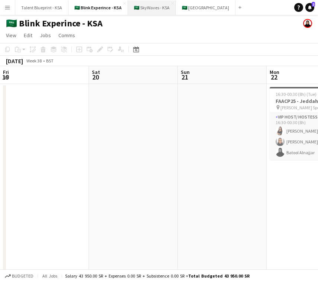
click at [153, 9] on button "🇸🇦 SkyWaves - KSA Close" at bounding box center [152, 7] width 48 height 15
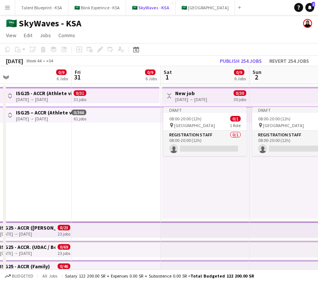
scroll to position [0, 194]
click at [170, 93] on app-icon "Toggle View" at bounding box center [169, 95] width 5 height 5
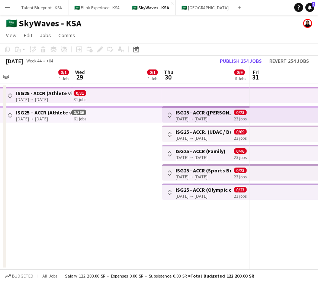
scroll to position [0, 283]
click at [134, 116] on app-top-bar at bounding box center [117, 114] width 89 height 16
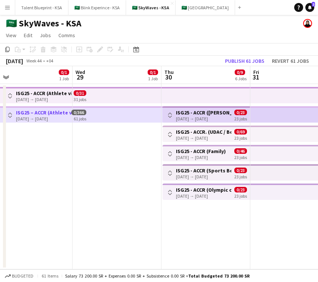
click at [113, 116] on app-top-bar at bounding box center [117, 114] width 89 height 16
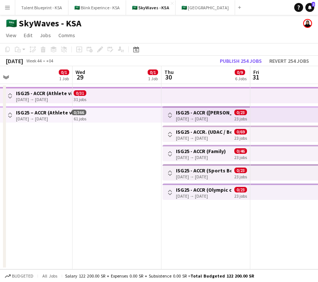
click at [113, 116] on app-top-bar at bounding box center [117, 114] width 89 height 16
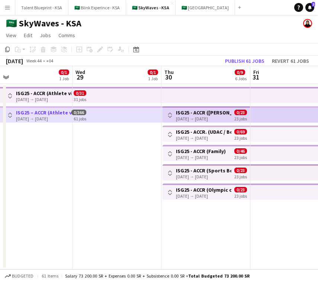
click at [113, 116] on app-top-bar at bounding box center [117, 114] width 89 height 16
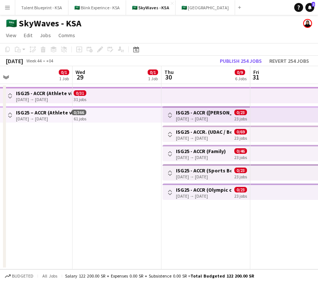
click at [113, 116] on app-top-bar at bounding box center [117, 114] width 89 height 16
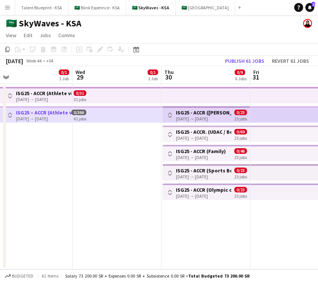
click at [113, 116] on app-top-bar at bounding box center [117, 114] width 89 height 16
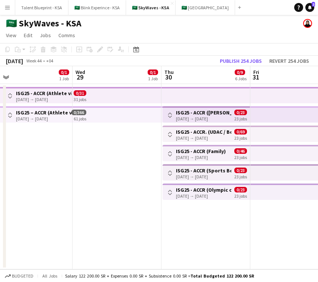
click at [113, 116] on app-top-bar at bounding box center [117, 114] width 89 height 16
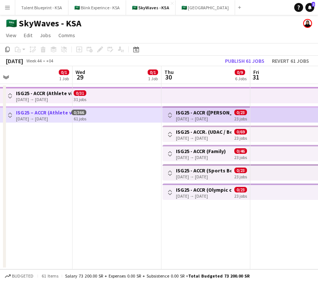
click at [9, 114] on app-icon "Toggle View" at bounding box center [9, 115] width 5 height 5
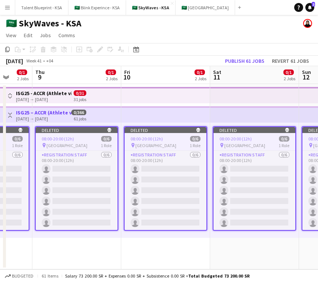
scroll to position [0, 165]
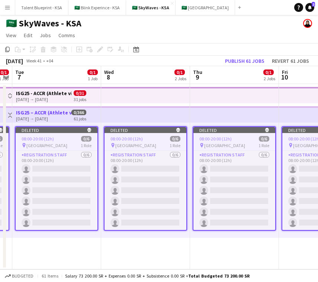
click at [59, 146] on div "pin Athlete village 1 Role" at bounding box center [57, 145] width 82 height 6
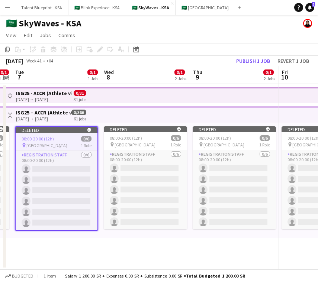
click at [65, 135] on app-job-card "Deleted skull 08:00-20:00 (12h) 0/6 pin Athlete village 1 Role Registration Sta…" at bounding box center [56, 178] width 83 height 104
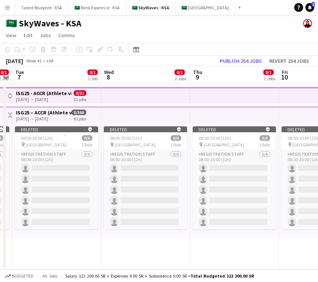
click at [87, 118] on app-top-bar at bounding box center [56, 114] width 89 height 16
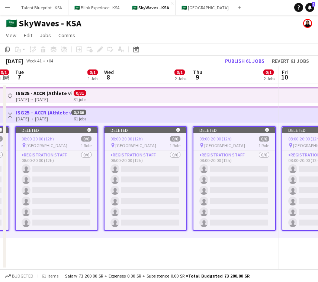
click at [13, 115] on button "Toggle View" at bounding box center [10, 115] width 9 height 9
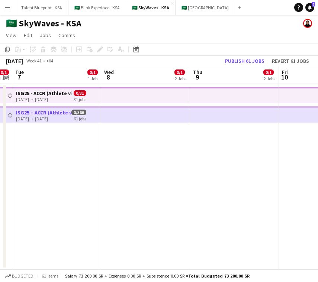
click at [104, 99] on app-top-bar at bounding box center [145, 95] width 89 height 16
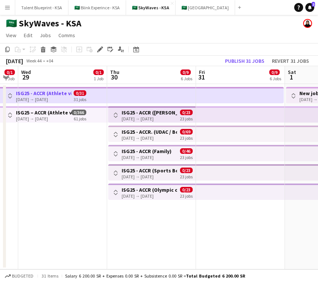
scroll to position [0, 249]
click at [152, 116] on div "[DATE] → [DATE]" at bounding box center [148, 119] width 55 height 6
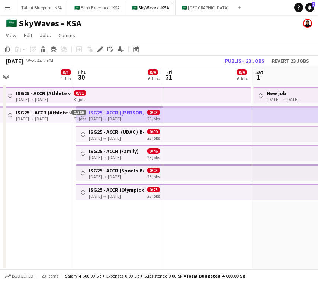
scroll to position [0, 281]
click at [110, 117] on div "[DATE] → [DATE]" at bounding box center [115, 119] width 55 height 6
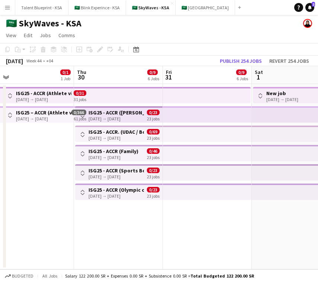
click at [121, 113] on h3 "ISG25 - ACCR ([PERSON_NAME][GEOGRAPHIC_DATA])" at bounding box center [115, 112] width 55 height 7
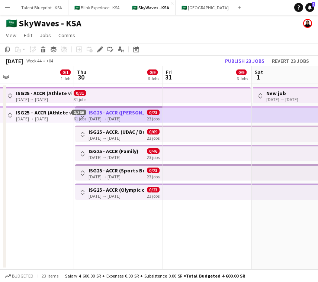
click at [124, 107] on app-top-bar "Toggle View ISG25 - ACCR (Prince Faisal Sports Complex) 30-10-2025 → 21-11-2025…" at bounding box center [118, 114] width 87 height 16
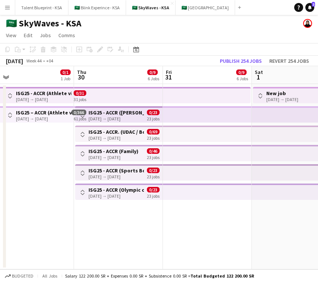
click at [83, 116] on div "61 jobs" at bounding box center [80, 118] width 13 height 6
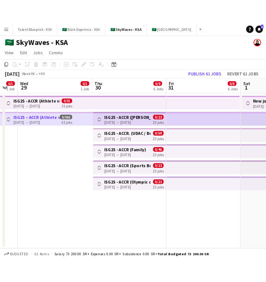
scroll to position [0, 244]
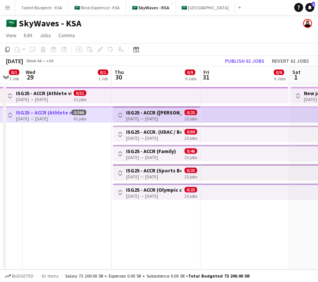
click at [119, 113] on app-icon "Toggle View" at bounding box center [119, 115] width 5 height 5
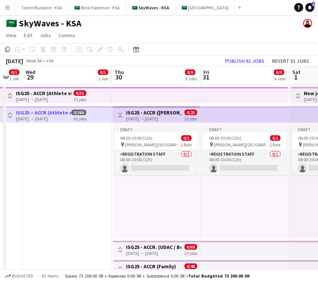
click at [119, 113] on app-icon "Toggle View" at bounding box center [119, 115] width 5 height 5
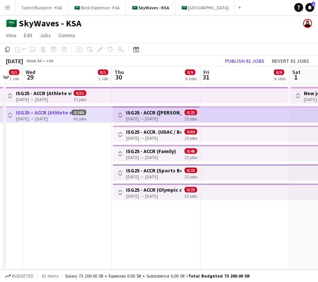
click at [182, 214] on app-date-cell "Toggle View ISG25 - ACCR (Prince Faisal Sports Complex) 30-10-2025 → 21-11-2025…" at bounding box center [156, 177] width 89 height 186
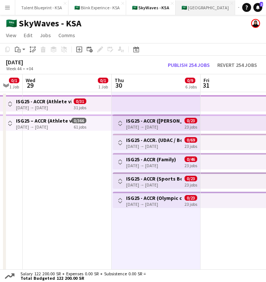
click at [193, 9] on button "🇸🇦 Sports Boulevard Close" at bounding box center [204, 7] width 59 height 15
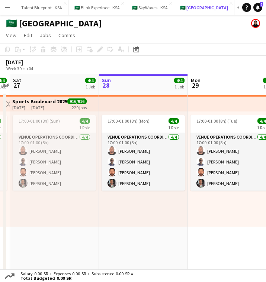
scroll to position [0, 155]
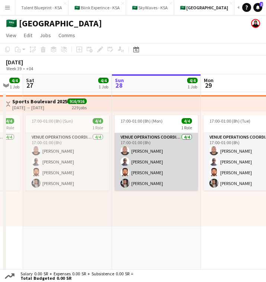
click at [156, 154] on app-card-role "VENUE OPERATIONS COORDINATOR 4/4 17:00-01:00 (8h) Yousif Haroun Abubaker Babata…" at bounding box center [156, 162] width 83 height 58
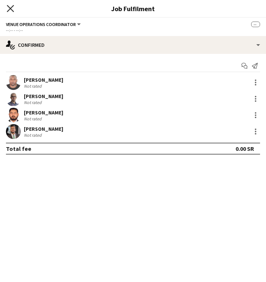
click at [7, 8] on icon "Close pop-in" at bounding box center [10, 8] width 7 height 7
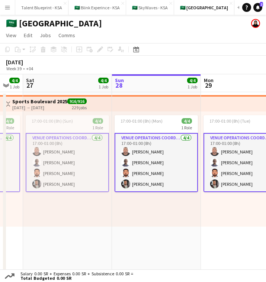
click at [144, 98] on app-top-bar at bounding box center [156, 103] width 89 height 16
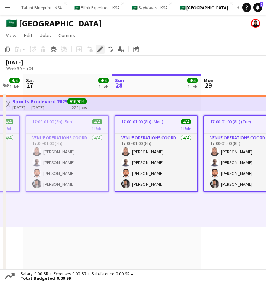
click at [100, 48] on icon at bounding box center [100, 50] width 4 height 4
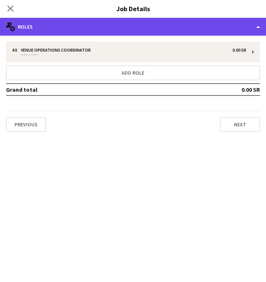
click at [104, 26] on div "multiple-users-add Roles" at bounding box center [133, 27] width 266 height 18
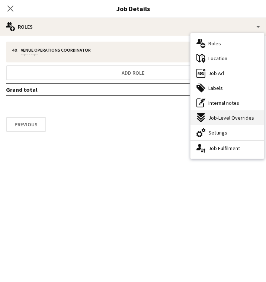
click at [240, 117] on span "Job-Level Overrides" at bounding box center [231, 118] width 46 height 7
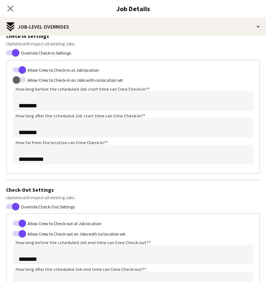
scroll to position [26, 0]
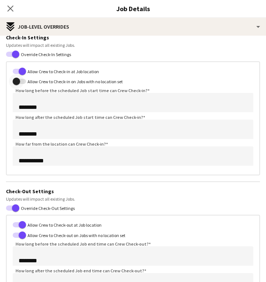
click at [20, 80] on span "button" at bounding box center [16, 81] width 7 height 7
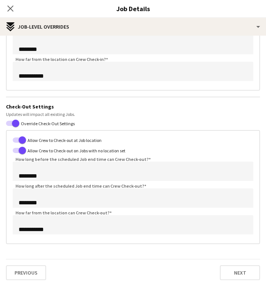
scroll to position [115, 0]
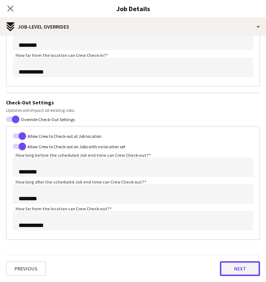
click at [237, 274] on button "Next" at bounding box center [240, 268] width 40 height 15
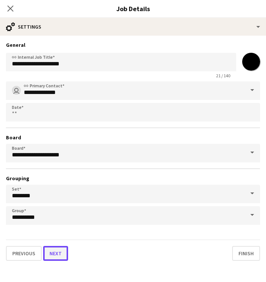
click at [60, 257] on button "Next" at bounding box center [55, 253] width 25 height 15
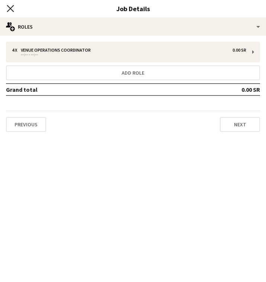
click at [10, 8] on icon at bounding box center [10, 8] width 7 height 7
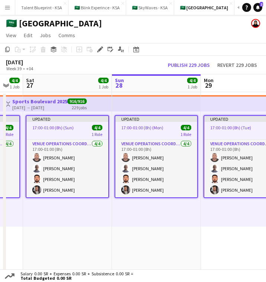
click at [130, 104] on app-top-bar at bounding box center [156, 103] width 89 height 16
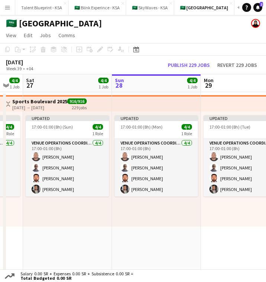
click at [130, 104] on app-top-bar at bounding box center [156, 103] width 89 height 16
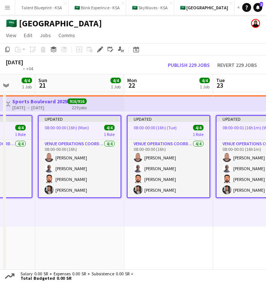
scroll to position [0, 289]
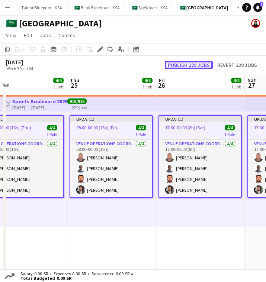
click at [190, 65] on button "Publish 229 jobs" at bounding box center [189, 65] width 48 height 8
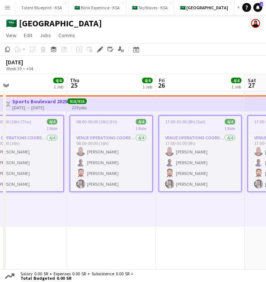
click at [166, 121] on span "17:00-01:00 (8h) (Sat)" at bounding box center [185, 122] width 40 height 6
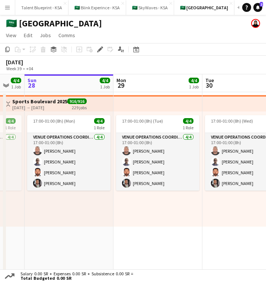
scroll to position [0, 242]
click at [84, 112] on div "17:00-01:00 (8h) (Mon) 4/4 1 Role VENUE OPERATIONS COORDINATOR 4/4 17:00-01:00 …" at bounding box center [68, 169] width 89 height 115
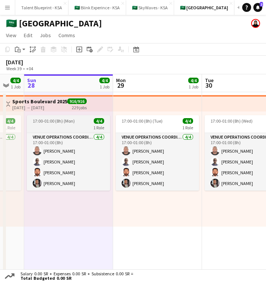
click at [84, 118] on div "17:00-01:00 (8h) (Mon) 4/4" at bounding box center [68, 121] width 83 height 6
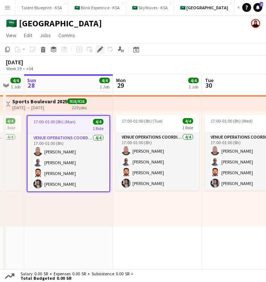
click at [100, 50] on icon at bounding box center [100, 50] width 4 height 4
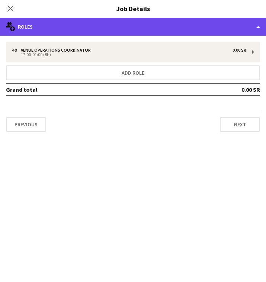
click at [232, 30] on div "multiple-users-add Roles" at bounding box center [133, 27] width 266 height 18
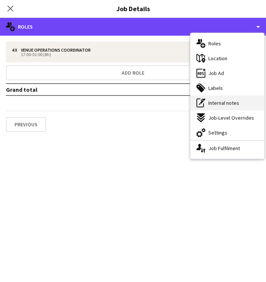
scroll to position [8, 0]
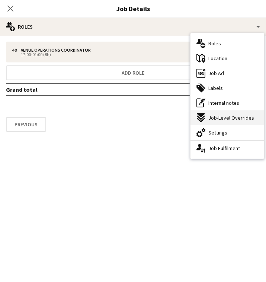
click at [235, 117] on span "Job-Level Overrides" at bounding box center [231, 118] width 46 height 7
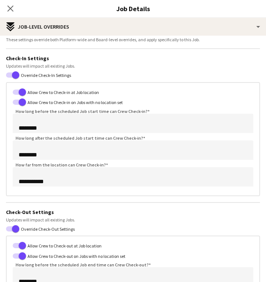
scroll to position [0, 0]
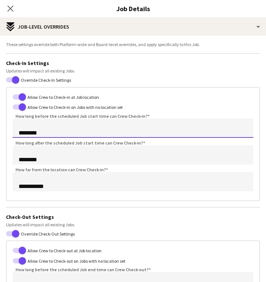
click at [23, 131] on input "********" at bounding box center [133, 128] width 241 height 19
click at [23, 133] on input "********" at bounding box center [133, 128] width 241 height 19
click at [24, 134] on input "********" at bounding box center [133, 128] width 241 height 19
type input "********"
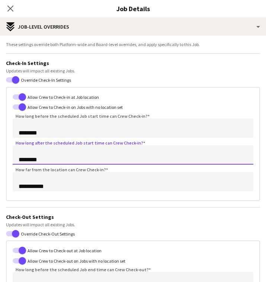
click at [29, 161] on input "********" at bounding box center [133, 154] width 241 height 19
click at [25, 161] on input "********" at bounding box center [133, 154] width 241 height 19
type input "********"
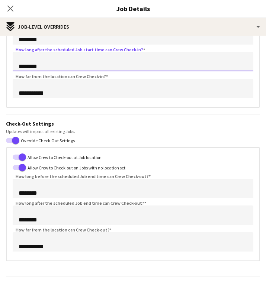
scroll to position [95, 0]
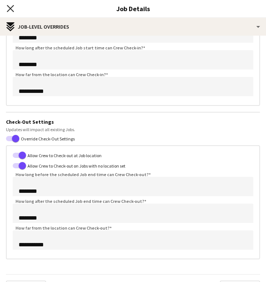
click at [11, 8] on icon at bounding box center [10, 8] width 7 height 7
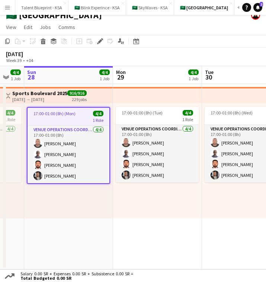
click at [62, 114] on span "17:00-01:00 (8h) (Mon)" at bounding box center [54, 114] width 42 height 6
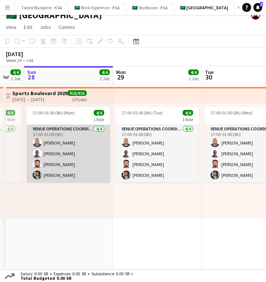
click at [69, 128] on app-card-role "VENUE OPERATIONS COORDINATOR 4/4 17:00-01:00 (8h) Yousif Haroun Abubaker Babata…" at bounding box center [68, 154] width 83 height 58
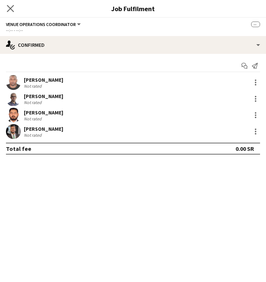
click at [6, 8] on app-icon "Close pop-in" at bounding box center [10, 8] width 11 height 11
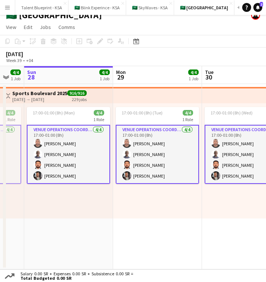
click at [89, 90] on app-top-bar at bounding box center [68, 95] width 89 height 16
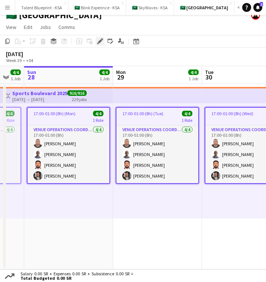
click at [99, 42] on icon at bounding box center [100, 41] width 4 height 4
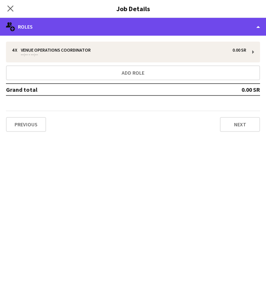
click at [127, 25] on div "multiple-users-add Roles" at bounding box center [133, 27] width 266 height 18
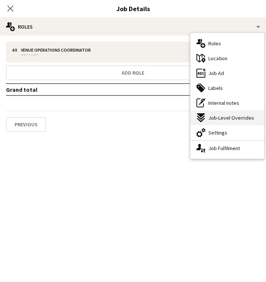
click at [209, 122] on div "expand-all-down Job-Level Overrides" at bounding box center [227, 117] width 74 height 15
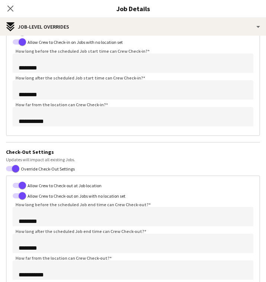
scroll to position [115, 0]
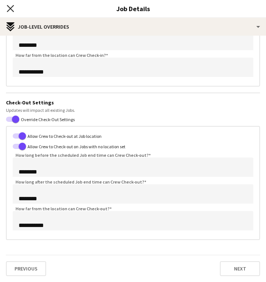
click at [11, 7] on icon "Close pop-in" at bounding box center [10, 8] width 7 height 7
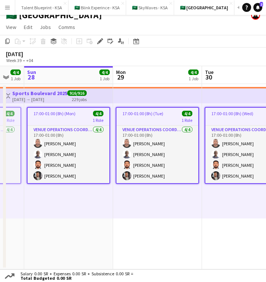
click at [7, 8] on app-icon "Menu" at bounding box center [7, 7] width 6 height 6
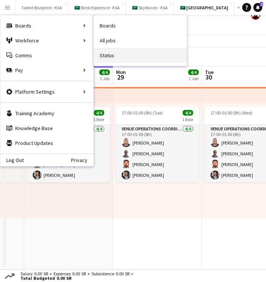
click at [117, 52] on link "Status" at bounding box center [140, 55] width 93 height 15
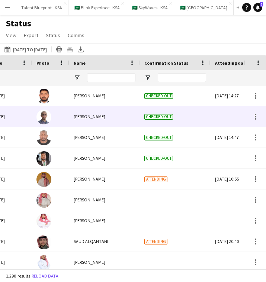
scroll to position [0, 25]
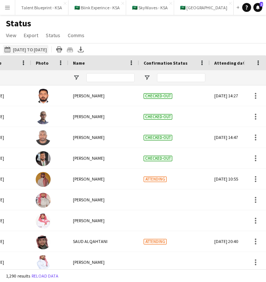
click at [45, 51] on button "14-09-2025 to 28-09-2025 14-09-2025 to 28-09-2025" at bounding box center [25, 49] width 45 height 9
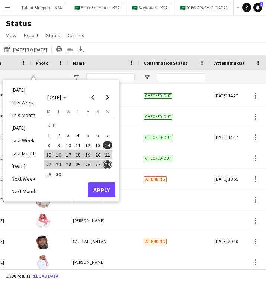
click at [166, 42] on div "Status View Views Default view New view Update view Delete view Edit name Custo…" at bounding box center [133, 30] width 266 height 25
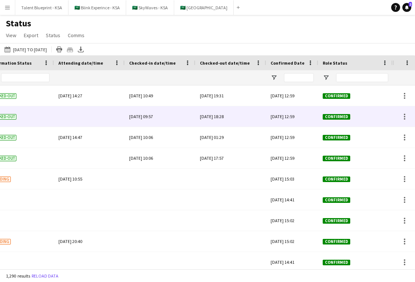
scroll to position [0, 0]
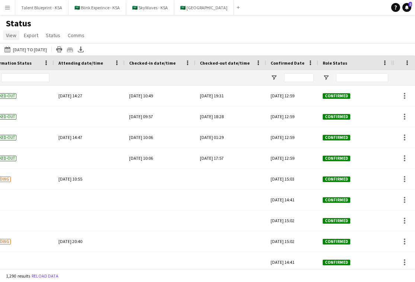
click at [13, 38] on span "View" at bounding box center [11, 35] width 10 height 7
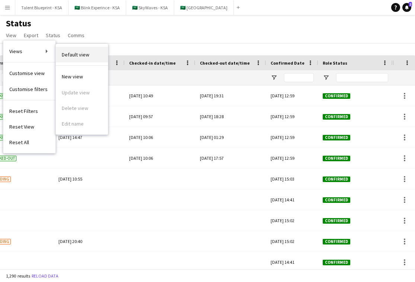
click at [76, 48] on link "Default view" at bounding box center [82, 55] width 52 height 16
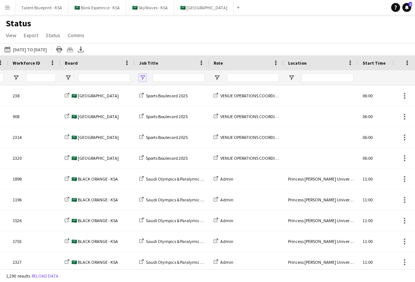
click at [141, 77] on span "Open Filter Menu" at bounding box center [142, 77] width 7 height 7
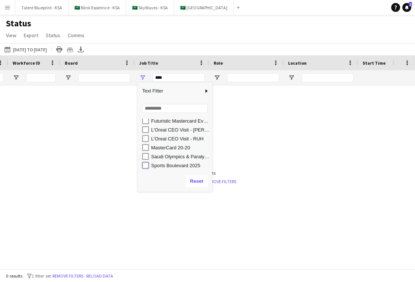
type input "**********"
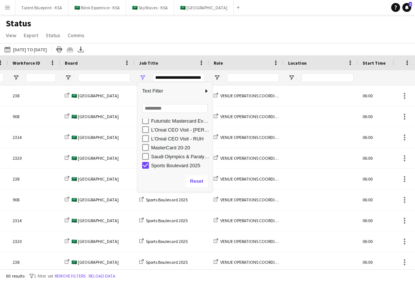
click at [198, 49] on div "14-09-2025 to 28-09-2025 14-09-2025 to 28-09-2025 Today This Week This Month Ye…" at bounding box center [207, 49] width 415 height 12
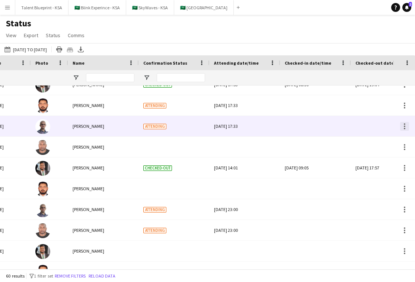
click at [318, 127] on div at bounding box center [404, 126] width 9 height 9
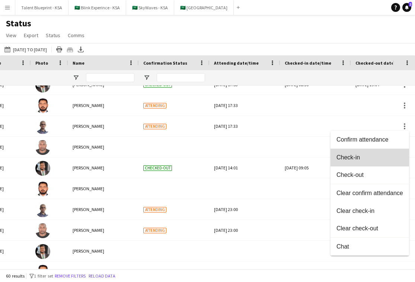
click at [318, 154] on button "Check-in" at bounding box center [369, 158] width 78 height 18
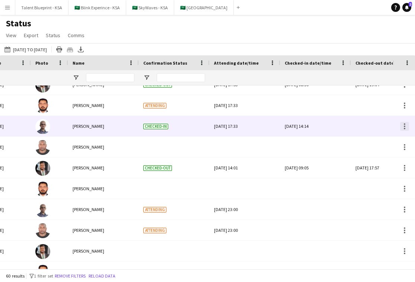
click at [318, 126] on div at bounding box center [404, 126] width 9 height 9
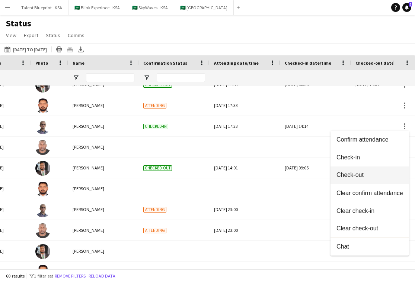
click at [318, 173] on span "Check-out" at bounding box center [369, 175] width 67 height 7
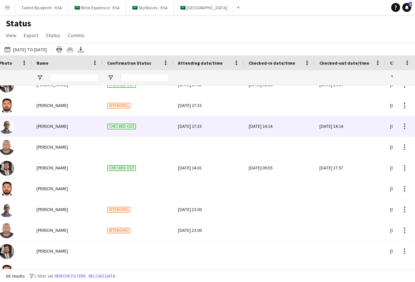
click at [264, 124] on div "Sun, 28 Sep 2025 14:14" at bounding box center [279, 126] width 62 height 20
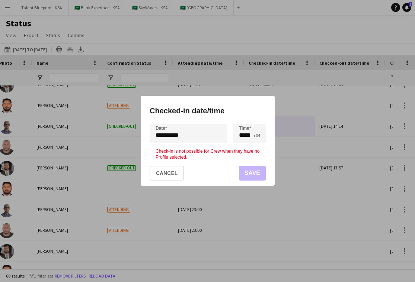
click at [213, 133] on div "**********" at bounding box center [207, 141] width 415 height 282
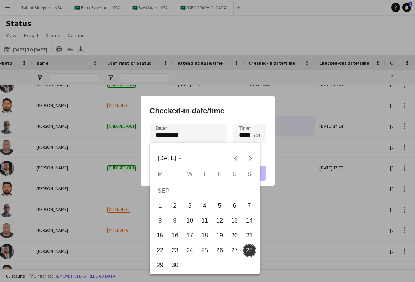
click at [217, 251] on span "26" at bounding box center [219, 250] width 13 height 13
type input "**********"
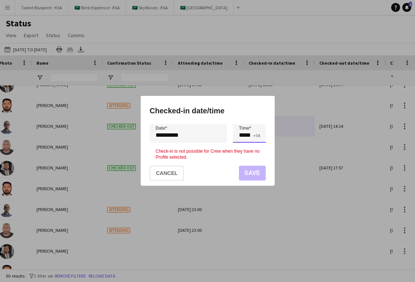
click at [247, 137] on input "*****" at bounding box center [249, 133] width 33 height 19
click at [174, 170] on button "Cancel" at bounding box center [166, 173] width 34 height 15
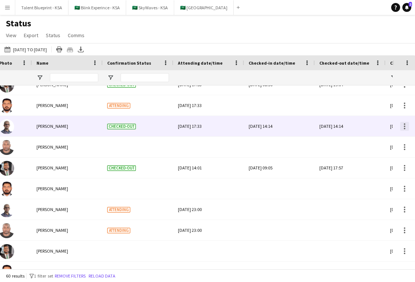
click at [318, 124] on div at bounding box center [404, 126] width 9 height 9
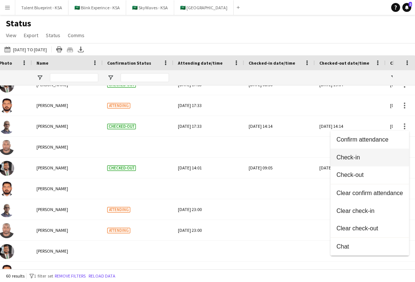
click at [318, 162] on button "Check-in" at bounding box center [369, 158] width 78 height 18
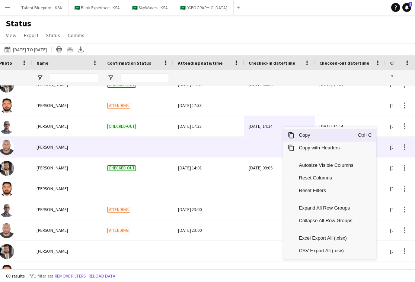
click at [261, 139] on div at bounding box center [279, 147] width 62 height 20
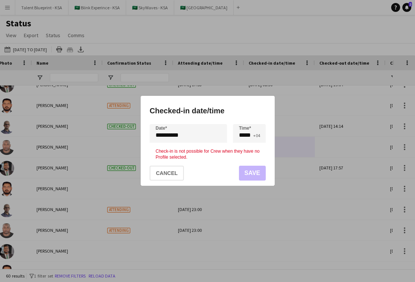
click at [303, 140] on div at bounding box center [207, 141] width 415 height 282
click at [167, 168] on button "Cancel" at bounding box center [166, 173] width 34 height 15
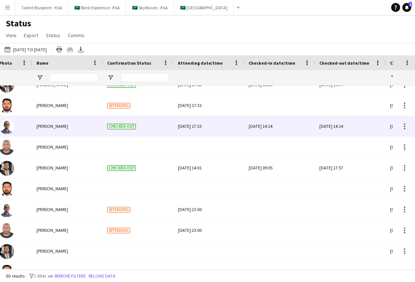
click at [277, 128] on div "Sun, 28 Sep 2025 14:14" at bounding box center [279, 126] width 62 height 20
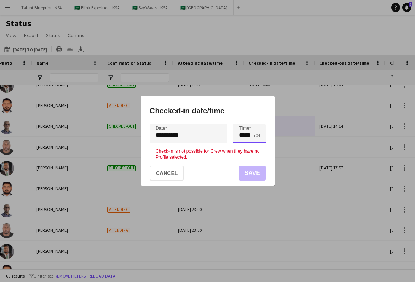
click at [247, 138] on input "*****" at bounding box center [249, 133] width 33 height 19
click at [243, 146] on div at bounding box center [241, 146] width 15 height 7
click at [242, 117] on div at bounding box center [241, 120] width 15 height 7
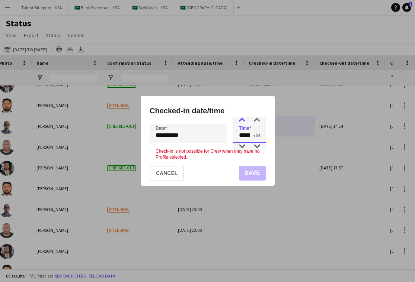
click at [242, 117] on div at bounding box center [241, 120] width 15 height 7
click at [257, 116] on h1 "Checked-in date/time" at bounding box center [207, 111] width 116 height 12
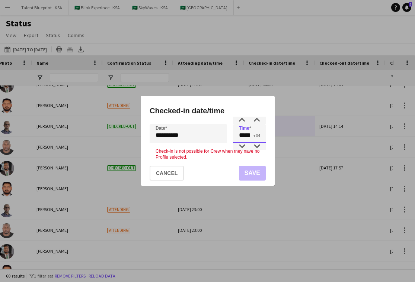
click at [250, 133] on input "*****" at bounding box center [249, 133] width 33 height 19
click at [257, 120] on div at bounding box center [256, 120] width 15 height 7
type input "*****"
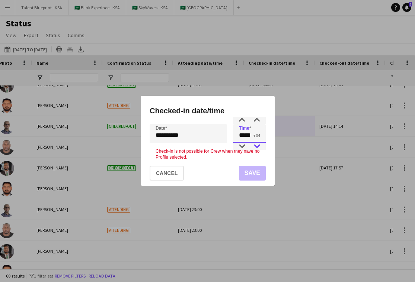
click at [258, 146] on div at bounding box center [256, 146] width 15 height 7
click at [205, 140] on div "**********" at bounding box center [207, 141] width 415 height 282
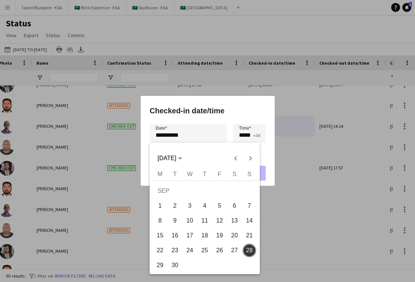
click at [223, 250] on span "26" at bounding box center [219, 250] width 13 height 13
type input "**********"
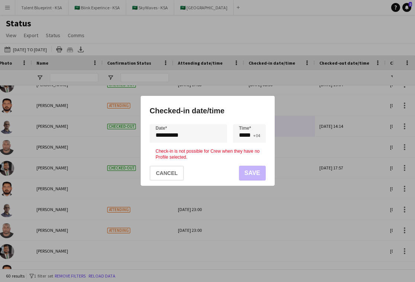
click at [258, 174] on mat-dialog-actions "Cancel Save" at bounding box center [207, 174] width 116 height 26
click at [181, 174] on button "Cancel" at bounding box center [166, 173] width 34 height 15
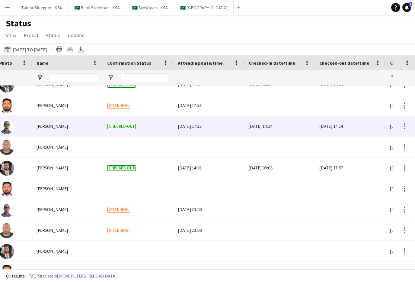
click at [77, 128] on div "Abubaker Babatain" at bounding box center [67, 126] width 71 height 20
click at [65, 128] on span "Abubaker Babatain" at bounding box center [52, 126] width 32 height 6
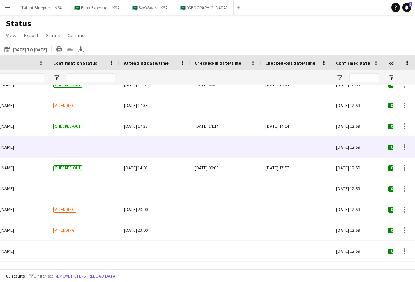
scroll to position [0, 151]
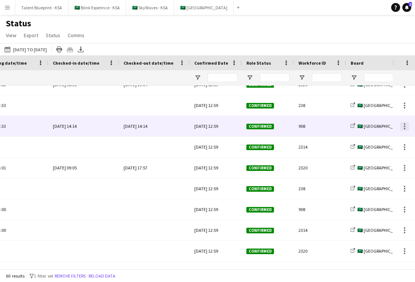
click at [318, 130] on div at bounding box center [404, 126] width 9 height 9
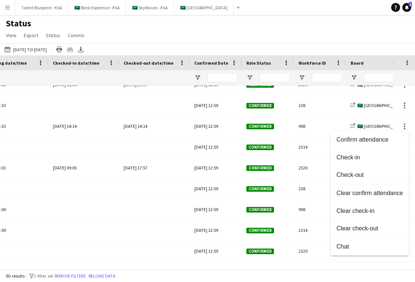
click at [130, 208] on div at bounding box center [207, 141] width 415 height 282
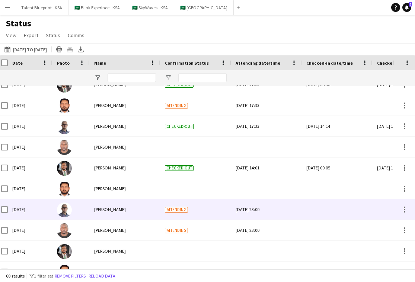
scroll to position [0, 0]
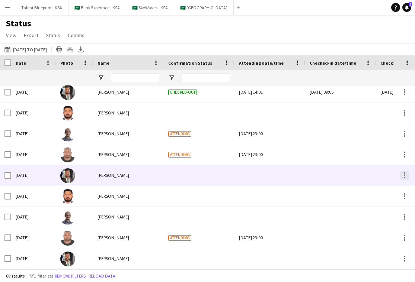
click at [318, 178] on div at bounding box center [404, 175] width 9 height 9
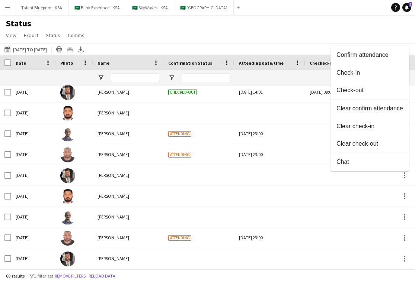
click at [318, 178] on div at bounding box center [207, 141] width 415 height 282
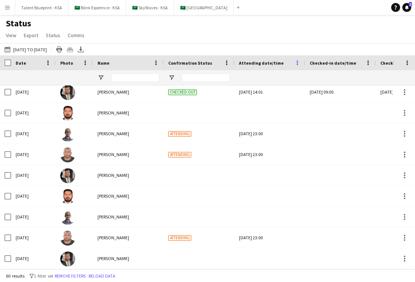
click at [298, 63] on span at bounding box center [297, 62] width 7 height 7
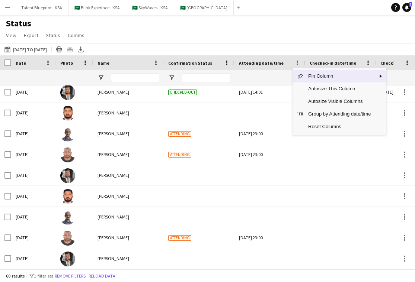
click at [298, 63] on span at bounding box center [297, 62] width 7 height 7
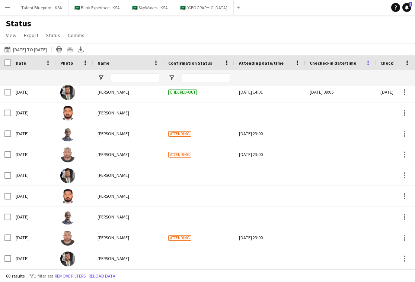
click at [318, 61] on span at bounding box center [367, 62] width 7 height 7
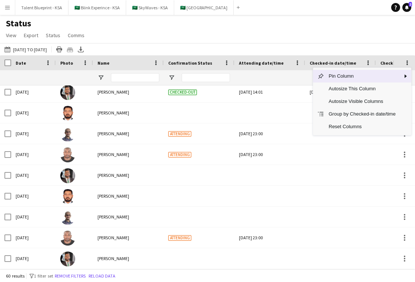
click at [318, 38] on div "Status View Views Default view New view Update view Delete view Edit name Custo…" at bounding box center [207, 30] width 415 height 25
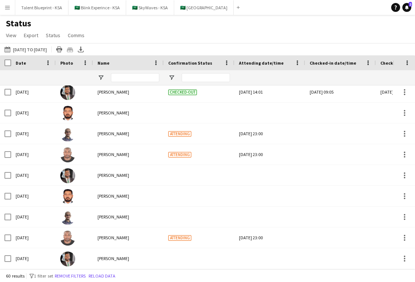
click at [102, 30] on div "Status View Views Default view New view Update view Delete view Edit name Custo…" at bounding box center [207, 30] width 415 height 25
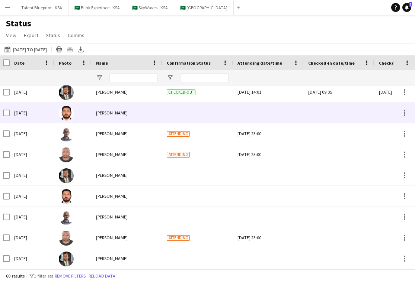
scroll to position [0, 1]
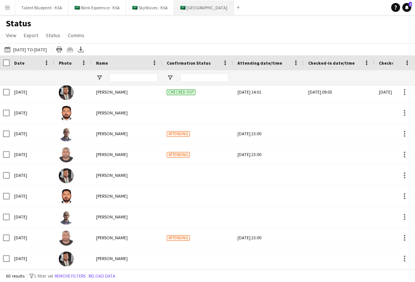
click at [205, 9] on button "🇸🇦 Sports Boulevard Close" at bounding box center [203, 7] width 59 height 15
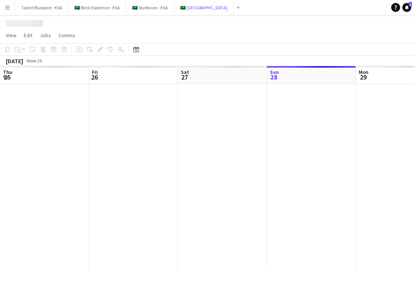
scroll to position [0, 178]
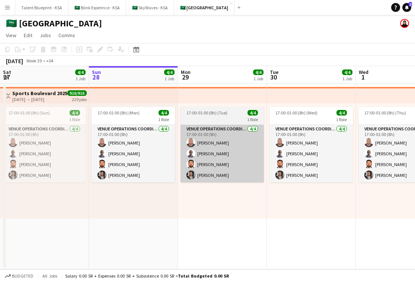
click at [230, 149] on app-card-role "VENUE OPERATIONS COORDINATOR 4/4 17:00-01:00 (8h) Yousif Haroun Abubaker Babata…" at bounding box center [221, 154] width 83 height 58
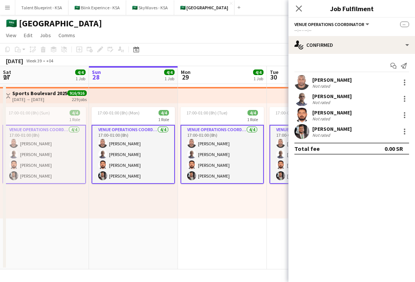
click at [230, 149] on app-card-role "VENUE OPERATIONS COORDINATOR 4/4 17:00-01:00 (8h) Yousif Haroun Abubaker Babata…" at bounding box center [221, 154] width 83 height 59
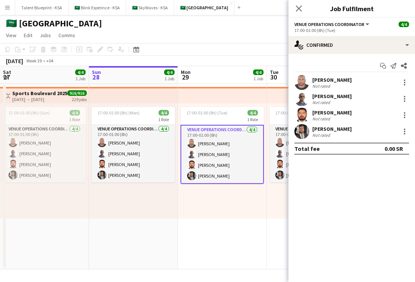
click at [318, 79] on div "Yousif Haroun" at bounding box center [331, 80] width 39 height 7
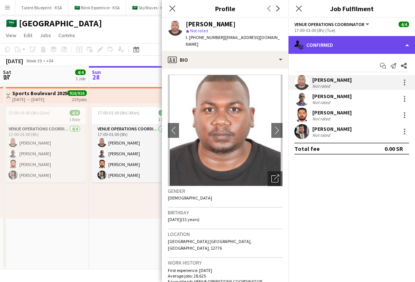
click at [318, 42] on div "single-neutral-actions-check-2 Confirmed" at bounding box center [351, 45] width 126 height 18
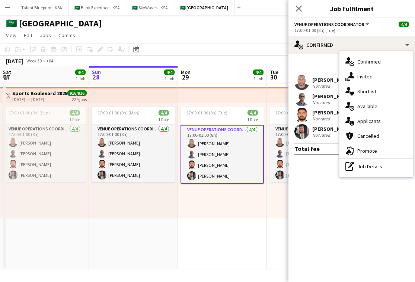
click at [318, 191] on mat-expansion-panel "check Confirmed Start chat Send notification Share Yousif Haroun Not rated Abub…" at bounding box center [351, 168] width 126 height 228
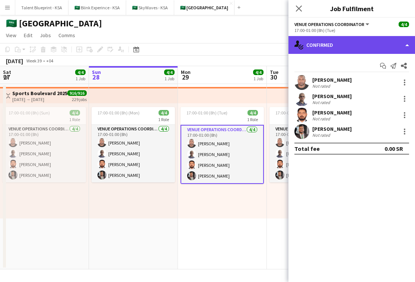
click at [318, 49] on div "single-neutral-actions-check-2 Confirmed" at bounding box center [351, 45] width 126 height 18
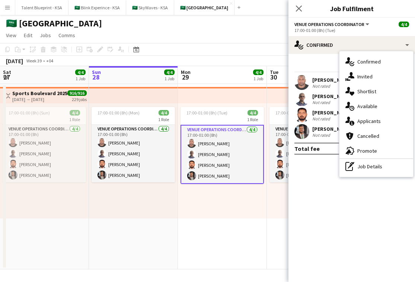
click at [132, 91] on app-top-bar at bounding box center [133, 95] width 89 height 16
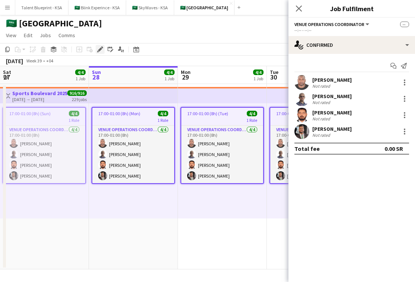
click at [99, 49] on icon "Edit" at bounding box center [100, 49] width 6 height 6
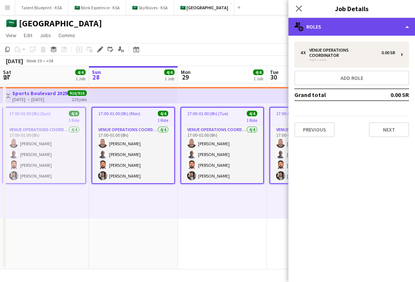
click at [318, 24] on div "multiple-users-add Roles" at bounding box center [351, 27] width 126 height 18
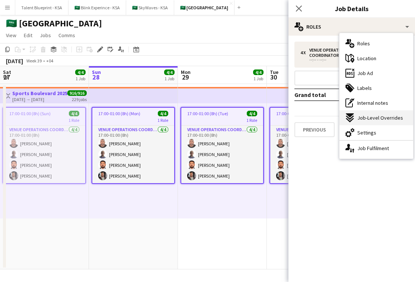
click at [318, 116] on span "Job-Level Overrides" at bounding box center [380, 118] width 46 height 7
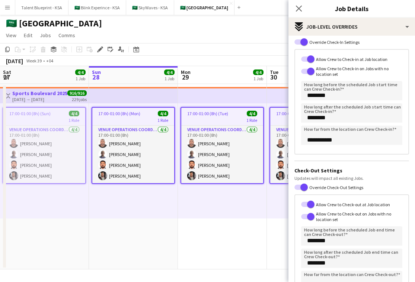
scroll to position [46, 0]
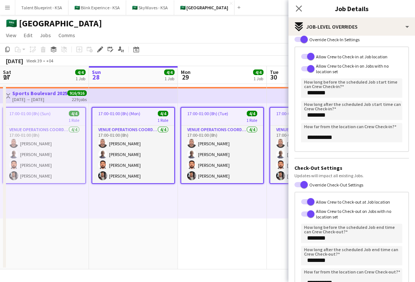
drag, startPoint x: 340, startPoint y: 71, endPoint x: 329, endPoint y: 68, distance: 11.4
click at [318, 68] on label "Allow Crew to Check-in on Jobs with no location set" at bounding box center [358, 68] width 88 height 11
click at [314, 68] on button "Allow Crew to Check-in on Jobs with no location set" at bounding box center [307, 68] width 13 height 5
click at [312, 154] on form "**********" at bounding box center [351, 165] width 126 height 338
click at [302, 152] on form "**********" at bounding box center [351, 165] width 126 height 338
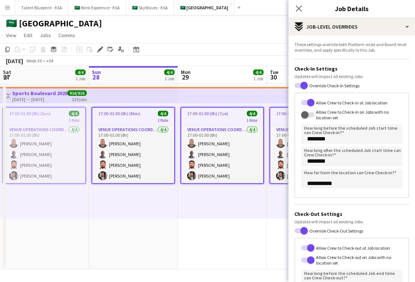
scroll to position [1, 0]
click at [308, 113] on span "button" at bounding box center [304, 114] width 15 height 15
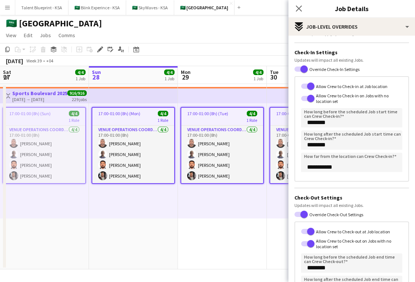
scroll to position [0, 0]
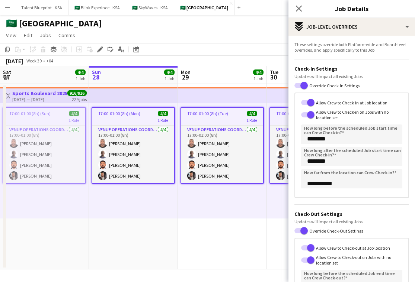
click at [303, 189] on div "**********" at bounding box center [351, 146] width 115 height 106
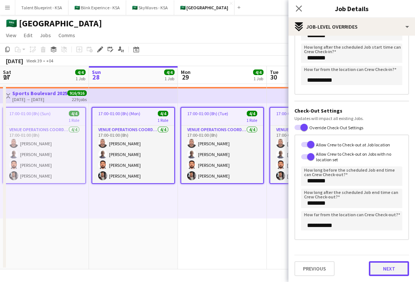
click at [318, 271] on button "Next" at bounding box center [388, 268] width 40 height 15
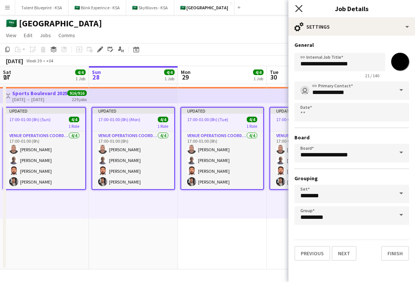
click at [297, 7] on icon at bounding box center [298, 8] width 7 height 7
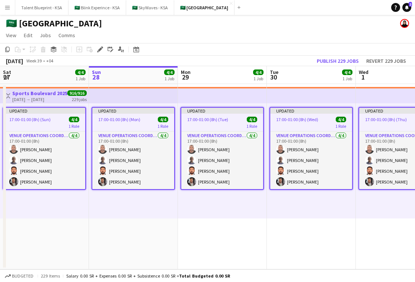
click at [277, 94] on app-top-bar at bounding box center [311, 95] width 89 height 16
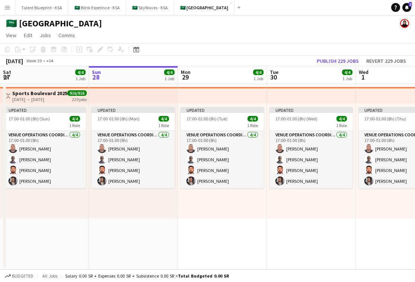
click at [277, 94] on app-top-bar at bounding box center [311, 95] width 89 height 16
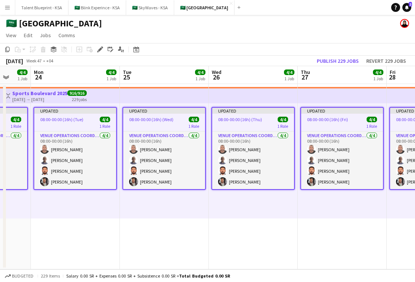
scroll to position [0, 177]
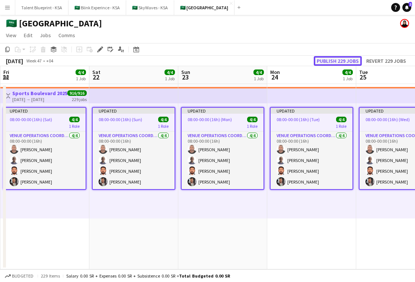
click at [318, 62] on button "Publish 229 jobs" at bounding box center [337, 61] width 48 height 10
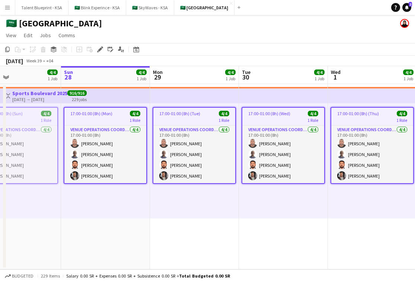
scroll to position [0, 158]
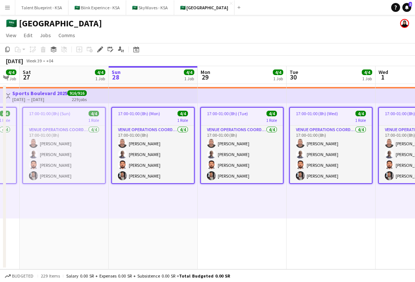
click at [217, 231] on app-date-cell "17:00-01:00 (8h) (Tue) 4/4 1 Role VENUE OPERATIONS COORDINATOR 4/4 17:00-01:00 …" at bounding box center [241, 177] width 89 height 186
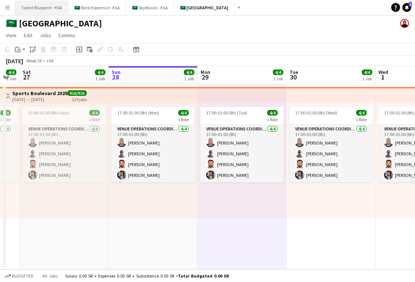
click at [33, 6] on button "Talent Blueprint - KSA Close" at bounding box center [41, 7] width 53 height 15
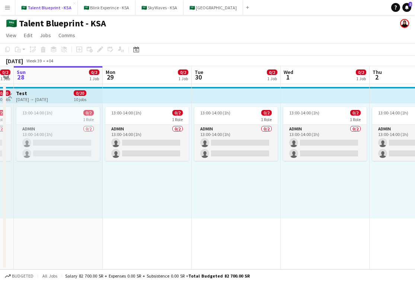
scroll to position [0, 231]
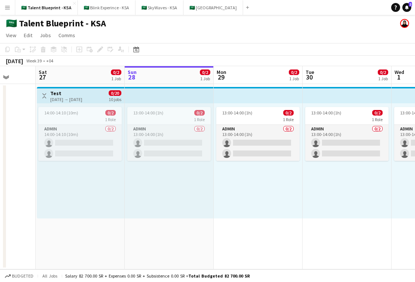
click at [283, 98] on app-top-bar at bounding box center [257, 95] width 89 height 16
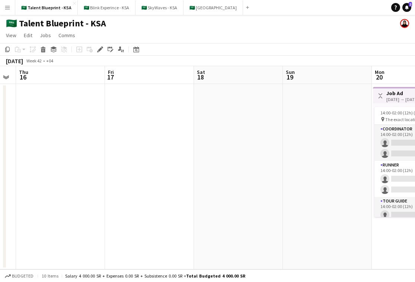
scroll to position [0, 310]
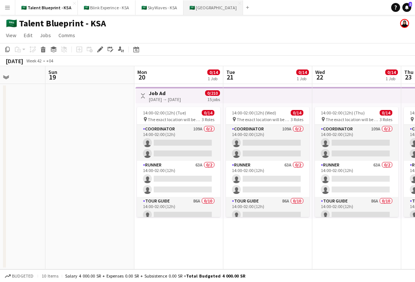
click at [205, 10] on button "🇸🇦 Sports Boulevard Close" at bounding box center [212, 7] width 59 height 15
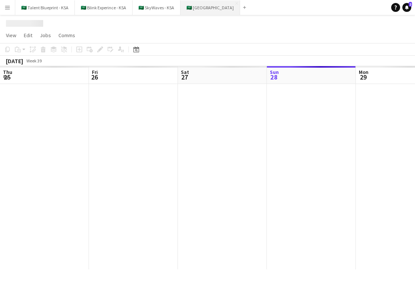
scroll to position [0, 178]
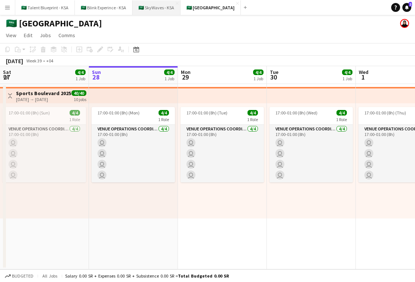
click at [154, 6] on button "🇸🇦 SkyWaves - KSA Close" at bounding box center [156, 7] width 48 height 15
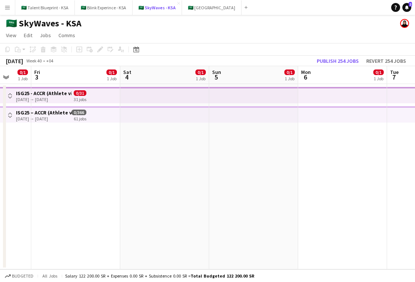
scroll to position [0, 241]
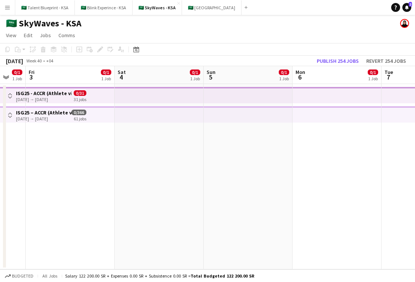
click at [247, 114] on app-top-bar at bounding box center [247, 114] width 89 height 16
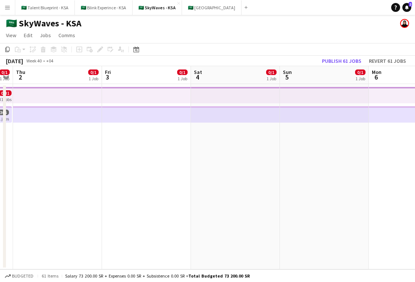
scroll to position [0, 203]
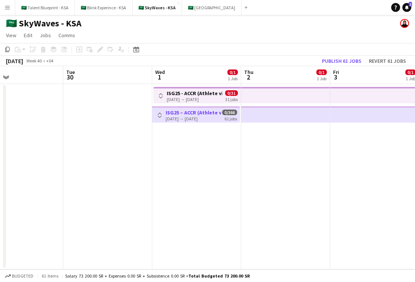
click at [232, 122] on app-top-bar "Toggle View ISG25 – ACCR (Athlete village) 01-10-2025 → 01-10-2025 0/366 61 jobs" at bounding box center [196, 114] width 88 height 16
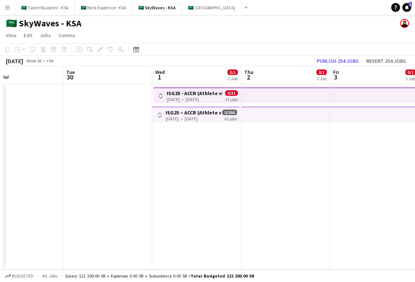
click at [246, 116] on app-top-bar at bounding box center [285, 114] width 89 height 16
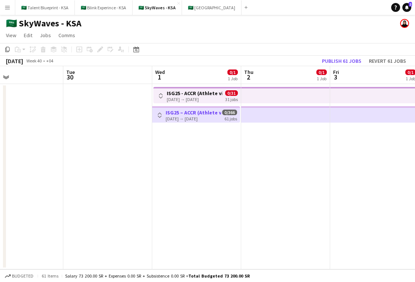
click at [225, 117] on div "61 jobs" at bounding box center [230, 118] width 13 height 6
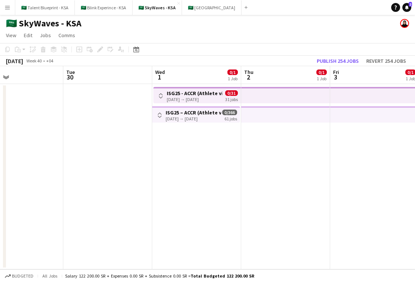
click at [236, 92] on span "0/31" at bounding box center [231, 93] width 13 height 6
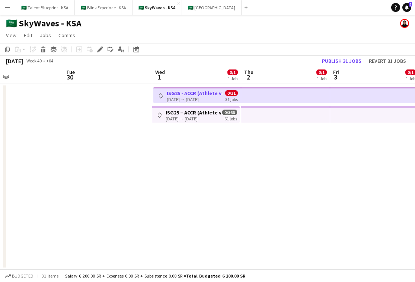
click at [162, 97] on app-icon "Toggle View" at bounding box center [160, 95] width 5 height 5
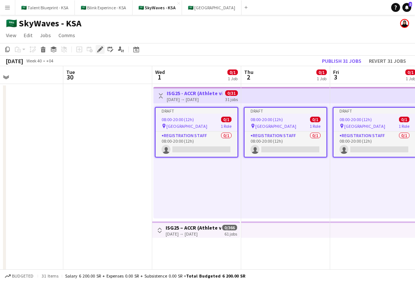
click at [98, 51] on icon at bounding box center [100, 50] width 4 height 4
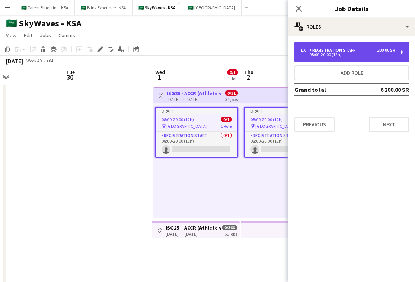
click at [318, 53] on div "08:00-20:00 (12h)" at bounding box center [347, 55] width 95 height 4
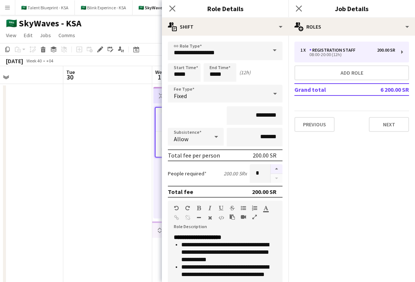
click at [273, 168] on button "button" at bounding box center [276, 169] width 12 height 10
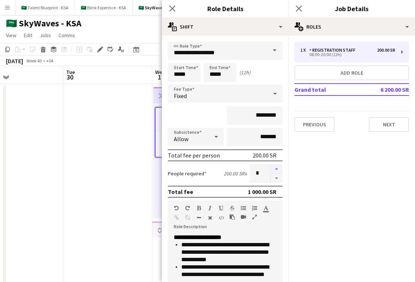
type input "*"
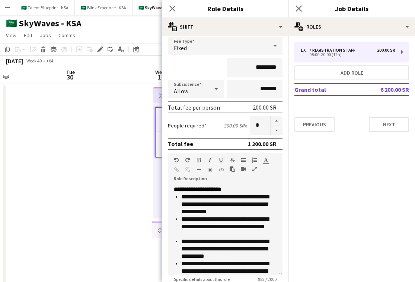
scroll to position [163, 0]
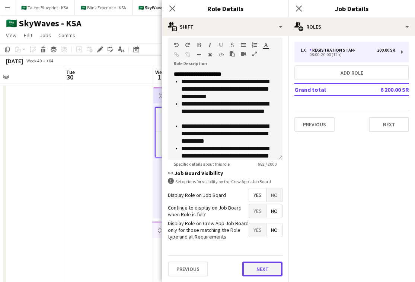
click at [258, 268] on button "Next" at bounding box center [262, 269] width 40 height 15
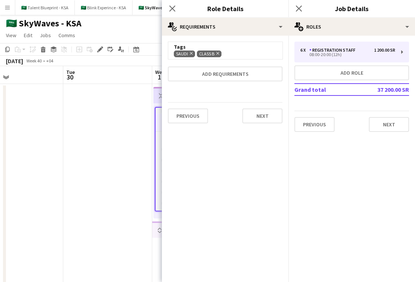
scroll to position [0, 0]
click at [262, 122] on button "Next" at bounding box center [262, 116] width 40 height 15
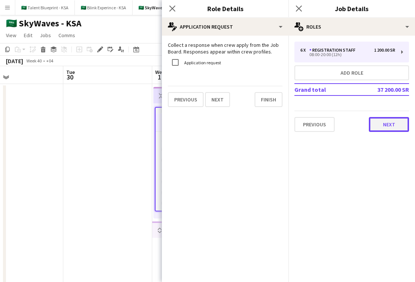
click at [318, 129] on button "Next" at bounding box center [388, 124] width 40 height 15
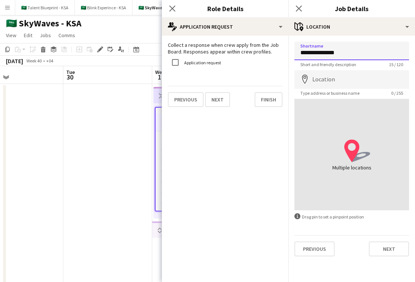
drag, startPoint x: 343, startPoint y: 56, endPoint x: 299, endPoint y: 55, distance: 44.6
click at [299, 55] on input "**********" at bounding box center [351, 51] width 115 height 19
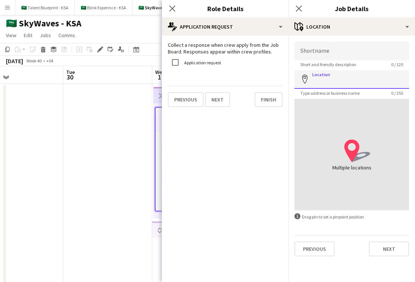
click at [318, 77] on input "Location" at bounding box center [351, 79] width 115 height 19
paste input "**********"
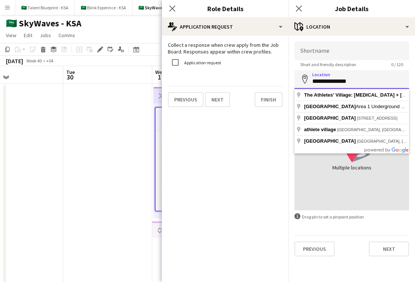
type input "**********"
click at [318, 51] on input "Shortname" at bounding box center [351, 51] width 115 height 19
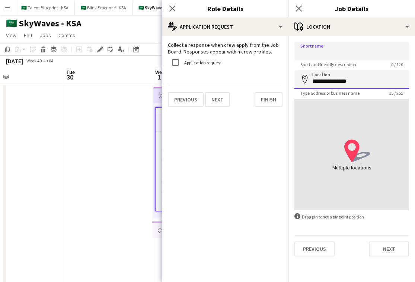
click at [317, 78] on input "**********" at bounding box center [351, 79] width 115 height 19
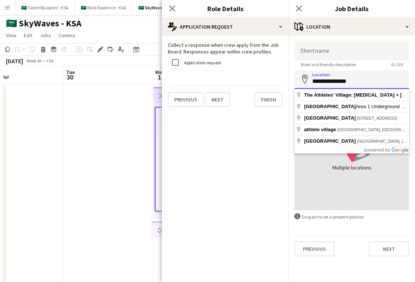
click at [318, 78] on input "**********" at bounding box center [351, 79] width 115 height 19
drag, startPoint x: 352, startPoint y: 78, endPoint x: 303, endPoint y: 78, distance: 49.4
click at [303, 78] on div "**********" at bounding box center [351, 79] width 115 height 19
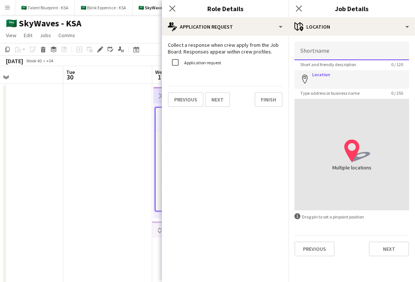
click at [318, 48] on input "Shortname" at bounding box center [351, 51] width 115 height 19
type input "**********"
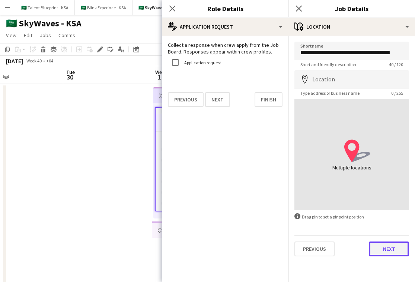
click at [318, 245] on button "Next" at bounding box center [388, 249] width 40 height 15
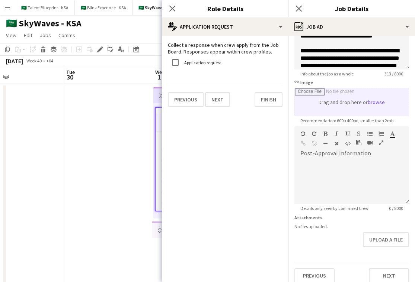
scroll to position [79, 0]
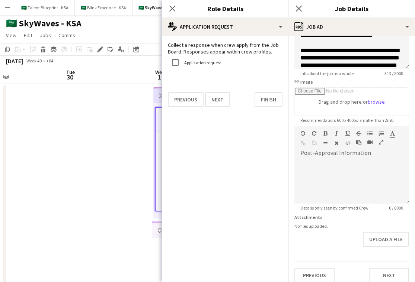
click at [100, 245] on app-date-cell at bounding box center [107, 211] width 89 height 254
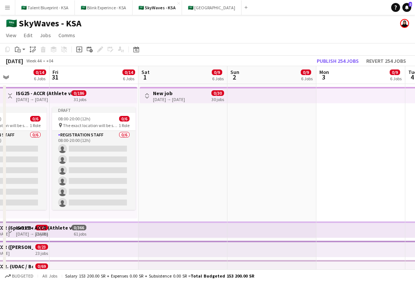
scroll to position [0, 212]
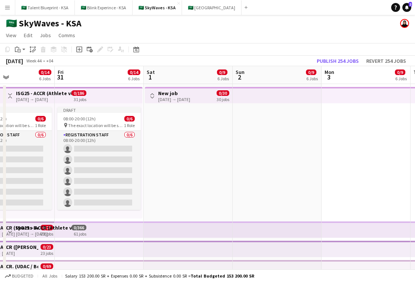
click at [191, 230] on app-top-bar at bounding box center [188, 230] width 89 height 16
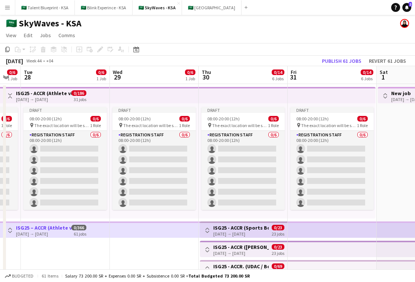
click at [239, 231] on div "[DATE] → [DATE]" at bounding box center [240, 234] width 55 height 6
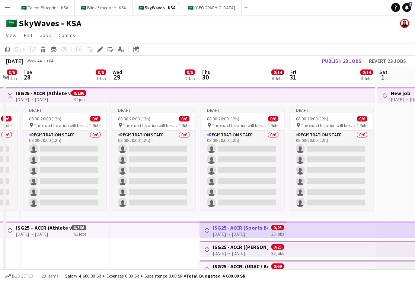
click at [239, 231] on div "[DATE] → [DATE]" at bounding box center [240, 234] width 55 height 6
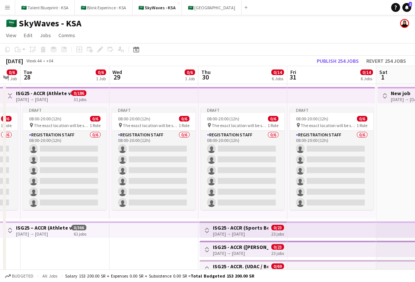
click at [239, 231] on div "[DATE] → [DATE]" at bounding box center [240, 234] width 55 height 6
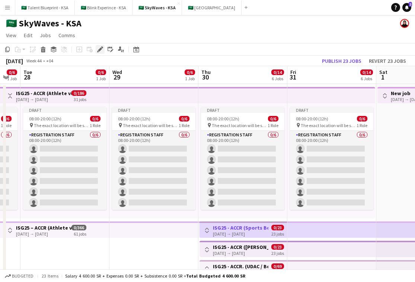
click at [102, 51] on icon "Edit" at bounding box center [100, 49] width 6 height 6
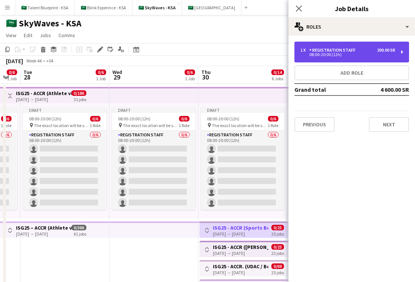
click at [318, 53] on div "08:00-20:00 (12h)" at bounding box center [347, 55] width 95 height 4
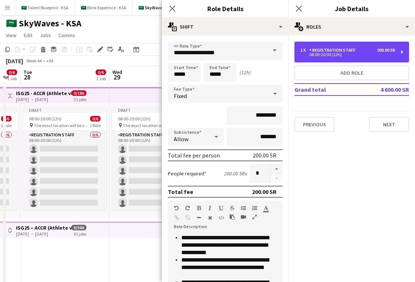
scroll to position [0, 0]
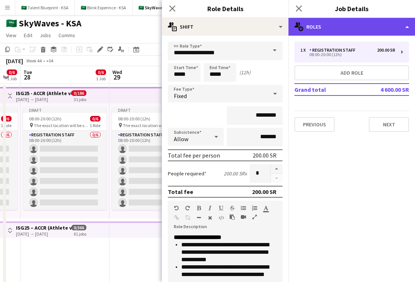
click at [318, 28] on div "multiple-users-add Roles" at bounding box center [351, 27] width 126 height 18
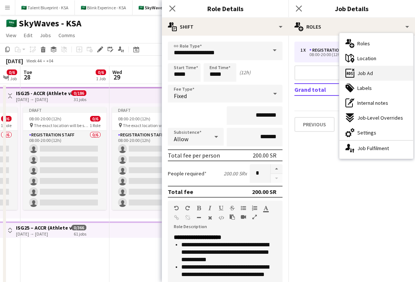
click at [318, 75] on div "ads-window Job Ad" at bounding box center [376, 73] width 74 height 15
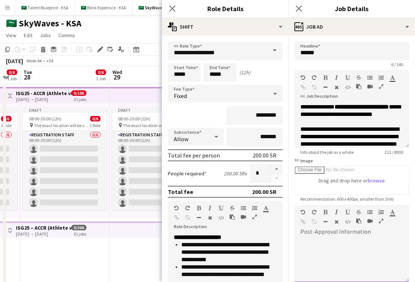
click at [318, 242] on div at bounding box center [351, 260] width 115 height 45
click at [297, 9] on icon "Close pop-in" at bounding box center [298, 8] width 7 height 7
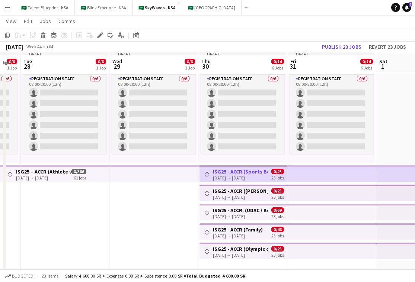
scroll to position [59, 0]
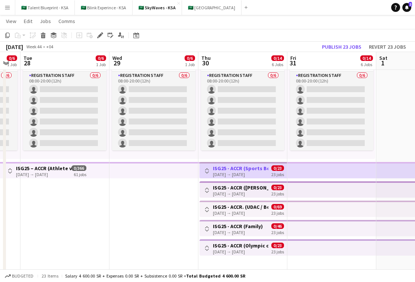
click at [303, 245] on app-top-bar at bounding box center [331, 247] width 89 height 16
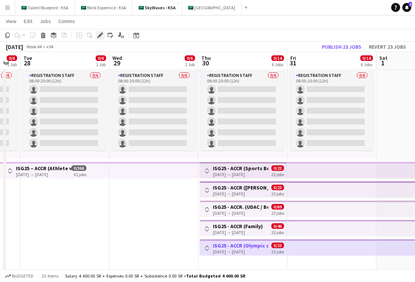
click at [97, 34] on icon "Edit" at bounding box center [100, 35] width 6 height 6
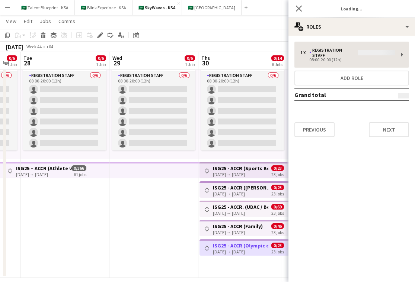
type input "*****"
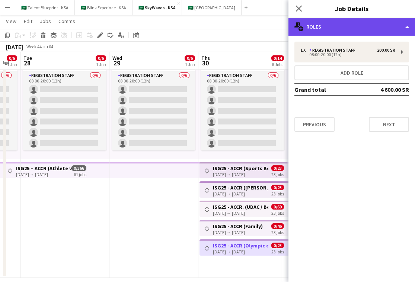
click at [318, 29] on div "multiple-users-add Roles" at bounding box center [351, 27] width 126 height 18
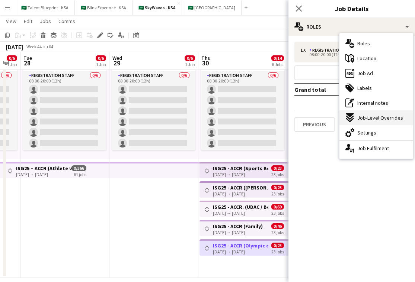
click at [318, 115] on span "Job-Level Overrides" at bounding box center [380, 118] width 46 height 7
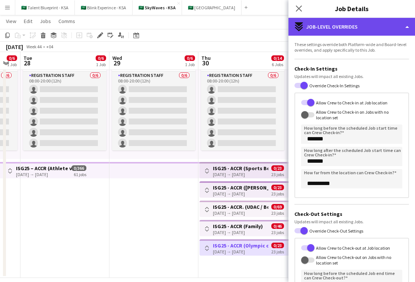
click at [318, 22] on div "expand-all-down Job-Level Overrides" at bounding box center [351, 27] width 126 height 18
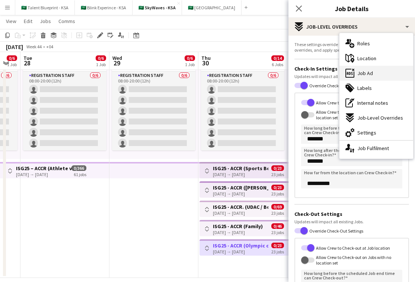
click at [318, 77] on div "ads-window Job Ad" at bounding box center [376, 73] width 74 height 15
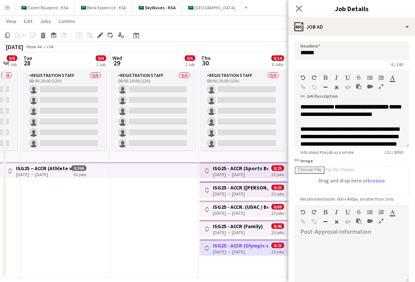
click at [253, 231] on div "[DATE] → [DATE]" at bounding box center [238, 233] width 50 height 6
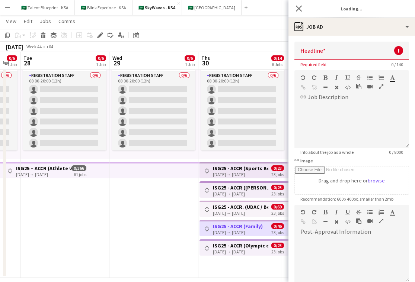
type input "*****"
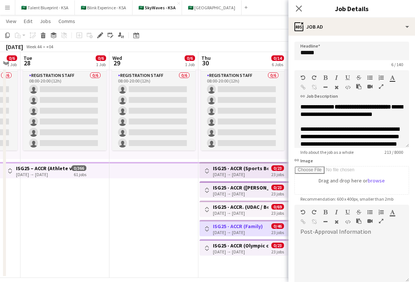
click at [259, 206] on h3 "ISG25 - ACCR. (UDAC / Boulevard)" at bounding box center [240, 207] width 55 height 7
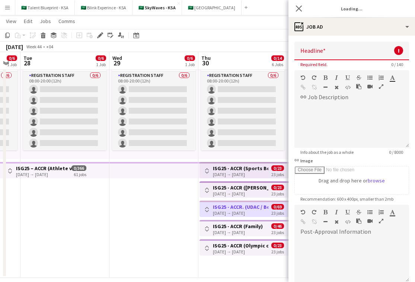
type input "*****"
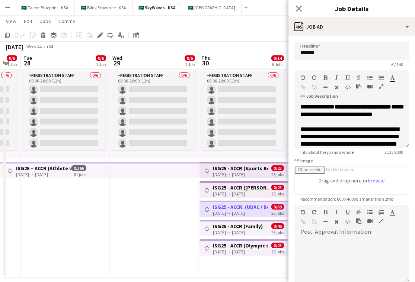
click at [261, 191] on div "[DATE] → [DATE]" at bounding box center [240, 194] width 55 height 6
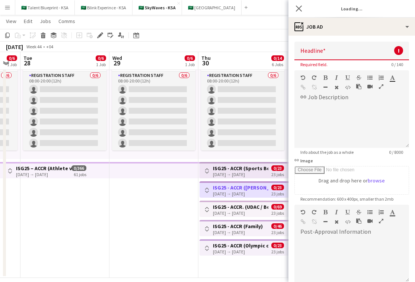
type input "*****"
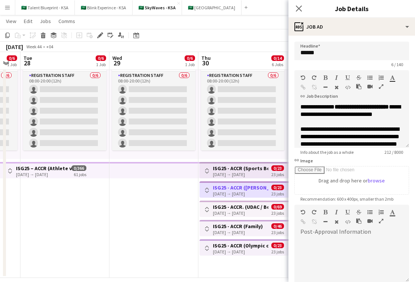
click at [263, 168] on h3 "ISG25 - ACCR (Sports Boulevard Promenade)" at bounding box center [240, 168] width 55 height 7
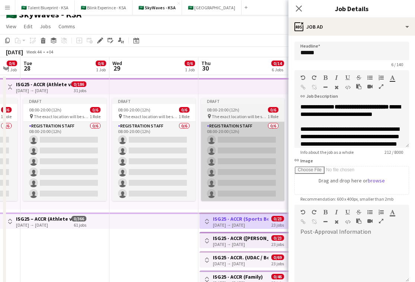
scroll to position [0, 0]
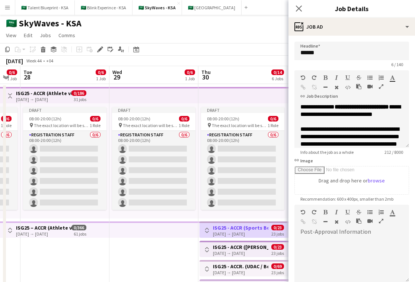
click at [247, 91] on app-top-bar at bounding box center [242, 95] width 89 height 16
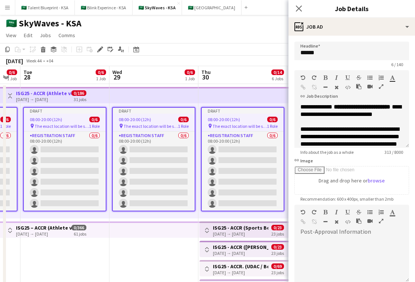
click at [157, 244] on app-date-cell "Draft 08:00-20:00 (12h) 0/6 pin The exact location will be shared later 1 Role …" at bounding box center [153, 211] width 89 height 254
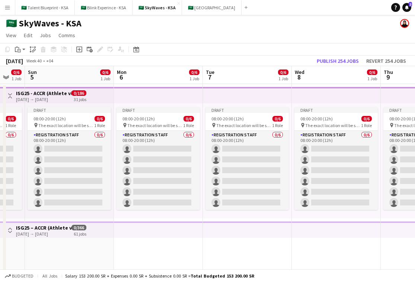
scroll to position [0, 152]
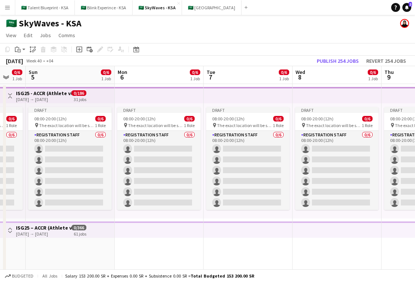
click at [208, 233] on app-top-bar at bounding box center [247, 230] width 89 height 16
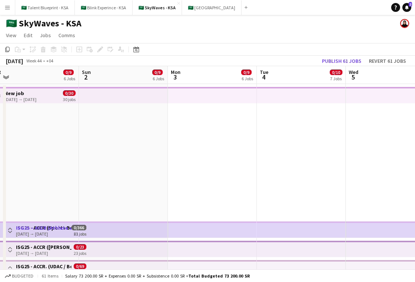
scroll to position [0, 177]
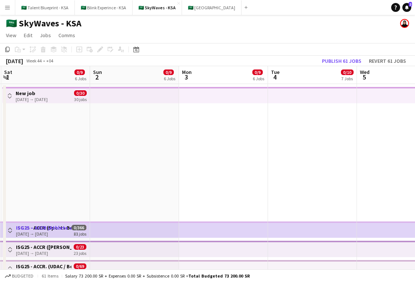
click at [271, 100] on app-top-bar at bounding box center [312, 95] width 89 height 16
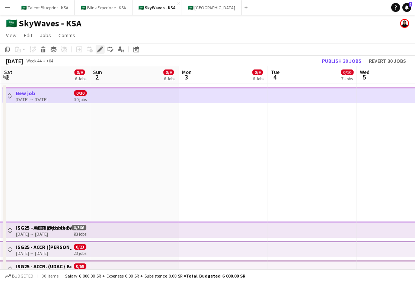
click at [98, 50] on icon at bounding box center [100, 50] width 4 height 4
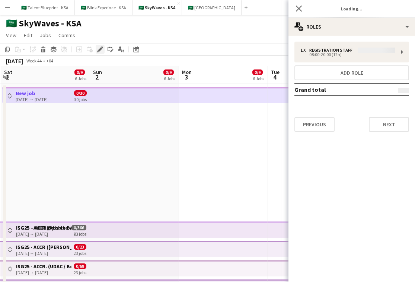
type input "*****"
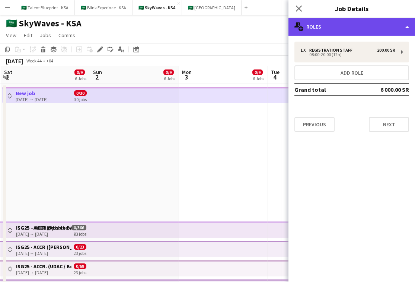
click at [318, 28] on div "multiple-users-add Roles" at bounding box center [351, 27] width 126 height 18
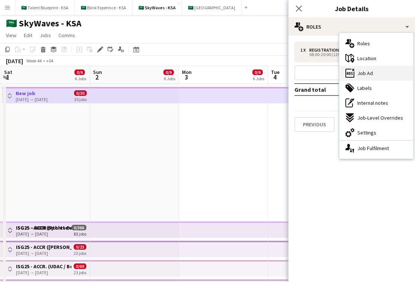
click at [318, 69] on div "ads-window Job Ad" at bounding box center [376, 73] width 74 height 15
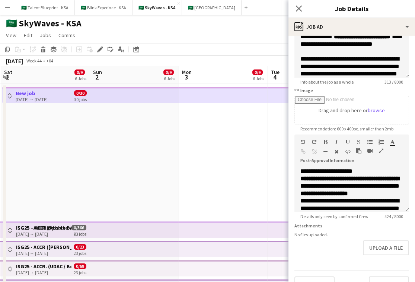
scroll to position [75, 0]
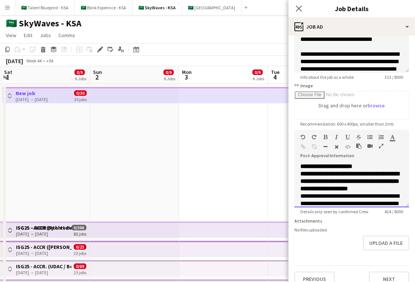
click at [318, 179] on strong "**********" at bounding box center [349, 181] width 99 height 20
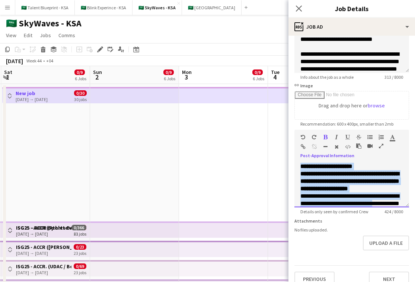
scroll to position [65, 0]
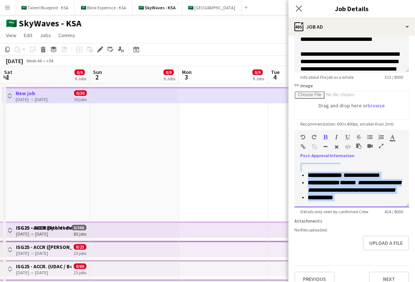
drag, startPoint x: 301, startPoint y: 167, endPoint x: 384, endPoint y: 229, distance: 103.1
click at [318, 229] on form "**********" at bounding box center [351, 127] width 126 height 320
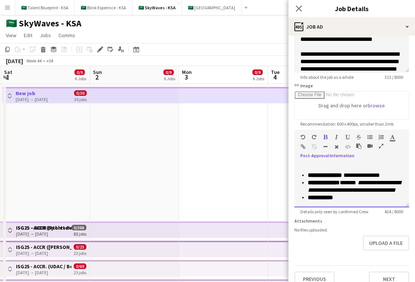
click at [318, 192] on p "**********" at bounding box center [354, 186] width 95 height 15
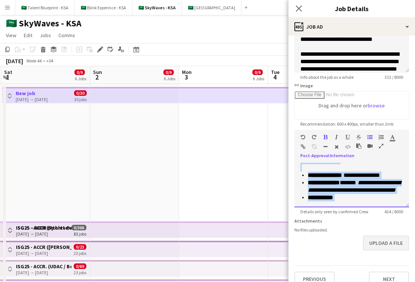
drag, startPoint x: 298, startPoint y: 164, endPoint x: 375, endPoint y: 243, distance: 110.2
click at [318, 243] on form "**********" at bounding box center [351, 127] width 126 height 320
copy div "**********"
click at [218, 193] on app-date-cell at bounding box center [223, 211] width 89 height 254
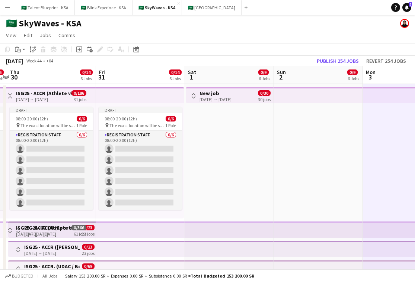
scroll to position [0, 197]
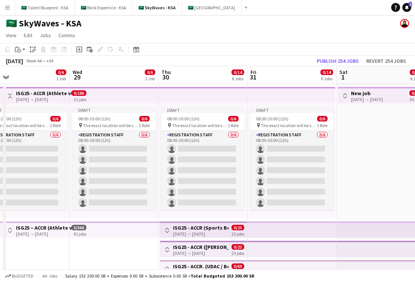
click at [248, 87] on app-top-bar at bounding box center [291, 95] width 88 height 16
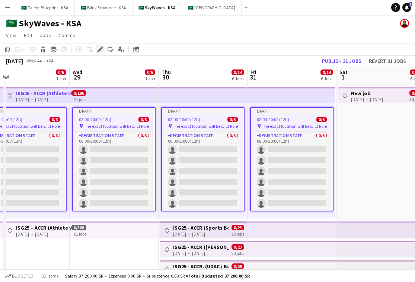
click at [100, 49] on icon at bounding box center [100, 50] width 4 height 4
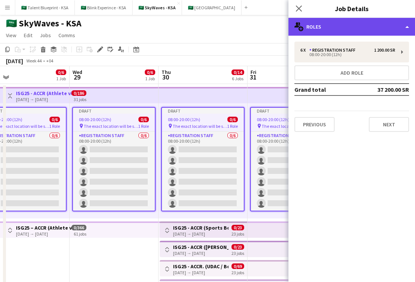
click at [318, 31] on div "multiple-users-add Roles" at bounding box center [351, 27] width 126 height 18
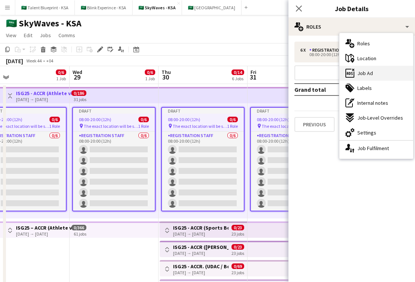
click at [318, 77] on div "ads-window Job Ad" at bounding box center [376, 73] width 74 height 15
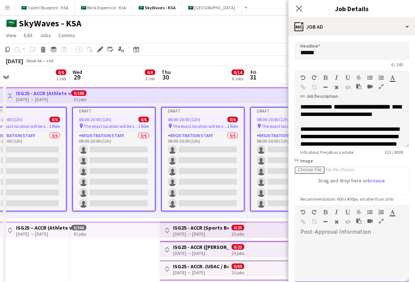
click at [318, 236] on div at bounding box center [351, 258] width 115 height 50
paste div
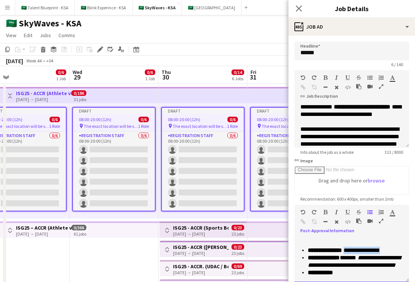
drag, startPoint x: 349, startPoint y: 248, endPoint x: 393, endPoint y: 250, distance: 43.9
click at [318, 250] on p "**********" at bounding box center [354, 250] width 95 height 7
drag, startPoint x: 348, startPoint y: 256, endPoint x: 358, endPoint y: 259, distance: 10.1
click at [318, 259] on span "******" at bounding box center [347, 258] width 16 height 6
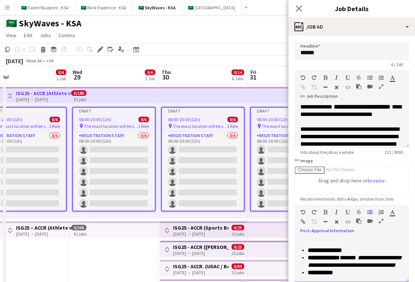
click at [318, 267] on p "**********" at bounding box center [354, 261] width 95 height 15
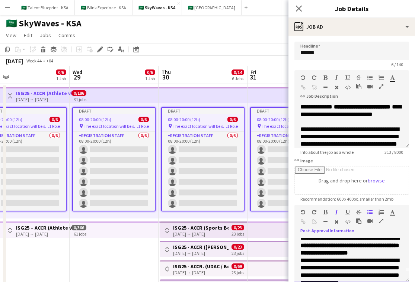
scroll to position [0, 0]
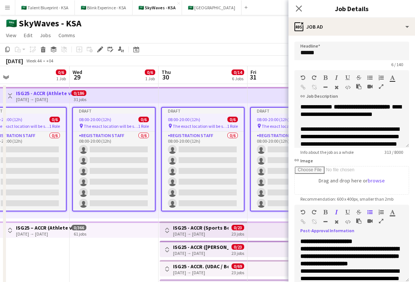
click at [251, 99] on app-top-bar at bounding box center [291, 95] width 88 height 16
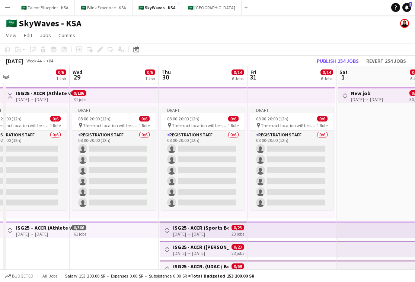
click at [251, 99] on app-top-bar at bounding box center [291, 95] width 88 height 16
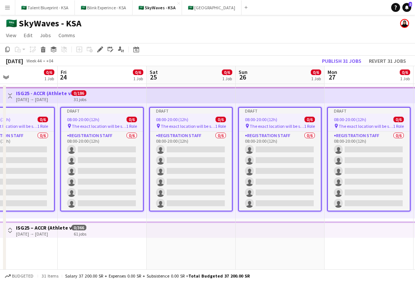
scroll to position [0, 190]
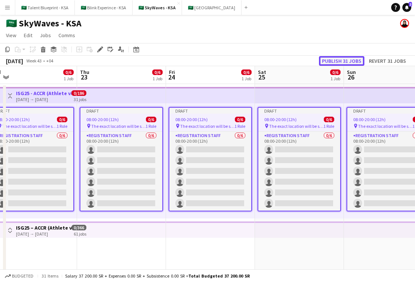
click at [318, 60] on button "Publish 31 jobs" at bounding box center [341, 61] width 45 height 10
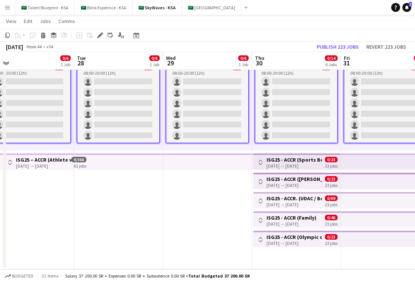
scroll to position [0, 296]
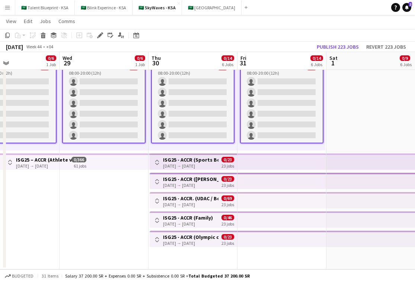
click at [303, 164] on app-top-bar at bounding box center [281, 162] width 89 height 16
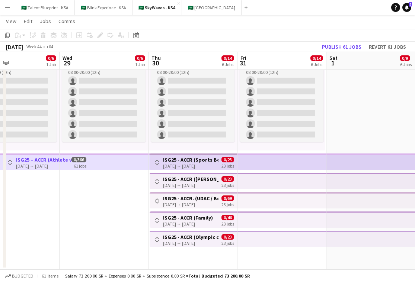
click at [224, 164] on div "23 jobs" at bounding box center [227, 165] width 13 height 6
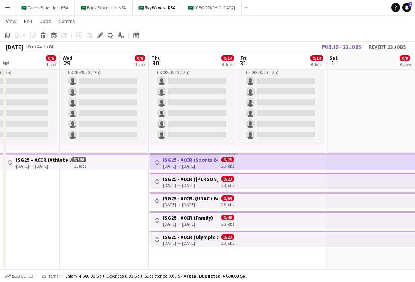
click at [229, 164] on div "23 jobs" at bounding box center [227, 165] width 13 height 6
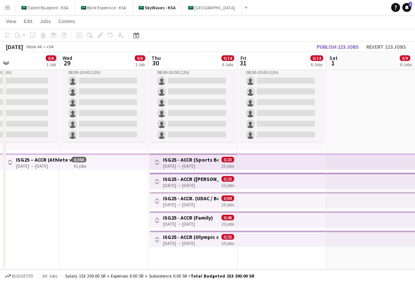
click at [229, 164] on div "23 jobs" at bounding box center [227, 165] width 13 height 6
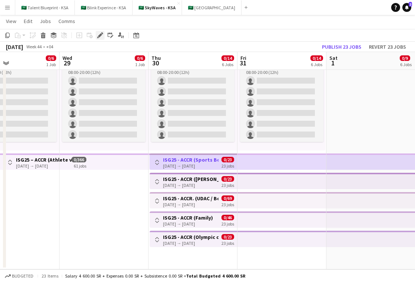
click at [99, 36] on icon at bounding box center [100, 35] width 4 height 4
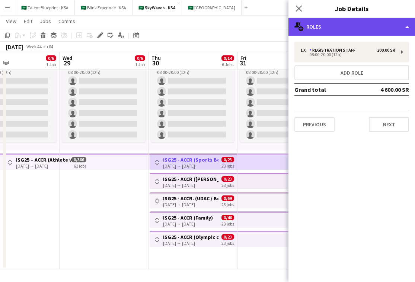
click at [318, 29] on div "multiple-users-add Roles" at bounding box center [351, 27] width 126 height 18
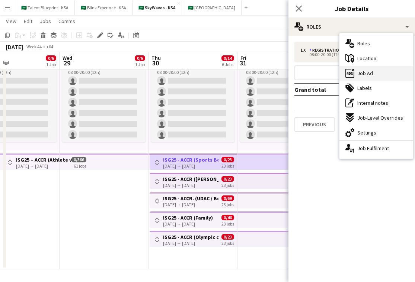
click at [318, 79] on div "ads-window Job Ad" at bounding box center [376, 73] width 74 height 15
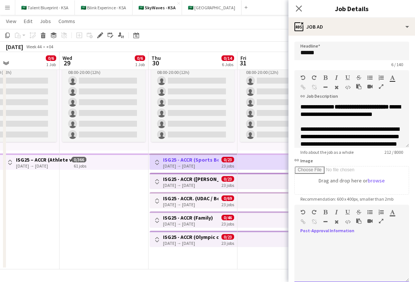
click at [318, 237] on div at bounding box center [351, 258] width 115 height 50
paste div
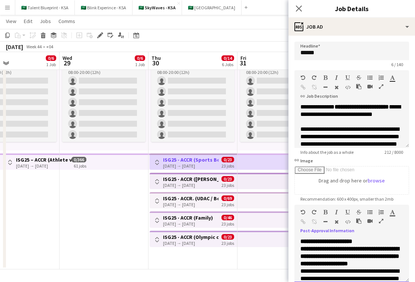
scroll to position [60, 0]
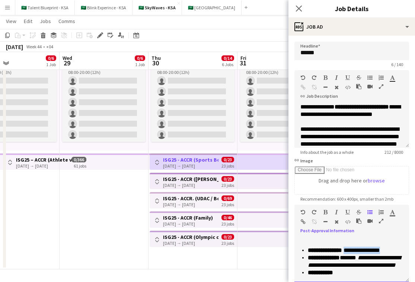
drag, startPoint x: 349, startPoint y: 248, endPoint x: 391, endPoint y: 251, distance: 42.1
click at [318, 251] on p "**********" at bounding box center [354, 250] width 95 height 7
click at [255, 185] on app-top-bar at bounding box center [281, 181] width 89 height 16
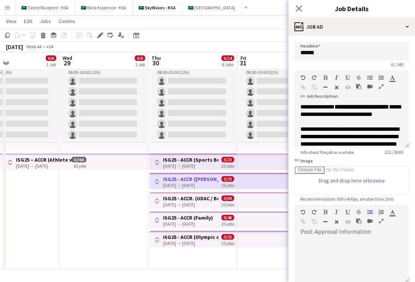
scroll to position [0, 0]
click at [318, 239] on div at bounding box center [351, 260] width 115 height 45
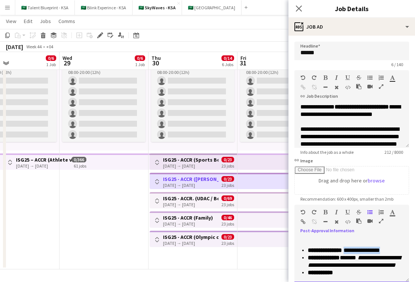
drag, startPoint x: 349, startPoint y: 248, endPoint x: 396, endPoint y: 249, distance: 47.2
click at [318, 249] on p "**********" at bounding box center [354, 250] width 95 height 7
click at [266, 199] on app-top-bar at bounding box center [281, 200] width 89 height 16
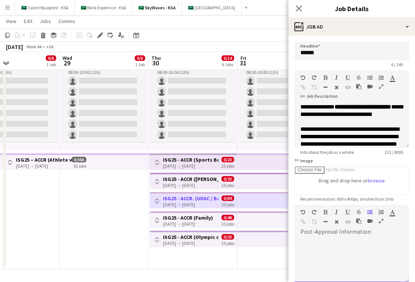
click at [318, 236] on div at bounding box center [351, 258] width 115 height 50
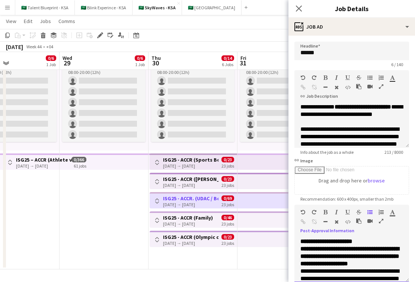
scroll to position [60, 0]
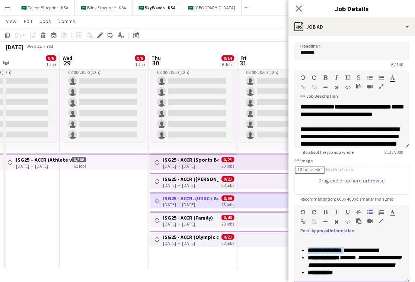
drag, startPoint x: 349, startPoint y: 247, endPoint x: 410, endPoint y: 248, distance: 61.0
click at [318, 248] on form "**********" at bounding box center [351, 202] width 126 height 320
click at [318, 247] on p "**********" at bounding box center [354, 250] width 95 height 7
drag, startPoint x: 392, startPoint y: 247, endPoint x: 350, endPoint y: 248, distance: 41.6
click at [318, 248] on p "**********" at bounding box center [354, 250] width 95 height 7
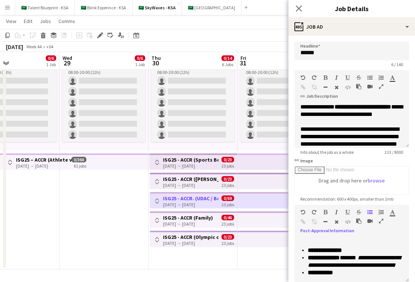
click at [256, 222] on app-top-bar at bounding box center [281, 220] width 89 height 16
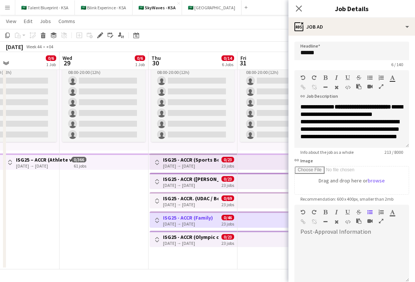
scroll to position [0, 0]
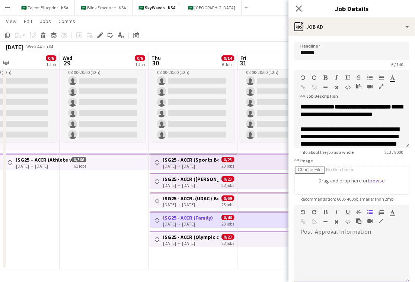
click at [305, 240] on span at bounding box center [300, 238] width 12 height 10
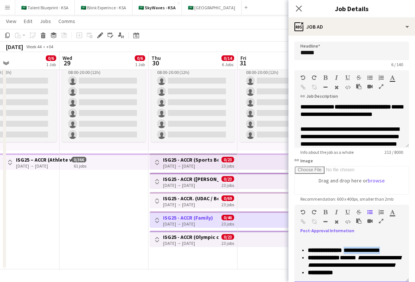
drag, startPoint x: 389, startPoint y: 248, endPoint x: 349, endPoint y: 248, distance: 39.4
click at [318, 248] on p "**********" at bounding box center [354, 250] width 95 height 7
click at [265, 238] on app-top-bar at bounding box center [281, 239] width 89 height 16
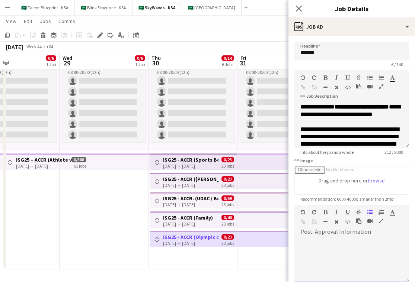
click at [318, 243] on div at bounding box center [351, 260] width 115 height 45
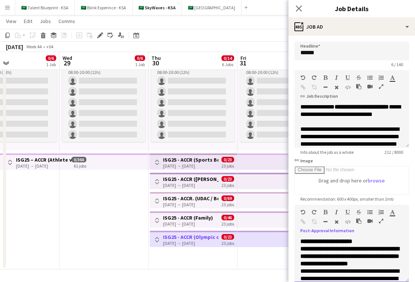
scroll to position [60, 0]
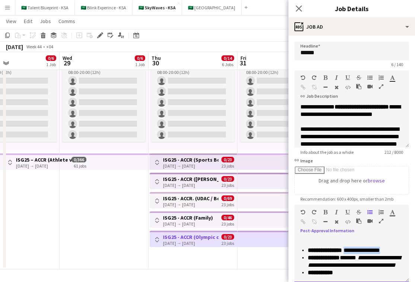
drag, startPoint x: 389, startPoint y: 249, endPoint x: 349, endPoint y: 250, distance: 39.4
click at [318, 250] on p "**********" at bounding box center [354, 250] width 95 height 7
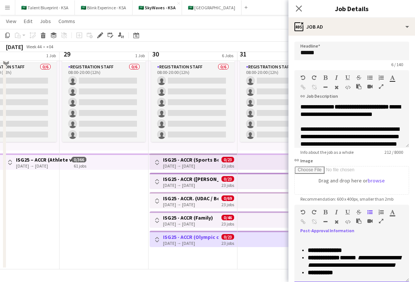
scroll to position [0, 0]
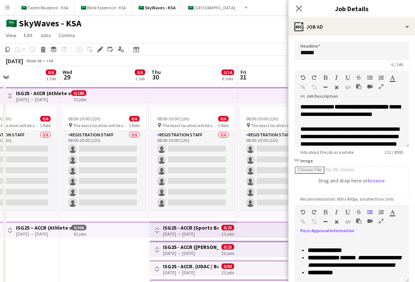
click at [174, 95] on app-top-bar at bounding box center [192, 95] width 89 height 16
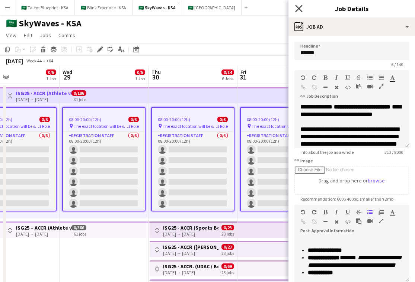
click at [298, 9] on icon at bounding box center [298, 8] width 7 height 7
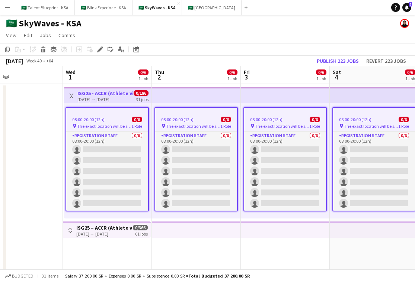
scroll to position [0, 237]
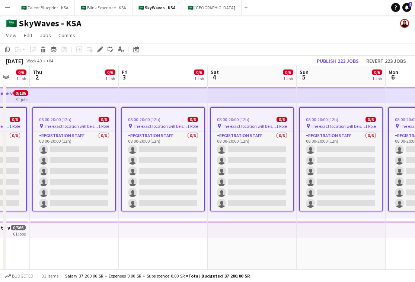
click at [220, 87] on app-top-bar at bounding box center [251, 95] width 89 height 16
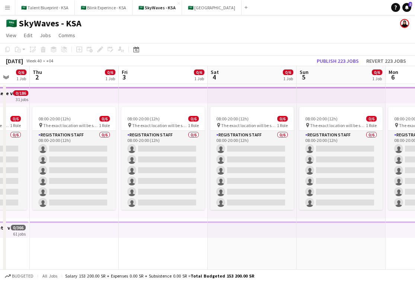
scroll to position [0, 237]
click at [220, 87] on app-top-bar at bounding box center [251, 95] width 89 height 16
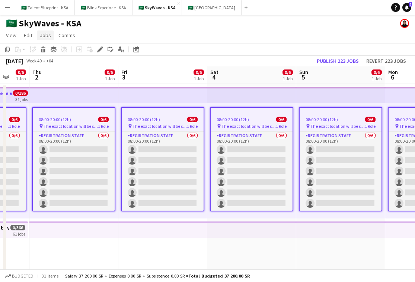
click at [45, 32] on span "Jobs" at bounding box center [45, 35] width 11 height 7
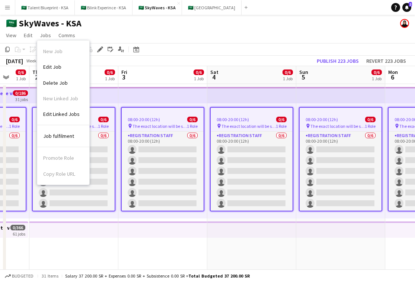
click at [55, 173] on div "Promote Role Copy Role URL" at bounding box center [63, 164] width 52 height 34
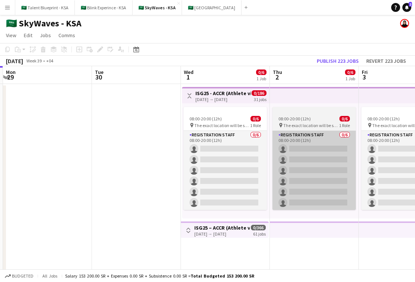
scroll to position [0, 264]
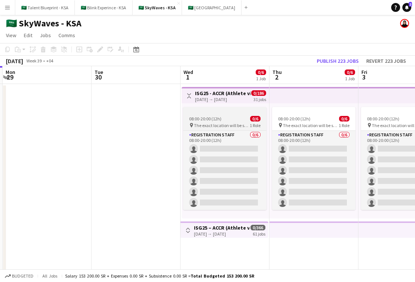
click at [217, 113] on app-job-card "08:00-20:00 (12h) 0/6 pin The exact location will be shared later 1 Role Regist…" at bounding box center [224, 158] width 83 height 103
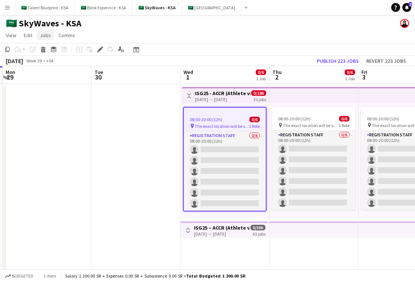
click at [49, 35] on span "Jobs" at bounding box center [45, 35] width 11 height 7
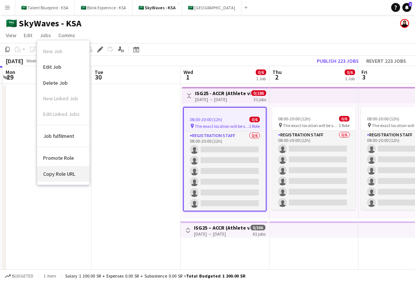
click at [65, 169] on link "Copy Role URL" at bounding box center [63, 174] width 52 height 16
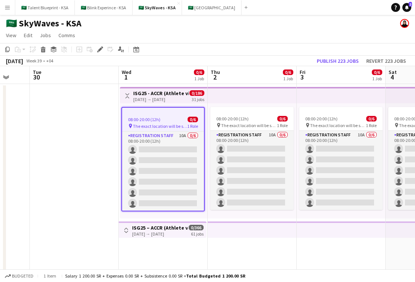
scroll to position [0, 249]
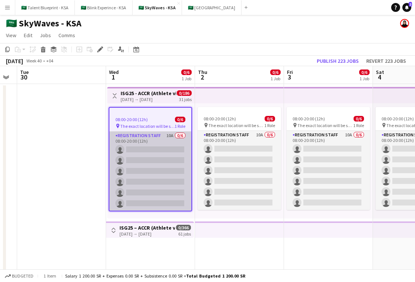
click at [153, 149] on app-card-role "Registration Staff 10A 0/6 08:00-20:00 (12h) single-neutral-actions single-neut…" at bounding box center [150, 171] width 82 height 79
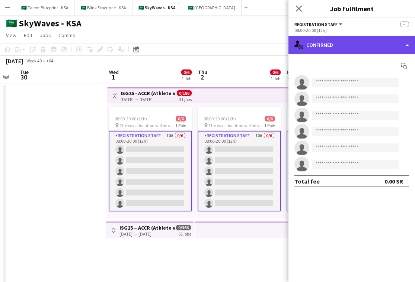
click at [318, 42] on div "single-neutral-actions-check-2 Confirmed" at bounding box center [351, 45] width 126 height 18
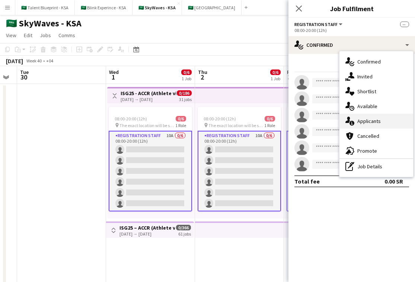
click at [318, 117] on div "single-neutral-actions-information Applicants" at bounding box center [376, 121] width 74 height 15
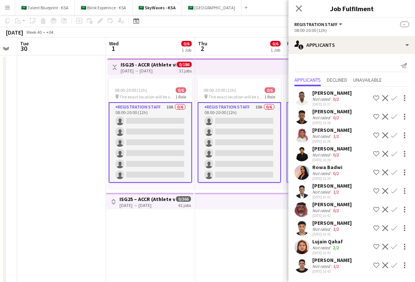
scroll to position [0, 0]
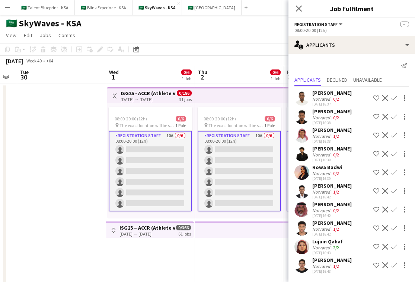
click at [306, 245] on app-user-avatar at bounding box center [301, 246] width 15 height 15
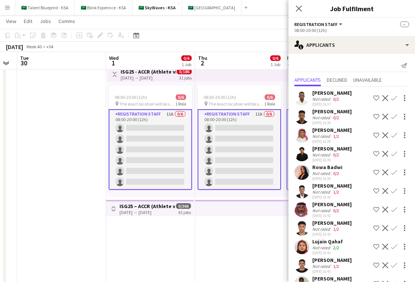
scroll to position [20, 0]
click at [318, 245] on div "Not rated" at bounding box center [321, 248] width 19 height 6
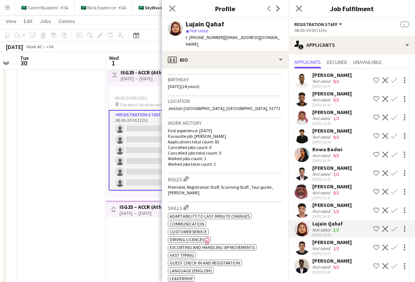
scroll to position [277, 0]
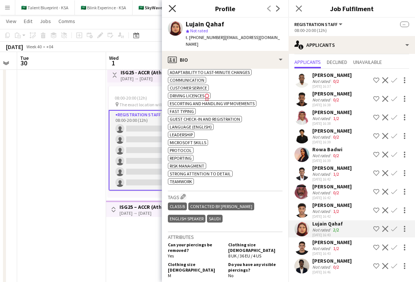
click at [173, 9] on icon at bounding box center [171, 8] width 7 height 7
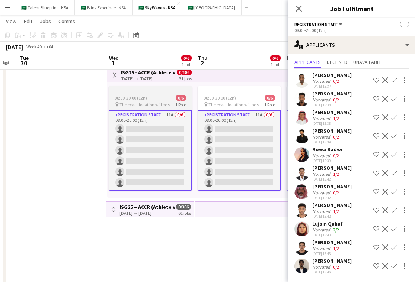
click at [160, 97] on div "08:00-20:00 (12h) 0/6" at bounding box center [150, 98] width 83 height 6
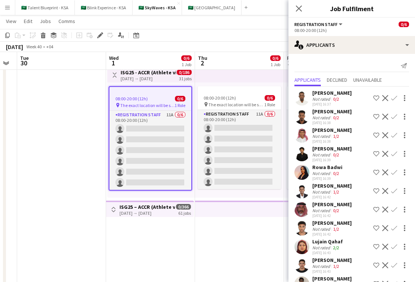
click at [168, 71] on h3 "ISG25 - ACCR (Athlete village)" at bounding box center [147, 72] width 55 height 7
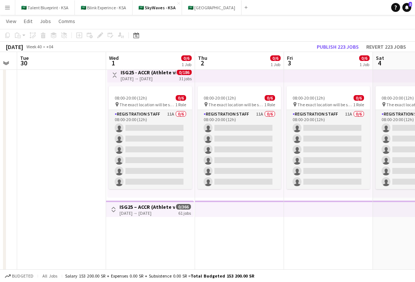
click at [168, 71] on h3 "ISG25 - ACCR (Athlete village)" at bounding box center [147, 72] width 55 height 7
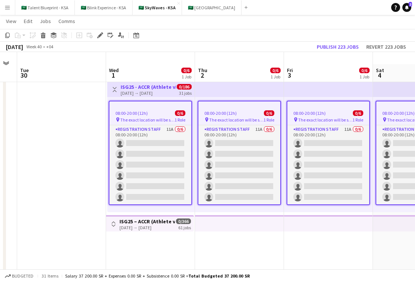
scroll to position [4, 0]
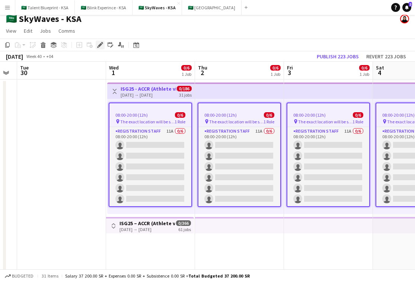
click at [102, 44] on icon "Edit" at bounding box center [100, 45] width 6 height 6
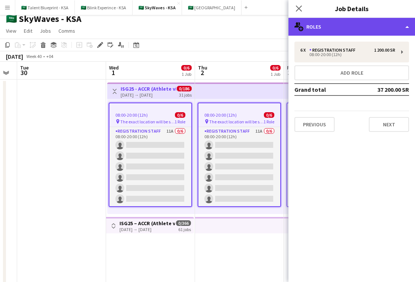
click at [318, 33] on div "multiple-users-add Roles" at bounding box center [351, 27] width 126 height 18
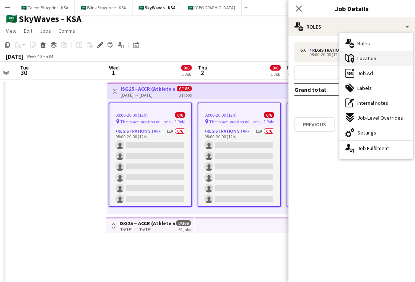
click at [318, 63] on div "maps-pin-1 Location" at bounding box center [376, 58] width 74 height 15
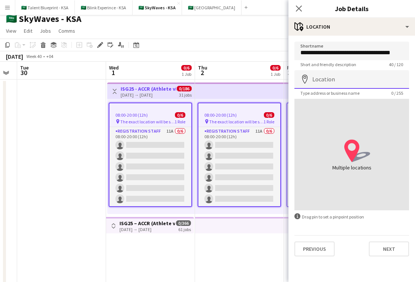
click at [318, 80] on input "Location" at bounding box center [351, 79] width 115 height 19
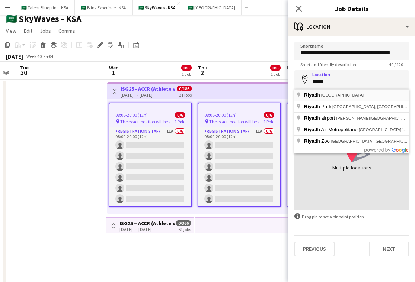
type input "**********"
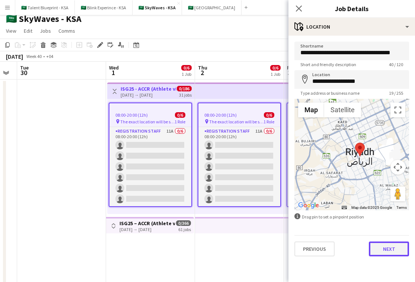
click at [318, 244] on button "Next" at bounding box center [388, 249] width 40 height 15
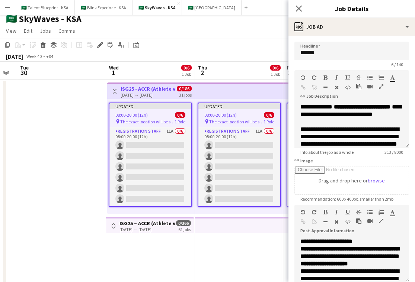
scroll to position [86, 0]
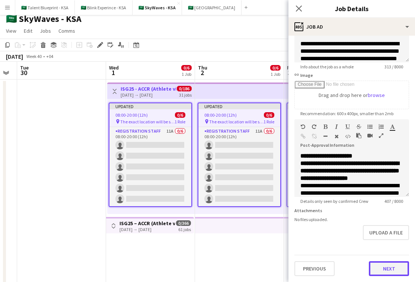
click at [318, 274] on button "Next" at bounding box center [388, 268] width 40 height 15
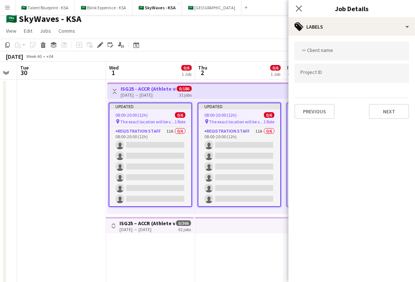
click at [254, 89] on app-top-bar at bounding box center [239, 91] width 89 height 16
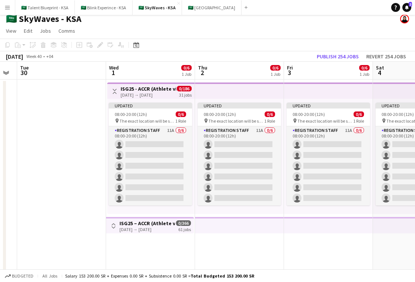
click at [254, 91] on app-top-bar at bounding box center [239, 91] width 89 height 16
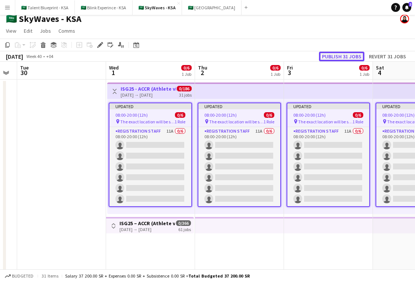
click at [318, 56] on button "Publish 31 jobs" at bounding box center [341, 57] width 45 height 10
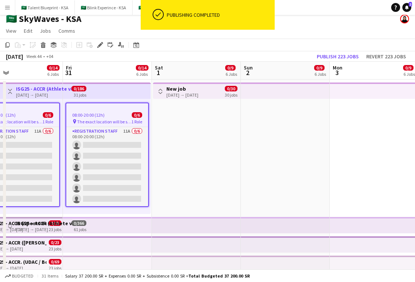
scroll to position [0, 199]
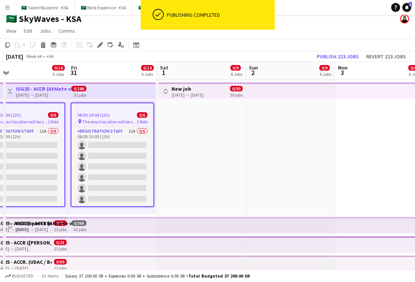
click at [315, 90] on app-top-bar at bounding box center [290, 91] width 89 height 16
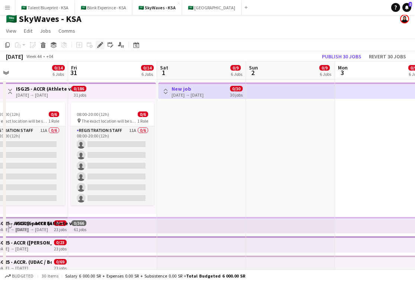
click at [100, 46] on icon "Edit" at bounding box center [100, 45] width 6 height 6
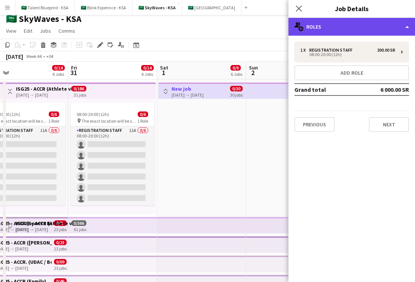
click at [318, 26] on div "multiple-users-add Roles" at bounding box center [351, 27] width 126 height 18
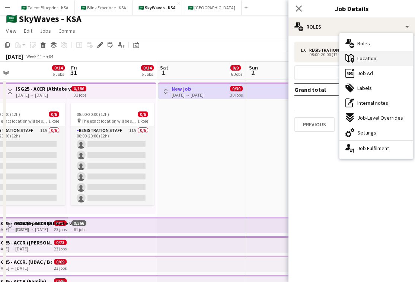
click at [318, 55] on div "maps-pin-1 Location" at bounding box center [376, 58] width 74 height 15
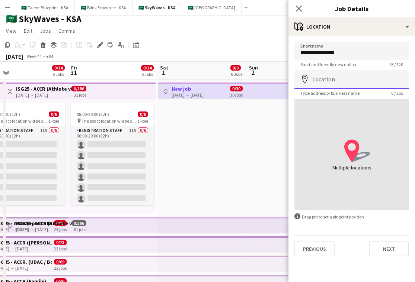
click at [318, 73] on input "Location" at bounding box center [351, 79] width 115 height 19
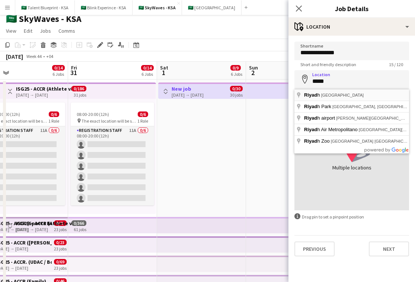
type input "**********"
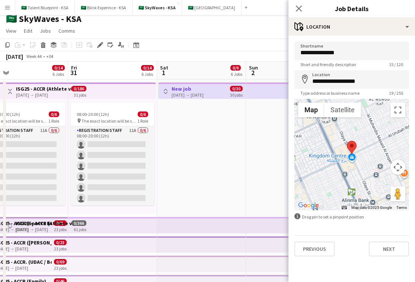
click at [253, 222] on app-top-bar at bounding box center [290, 225] width 89 height 16
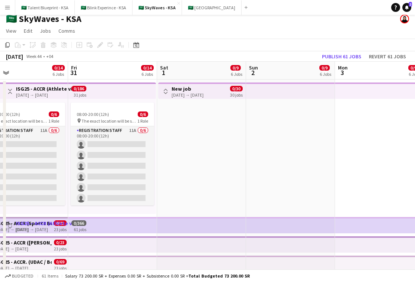
click at [124, 231] on app-top-bar at bounding box center [112, 225] width 89 height 16
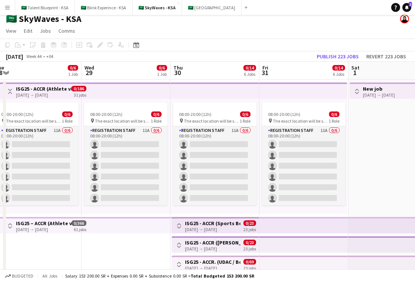
scroll to position [0, 188]
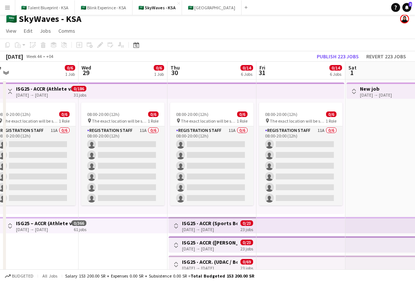
click at [212, 232] on app-top-bar "Toggle View ISG25 - ACCR (Sports Boulevard Promenade) 30-10-2025 → 21-11-2025 0…" at bounding box center [211, 225] width 87 height 16
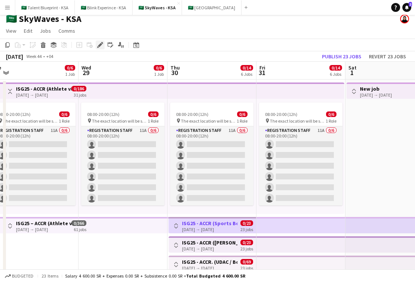
click at [99, 46] on icon at bounding box center [100, 45] width 4 height 4
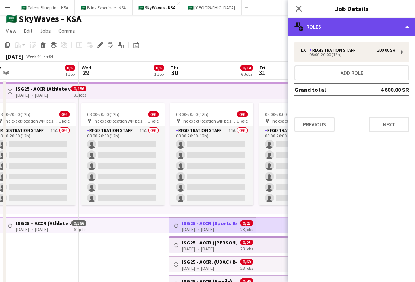
click at [318, 33] on div "multiple-users-add Roles" at bounding box center [351, 27] width 126 height 18
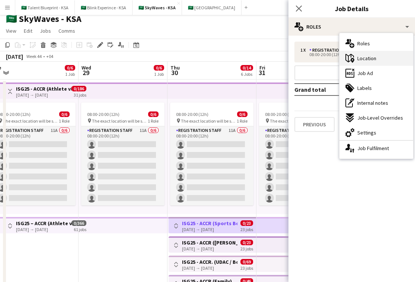
click at [318, 61] on span "Location" at bounding box center [366, 58] width 19 height 7
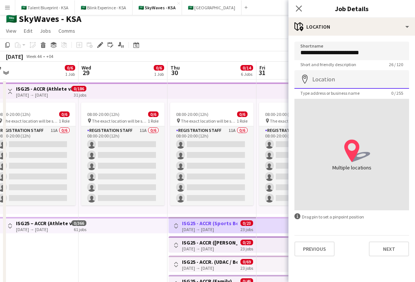
click at [318, 80] on input "Location" at bounding box center [351, 79] width 115 height 19
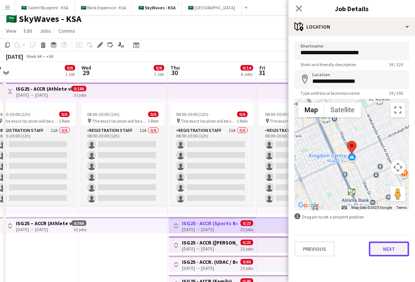
click at [318, 251] on button "Next" at bounding box center [388, 249] width 40 height 15
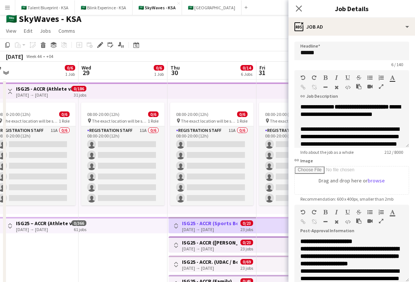
scroll to position [0, 0]
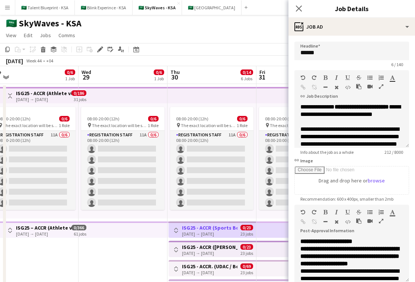
click at [213, 244] on h3 "ISG25 - ACCR ([PERSON_NAME][GEOGRAPHIC_DATA])" at bounding box center [209, 247] width 55 height 7
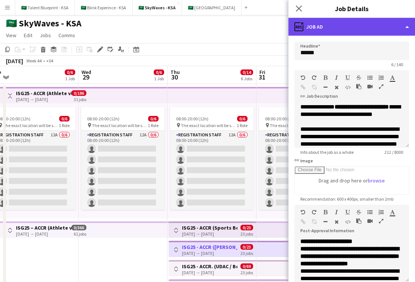
click at [318, 33] on div "ads-window Job Ad" at bounding box center [351, 27] width 126 height 18
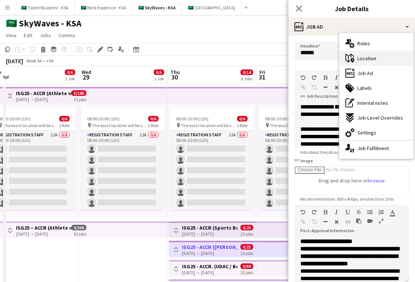
click at [318, 55] on div "maps-pin-1 Location" at bounding box center [376, 58] width 74 height 15
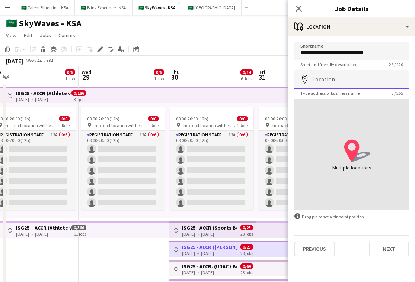
click at [318, 78] on input "Location" at bounding box center [351, 79] width 115 height 19
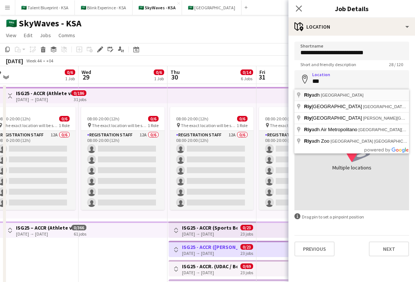
type input "**********"
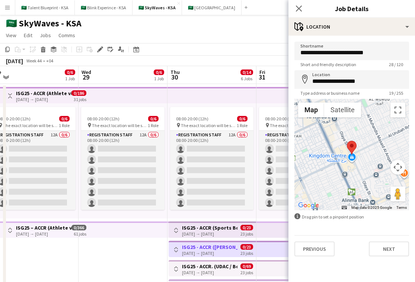
click at [230, 268] on h3 "ISG25 - ACCR. (UDAC / Boulevard)" at bounding box center [209, 266] width 55 height 7
type input "**********"
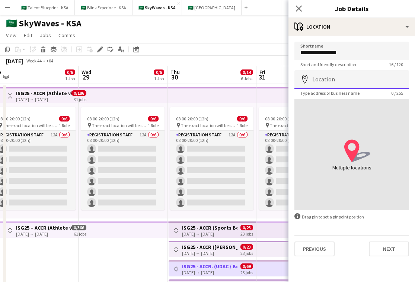
click at [318, 84] on input "Location" at bounding box center [351, 79] width 115 height 19
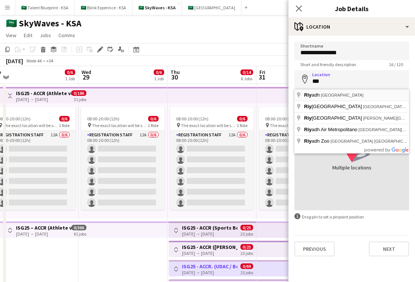
type input "**********"
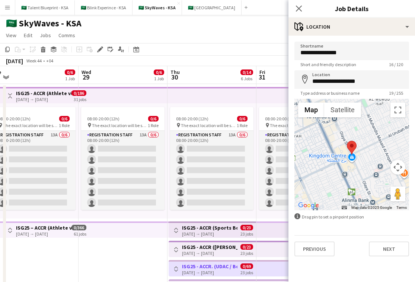
click at [122, 248] on app-date-cell "08:00-20:00 (12h) 0/6 pin The exact location will be shared later 1 Role Regist…" at bounding box center [122, 211] width 89 height 254
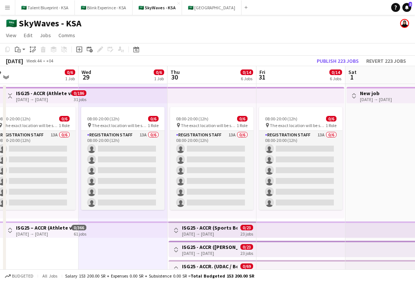
click at [260, 100] on app-top-bar at bounding box center [300, 95] width 88 height 16
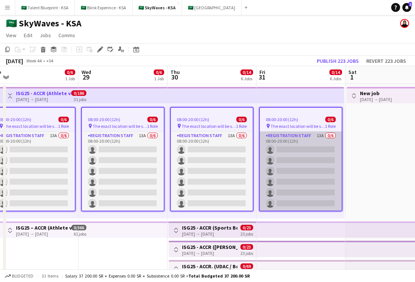
click at [281, 142] on app-card-role "Registration Staff 13A 0/6 08:00-20:00 (12h) single-neutral-actions single-neut…" at bounding box center [301, 171] width 82 height 79
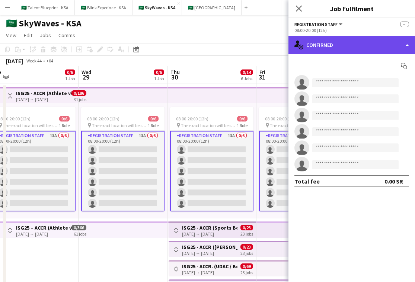
click at [318, 40] on div "single-neutral-actions-check-2 Confirmed" at bounding box center [351, 45] width 126 height 18
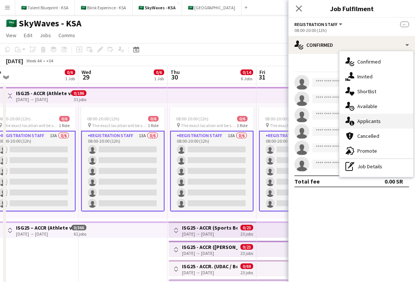
click at [318, 125] on div "single-neutral-actions-information Applicants" at bounding box center [376, 121] width 74 height 15
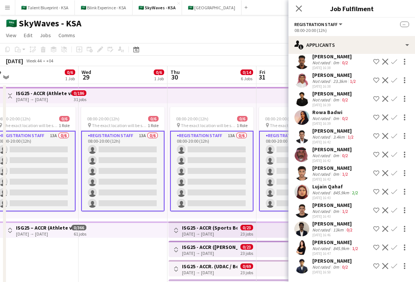
scroll to position [54, 0]
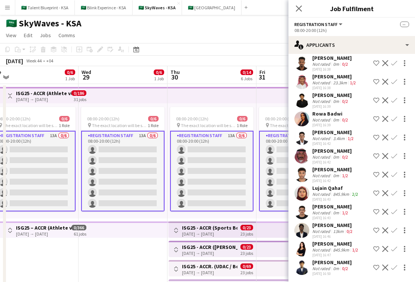
click at [301, 247] on app-user-avatar at bounding box center [301, 249] width 15 height 15
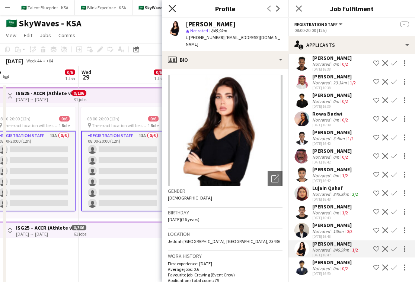
click at [171, 9] on icon at bounding box center [171, 8] width 7 height 7
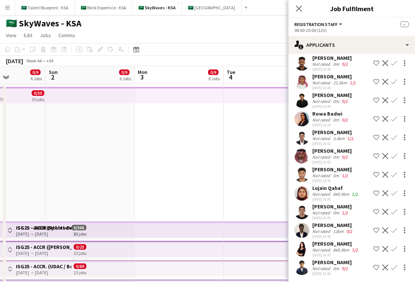
scroll to position [0, 324]
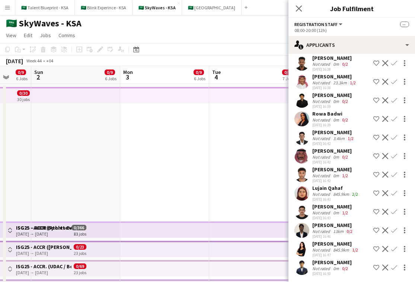
click at [215, 94] on app-top-bar at bounding box center [253, 95] width 89 height 16
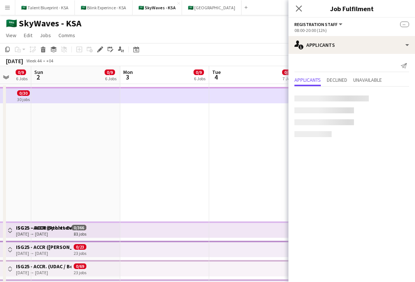
scroll to position [0, 0]
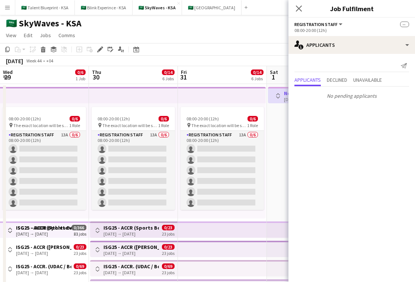
scroll to position [0, 324]
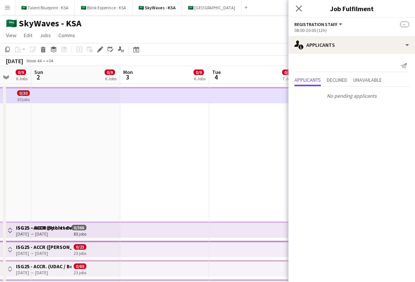
click at [231, 152] on app-date-cell "Toggle View ISG25 - ACCR ([GEOGRAPHIC_DATA]) [DATE] → [DATE] 0/17 17 jobs" at bounding box center [253, 211] width 89 height 254
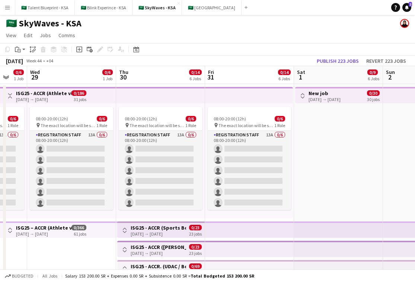
scroll to position [0, 227]
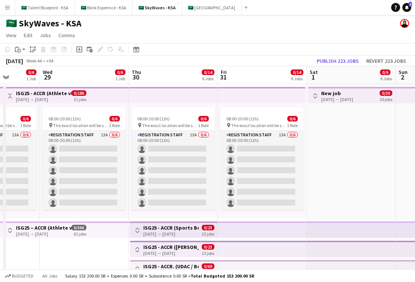
click at [350, 97] on div "[DATE] → [DATE]" at bounding box center [337, 100] width 32 height 6
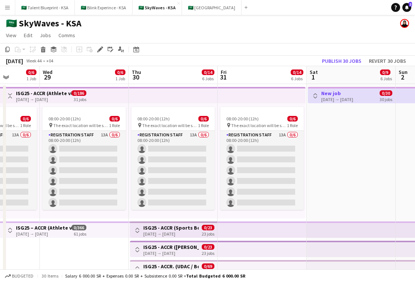
click at [259, 96] on app-top-bar at bounding box center [262, 95] width 88 height 16
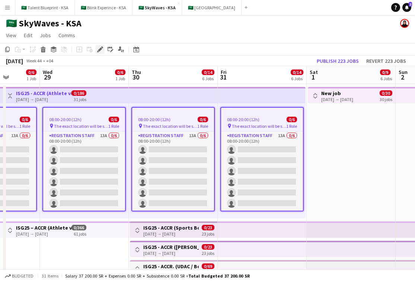
click at [98, 49] on icon "Edit" at bounding box center [100, 49] width 6 height 6
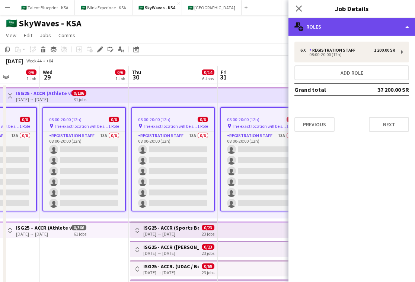
click at [340, 27] on div "multiple-users-add Roles" at bounding box center [351, 27] width 126 height 18
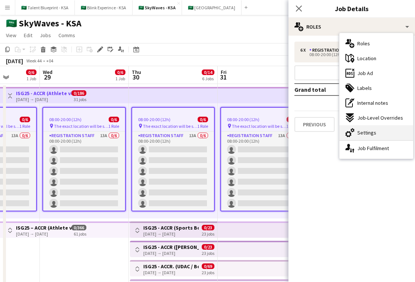
click at [378, 127] on div "cog-double-3 Settings" at bounding box center [376, 132] width 74 height 15
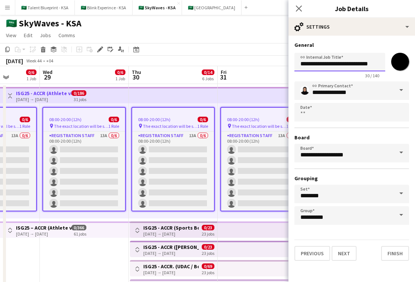
click at [373, 65] on input "**********" at bounding box center [339, 62] width 91 height 19
click at [299, 9] on icon at bounding box center [298, 8] width 7 height 7
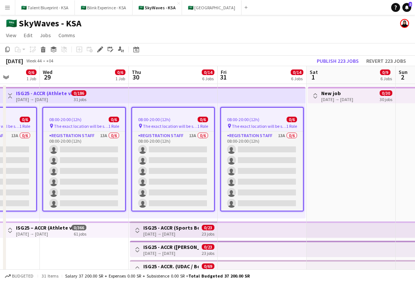
click at [336, 96] on h3 "New job" at bounding box center [337, 93] width 32 height 7
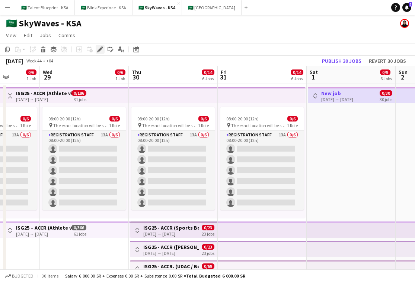
click at [99, 50] on icon at bounding box center [100, 50] width 4 height 4
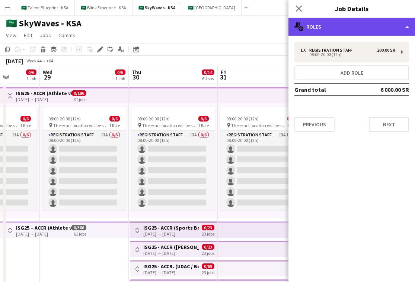
click at [371, 22] on div "multiple-users-add Roles" at bounding box center [351, 27] width 126 height 18
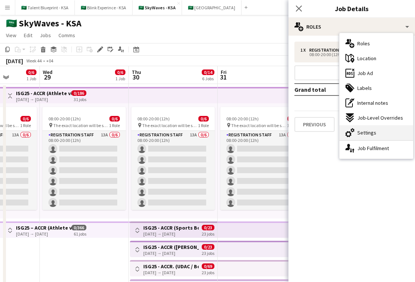
click at [386, 130] on div "cog-double-3 Settings" at bounding box center [376, 132] width 74 height 15
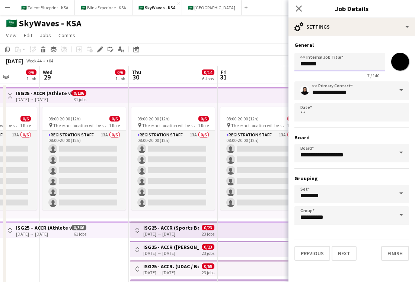
click at [347, 68] on input "*******" at bounding box center [339, 62] width 91 height 19
paste input "**********"
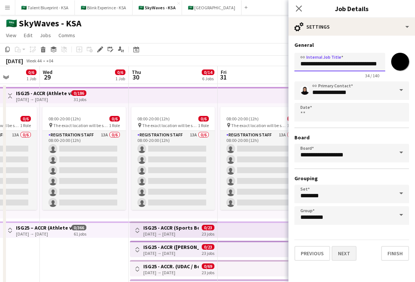
type input "**********"
click at [350, 259] on button "Next" at bounding box center [343, 253] width 25 height 15
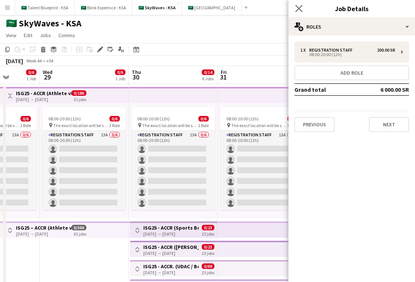
click at [302, 8] on app-icon "Close pop-in" at bounding box center [298, 8] width 11 height 11
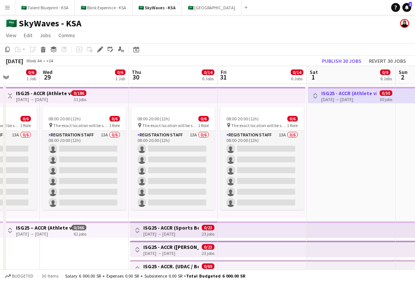
click at [253, 100] on app-top-bar at bounding box center [262, 95] width 88 height 16
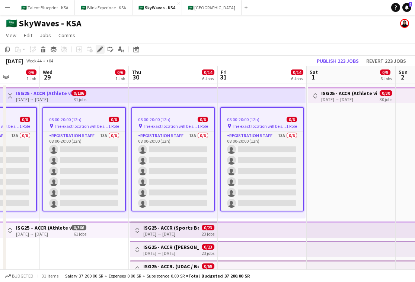
click at [101, 51] on icon "Edit" at bounding box center [100, 49] width 6 height 6
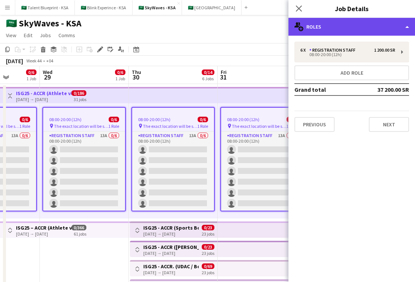
click at [350, 30] on div "multiple-users-add Roles" at bounding box center [351, 27] width 126 height 18
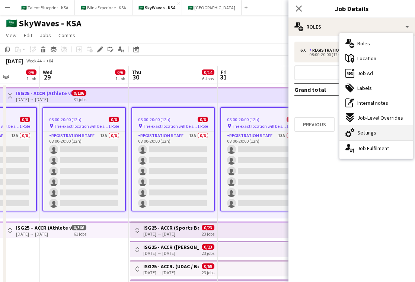
click at [376, 131] on div "cog-double-3 Settings" at bounding box center [376, 132] width 74 height 15
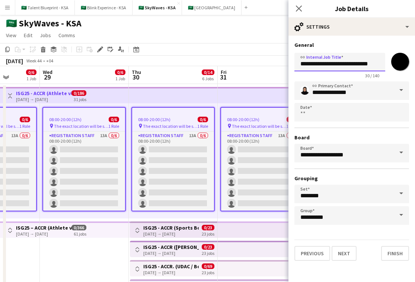
click at [373, 62] on input "**********" at bounding box center [339, 62] width 91 height 19
type input "**********"
click at [338, 251] on button "Next" at bounding box center [343, 253] width 25 height 15
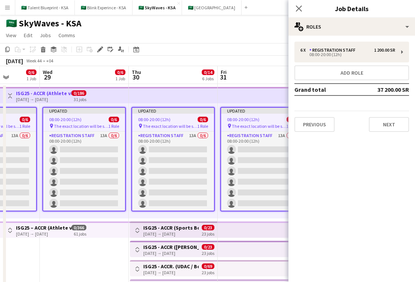
click at [301, 3] on div "Close pop-in" at bounding box center [298, 8] width 21 height 17
click at [300, 6] on icon at bounding box center [298, 8] width 7 height 7
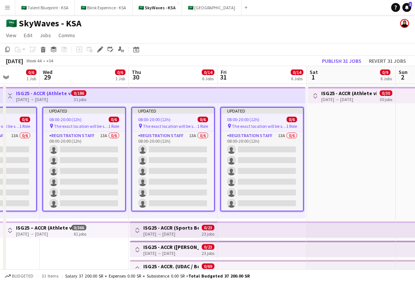
click at [269, 99] on app-top-bar at bounding box center [262, 95] width 88 height 16
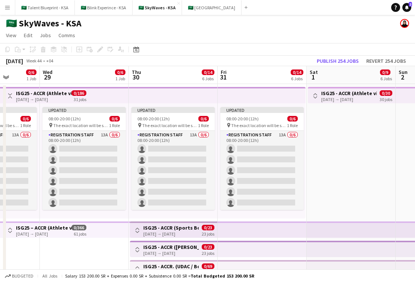
click at [269, 99] on app-top-bar at bounding box center [262, 95] width 88 height 16
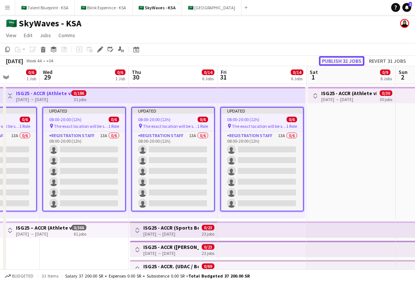
click at [345, 59] on button "Publish 31 jobs" at bounding box center [341, 61] width 45 height 10
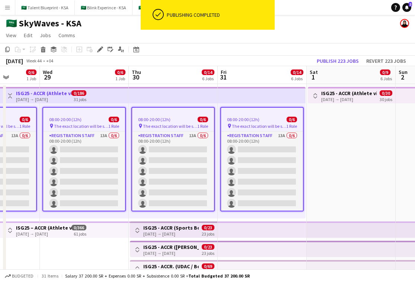
click at [321, 194] on app-date-cell "Toggle View ISG25 - ACCR ([GEOGRAPHIC_DATA]) NOV [DATE] → [DATE] 0/30 30 jobs" at bounding box center [350, 211] width 89 height 254
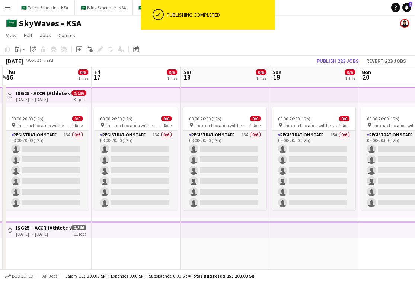
scroll to position [0, 155]
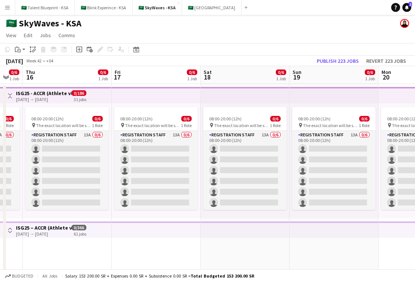
click at [204, 234] on app-top-bar at bounding box center [244, 230] width 89 height 16
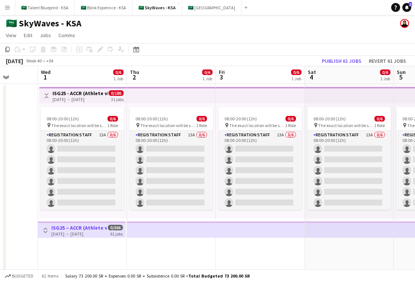
scroll to position [0, 167]
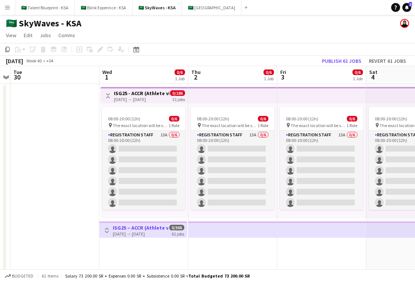
click at [107, 231] on app-icon "Toggle View" at bounding box center [106, 230] width 5 height 5
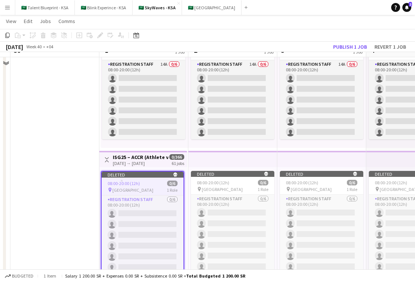
scroll to position [86, 0]
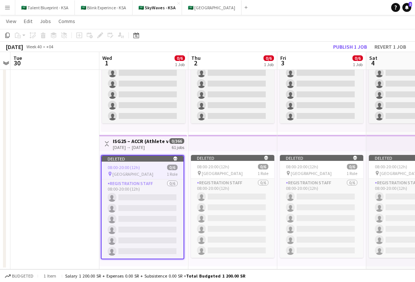
click at [107, 142] on app-icon "Toggle View" at bounding box center [106, 143] width 5 height 5
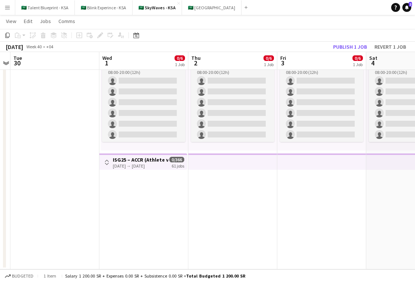
click at [117, 157] on h3 "ISG25 – ACCR (Athlete village)" at bounding box center [140, 160] width 55 height 7
click at [113, 162] on h3 "ISG25 – ACCR (Athlete village)" at bounding box center [140, 160] width 55 height 7
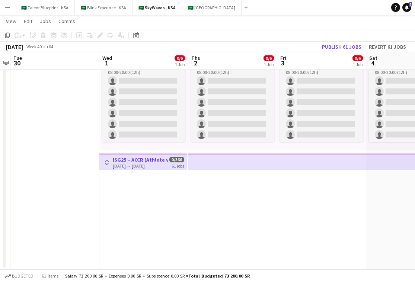
click at [109, 162] on button "Toggle View" at bounding box center [106, 162] width 9 height 9
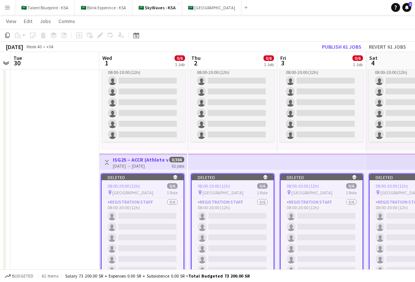
click at [204, 183] on app-job-card "Deleted skull 08:00-20:00 (12h) 0/6 pin Athlete village 1 Role Registration Sta…" at bounding box center [232, 226] width 83 height 104
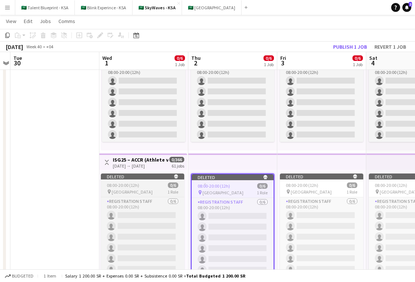
click at [176, 180] on app-job-card "Deleted skull 08:00-20:00 (12h) 0/6 pin Athlete village 1 Role Registration Sta…" at bounding box center [142, 225] width 83 height 103
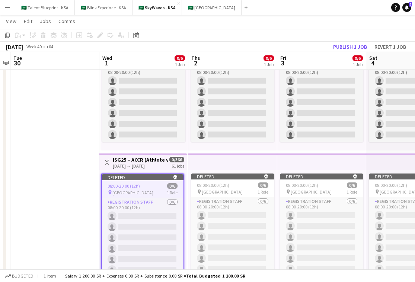
click at [167, 162] on h3 "ISG25 – ACCR (Athlete village)" at bounding box center [140, 160] width 55 height 7
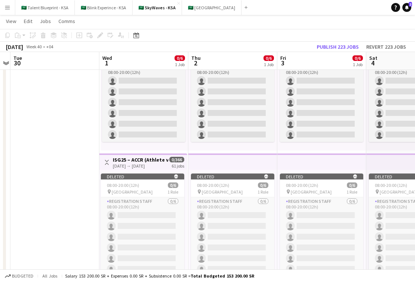
click at [271, 165] on app-top-bar at bounding box center [232, 162] width 89 height 16
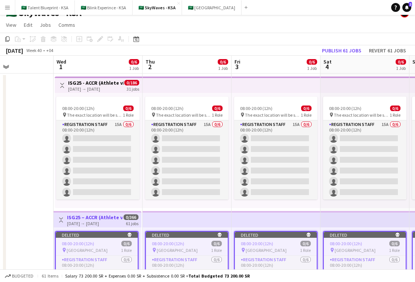
scroll to position [9, 0]
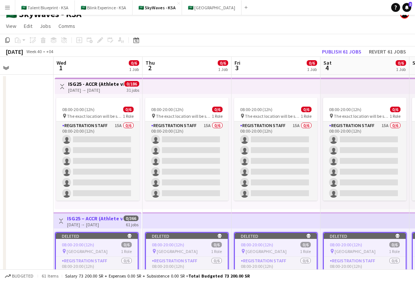
click at [261, 223] on app-top-bar at bounding box center [275, 220] width 89 height 16
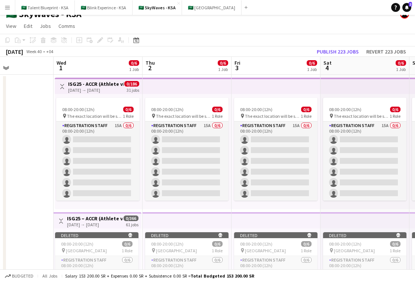
click at [261, 223] on app-top-bar at bounding box center [275, 220] width 89 height 16
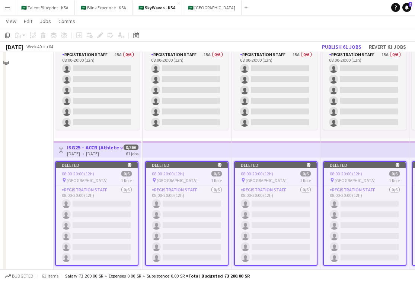
scroll to position [86, 0]
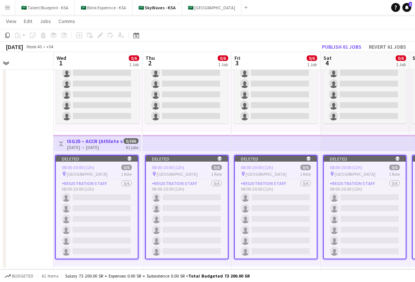
click at [62, 144] on app-icon "Toggle View" at bounding box center [60, 143] width 5 height 5
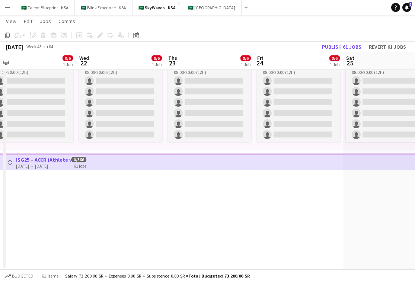
scroll to position [0, 249]
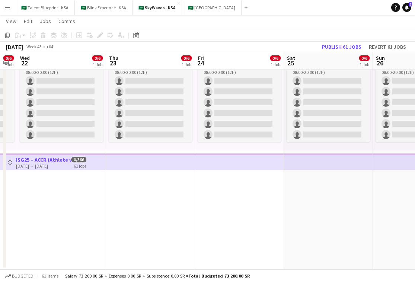
click at [220, 163] on app-top-bar at bounding box center [239, 162] width 89 height 16
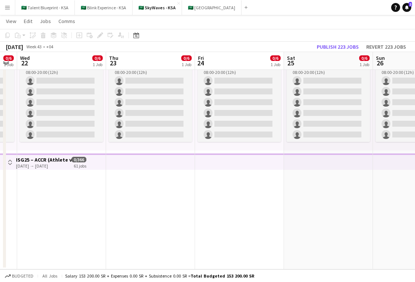
click at [220, 163] on app-top-bar at bounding box center [239, 162] width 89 height 16
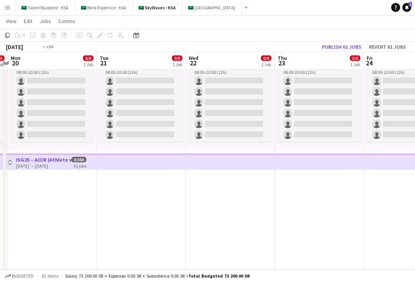
scroll to position [0, 174]
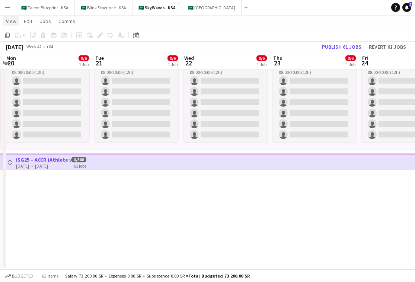
click at [13, 18] on span "View" at bounding box center [11, 21] width 10 height 7
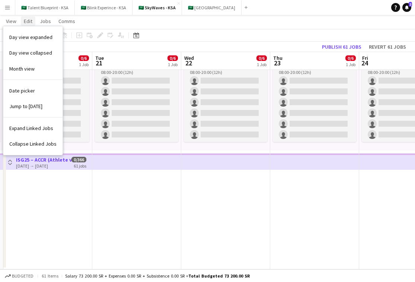
click at [21, 19] on link "Edit" at bounding box center [28, 21] width 15 height 10
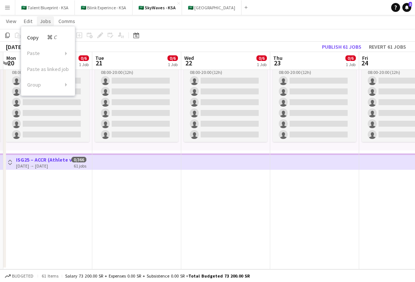
click at [41, 18] on span "Jobs" at bounding box center [45, 21] width 11 height 7
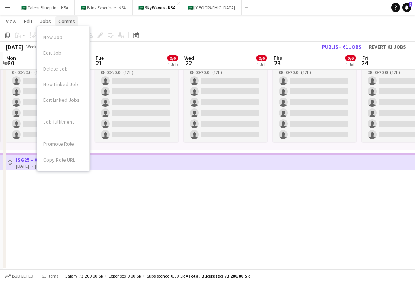
click at [64, 18] on span "Comms" at bounding box center [66, 21] width 17 height 7
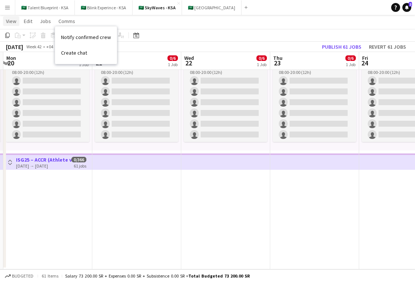
click at [8, 20] on span "View" at bounding box center [11, 21] width 10 height 7
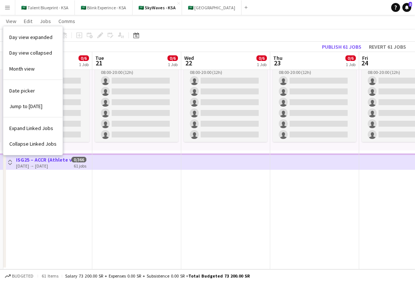
click at [98, 155] on app-top-bar at bounding box center [136, 162] width 89 height 16
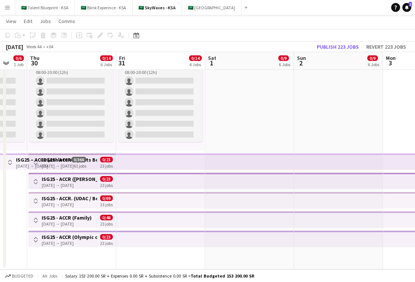
scroll to position [0, 246]
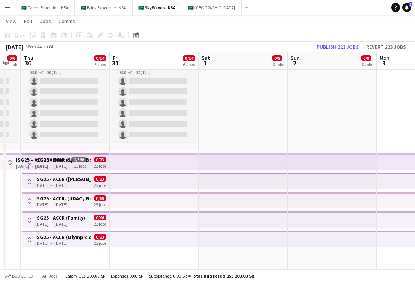
click at [165, 168] on app-top-bar at bounding box center [154, 162] width 89 height 16
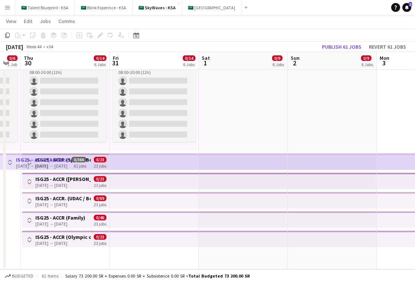
click at [164, 180] on app-top-bar at bounding box center [154, 181] width 89 height 16
